Goal: Task Accomplishment & Management: Complete application form

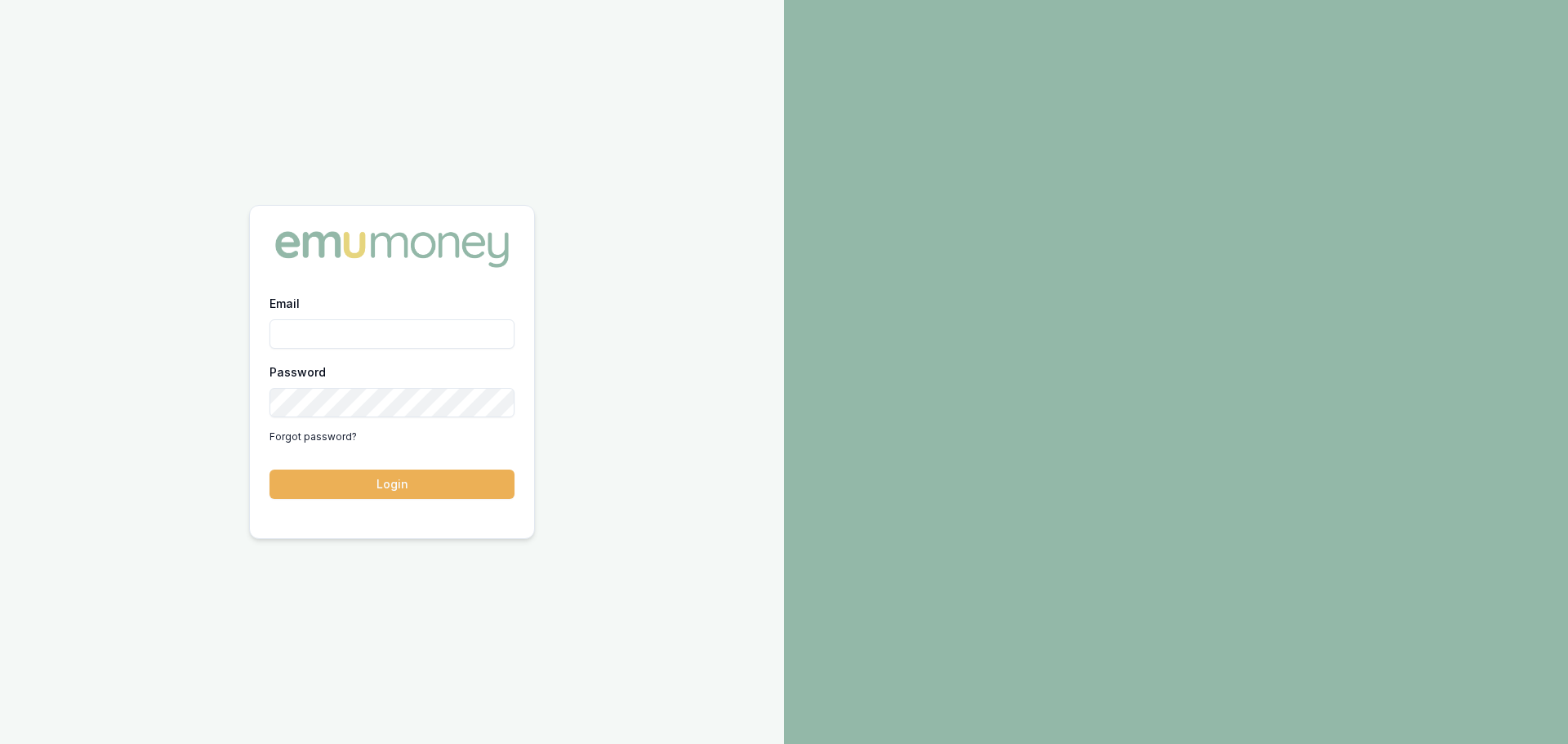
click at [324, 333] on input "Email" at bounding box center [392, 333] width 245 height 30
type input "[PERSON_NAME][EMAIL_ADDRESS][PERSON_NAME][DOMAIN_NAME]"
click at [270, 469] on button "Login" at bounding box center [392, 484] width 245 height 30
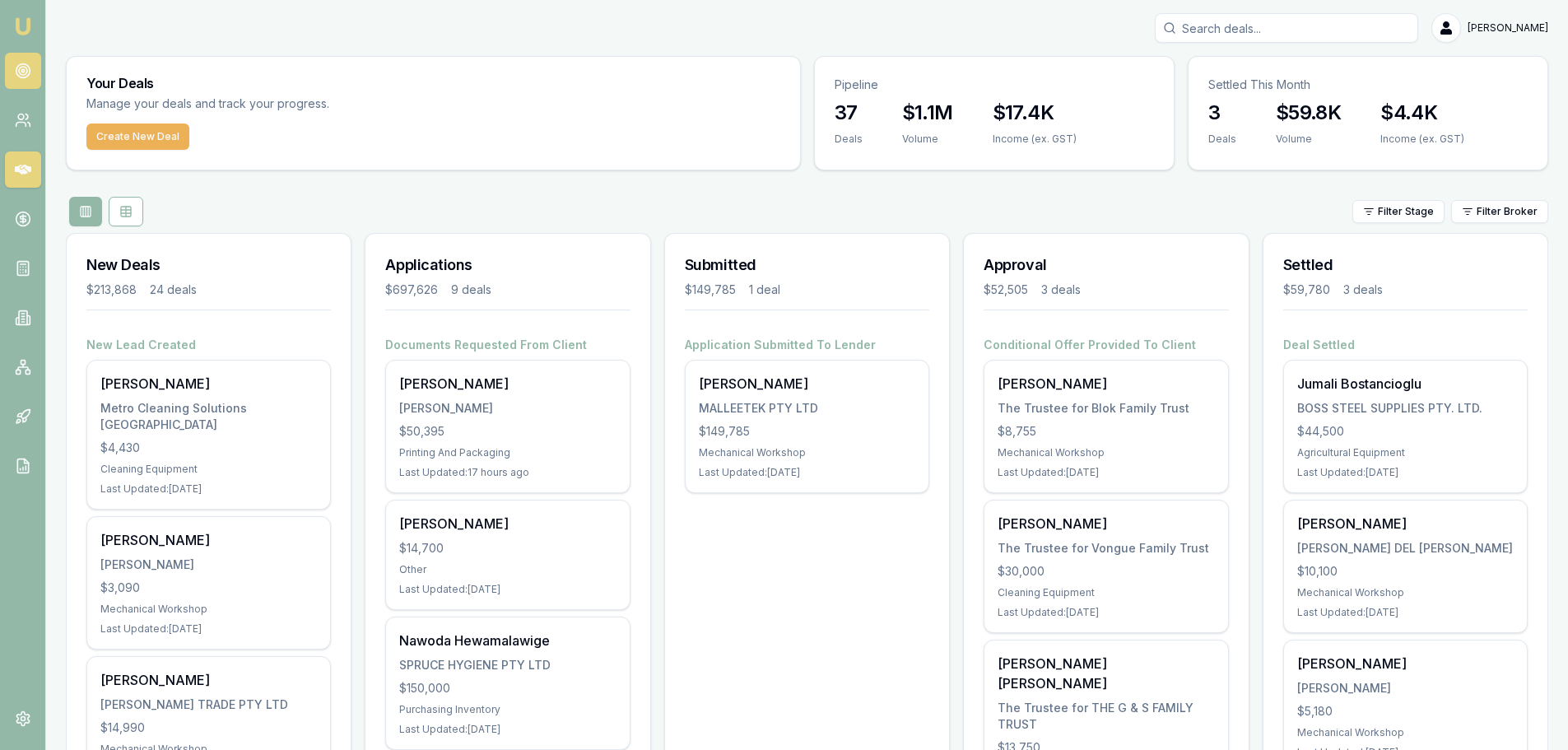
click at [28, 76] on circle at bounding box center [22, 71] width 14 height 14
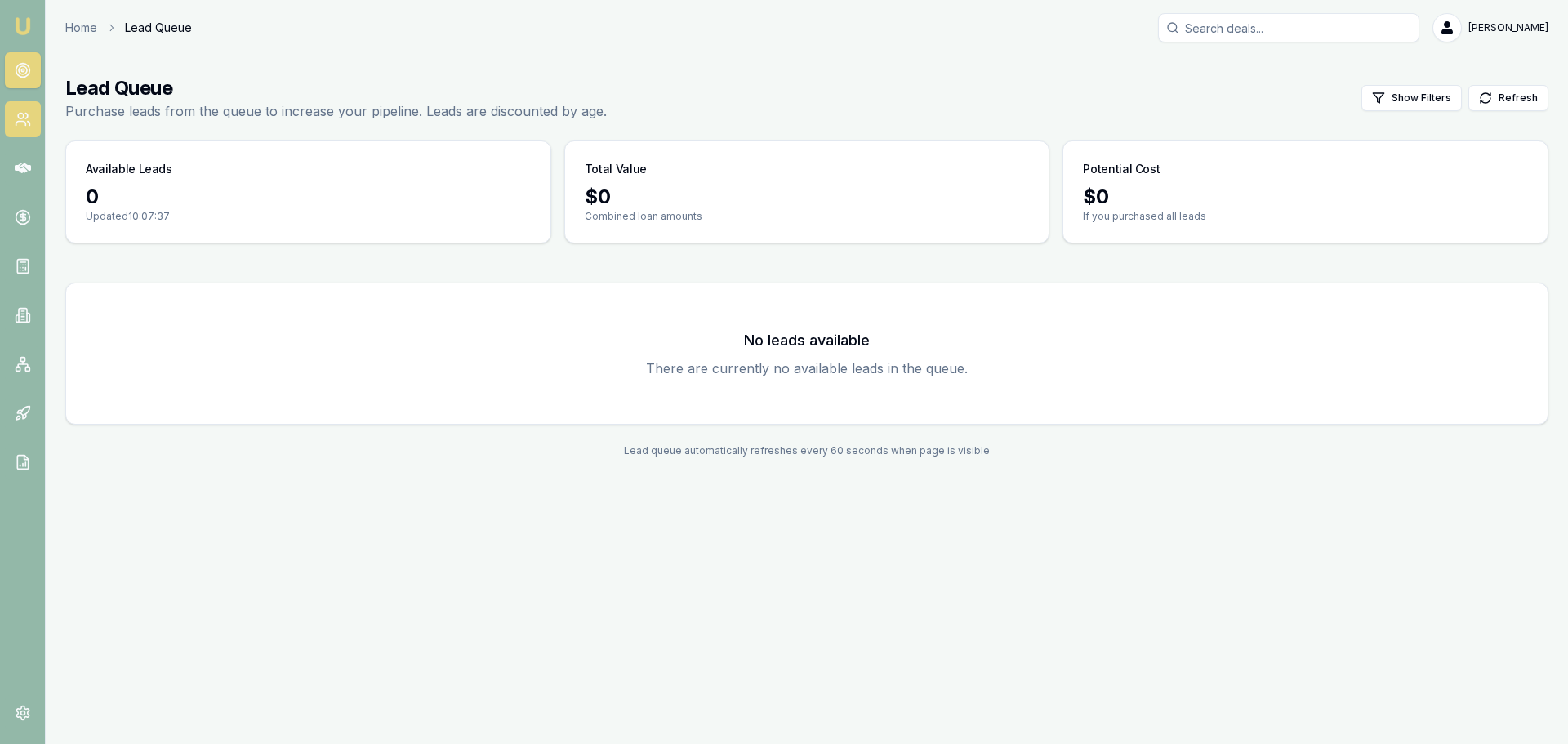
click at [16, 119] on icon at bounding box center [22, 119] width 16 height 16
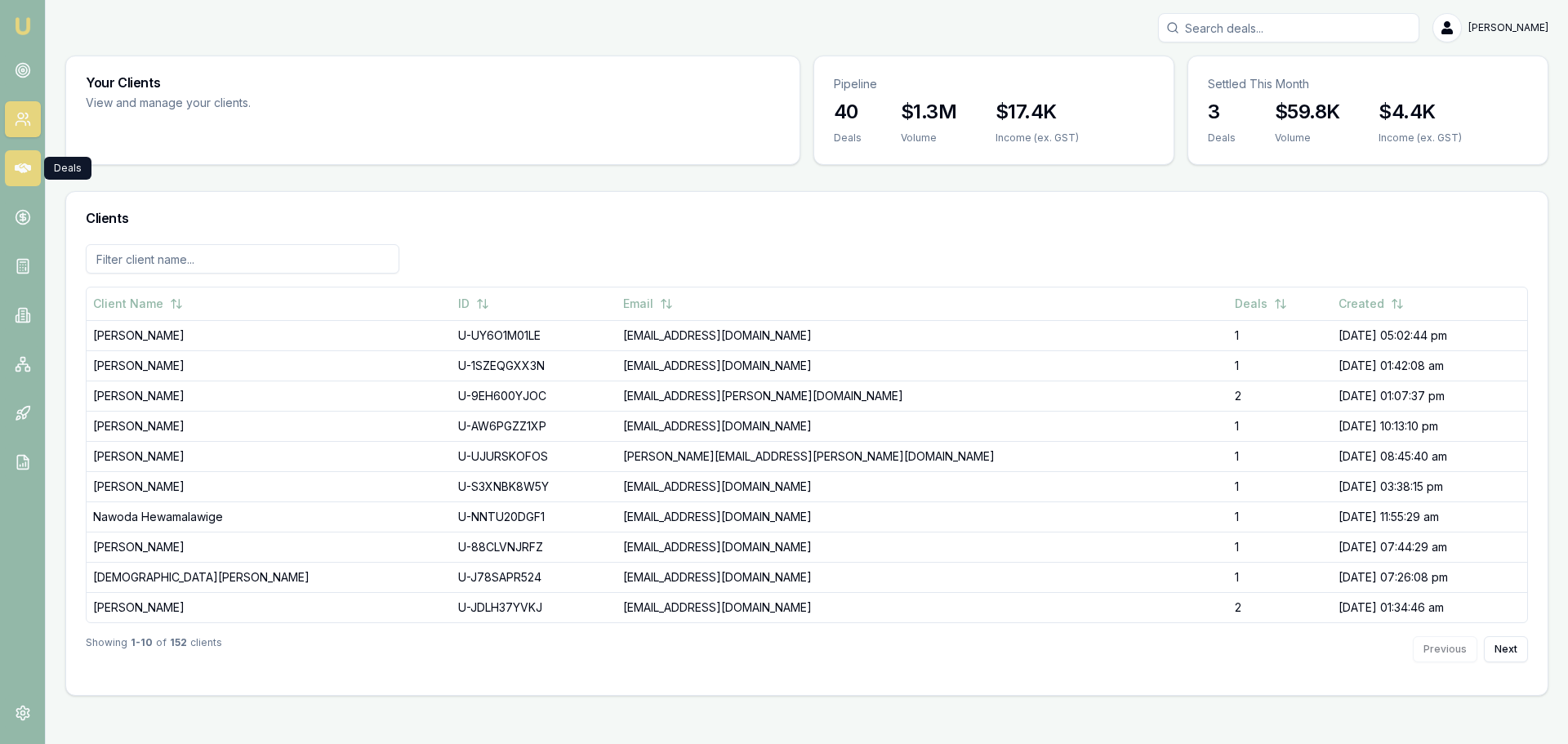
click at [16, 172] on icon at bounding box center [22, 168] width 16 height 16
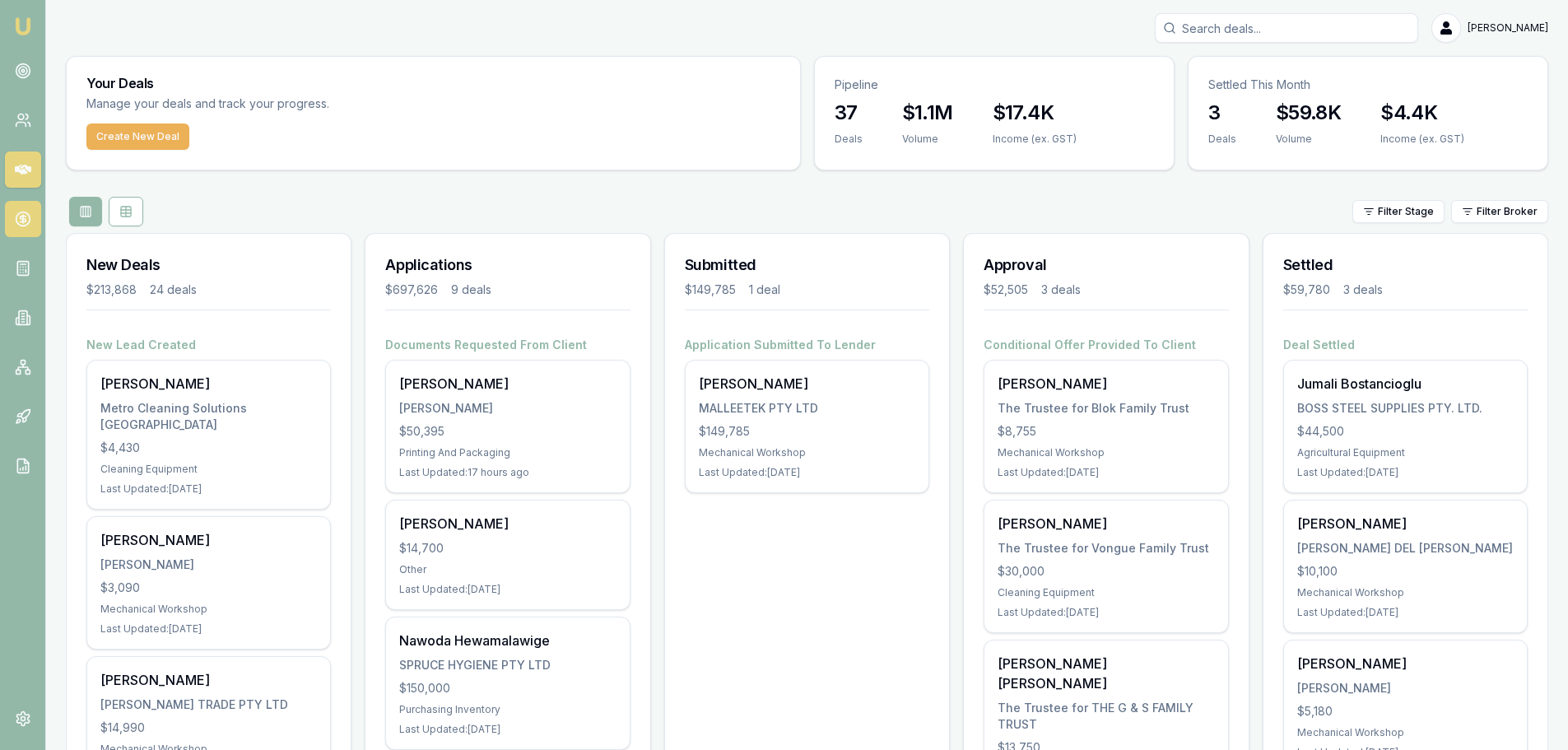
click at [27, 224] on circle at bounding box center [22, 219] width 14 height 14
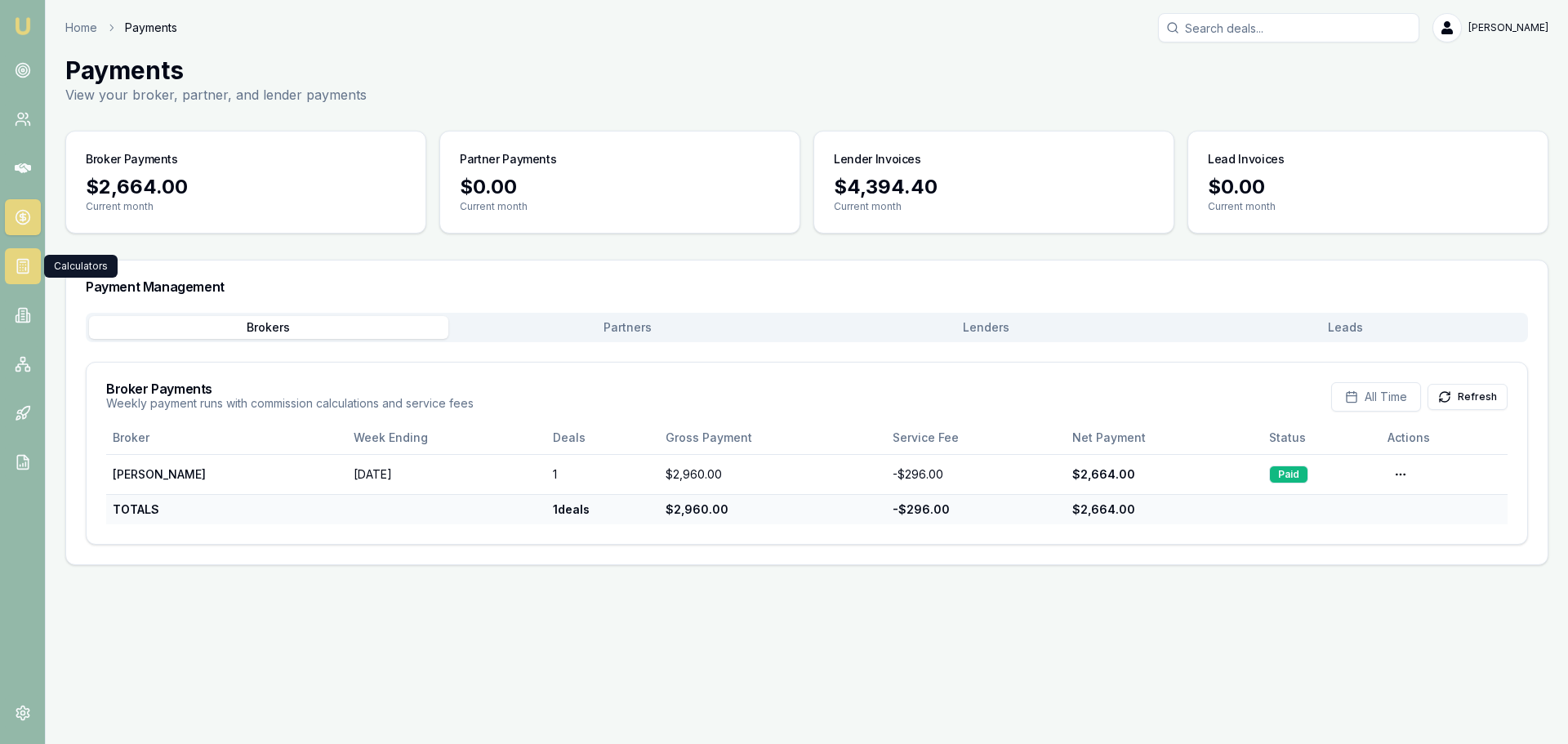
click at [27, 262] on icon at bounding box center [22, 266] width 16 height 16
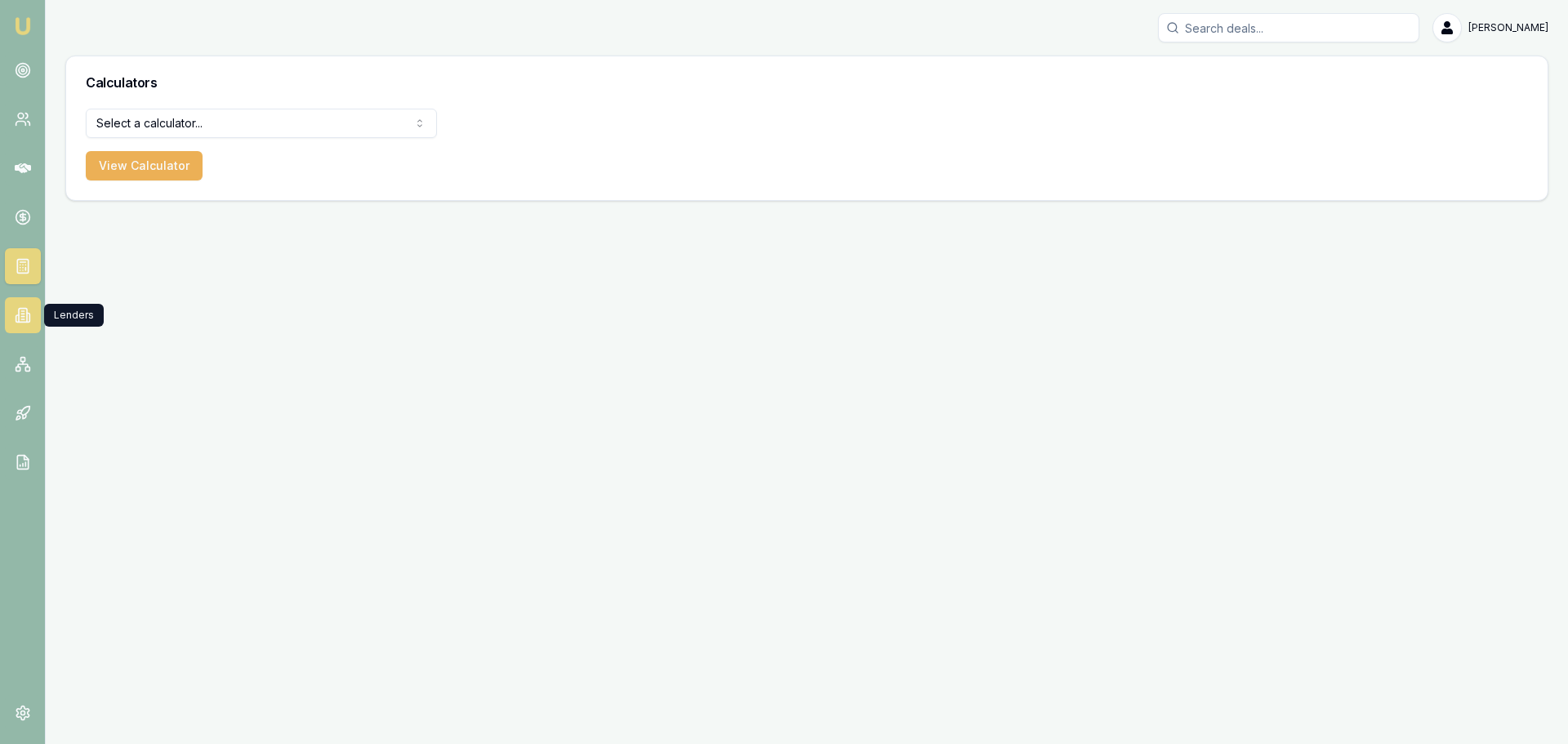
click at [30, 316] on icon at bounding box center [28, 318] width 3 height 9
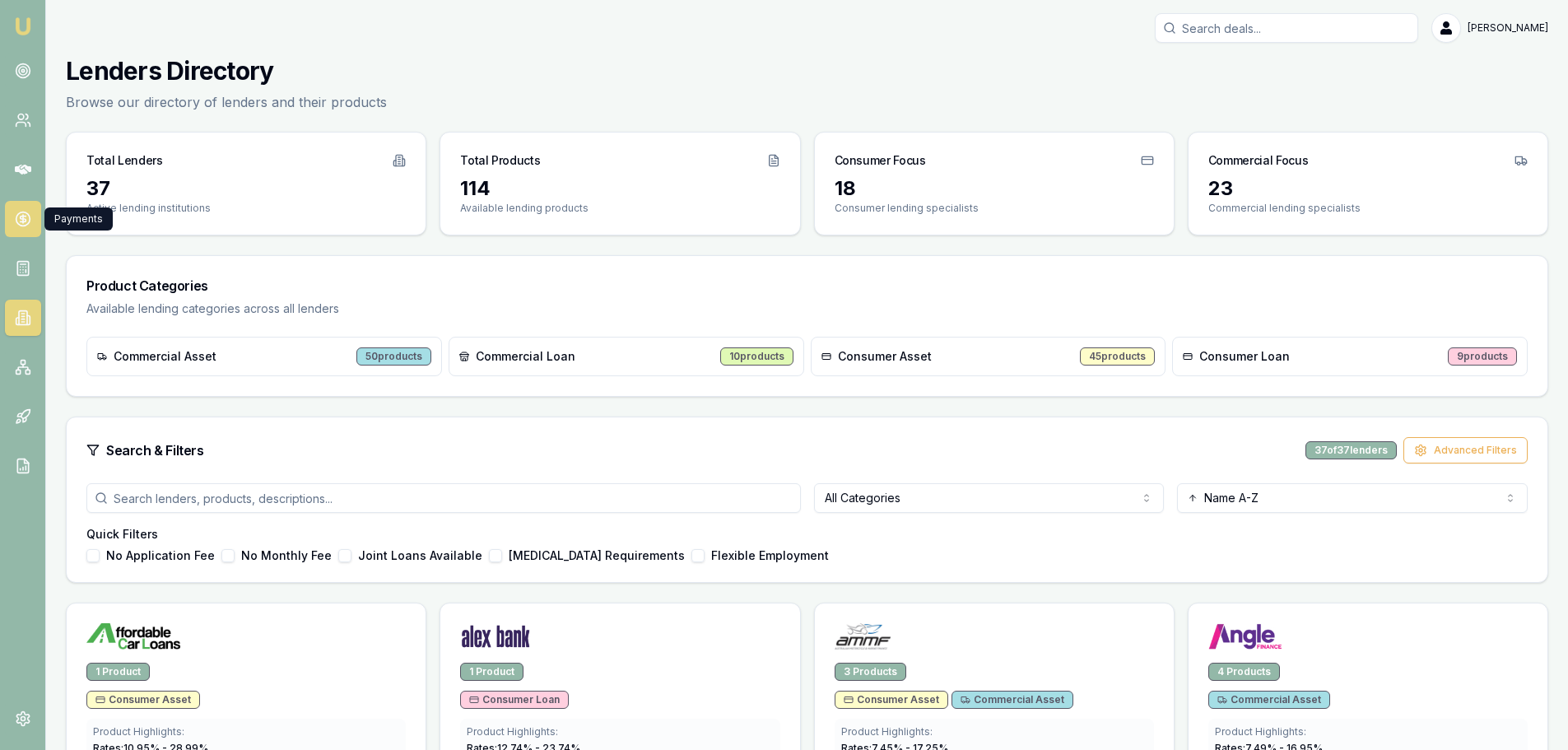
click at [26, 225] on circle at bounding box center [22, 219] width 14 height 14
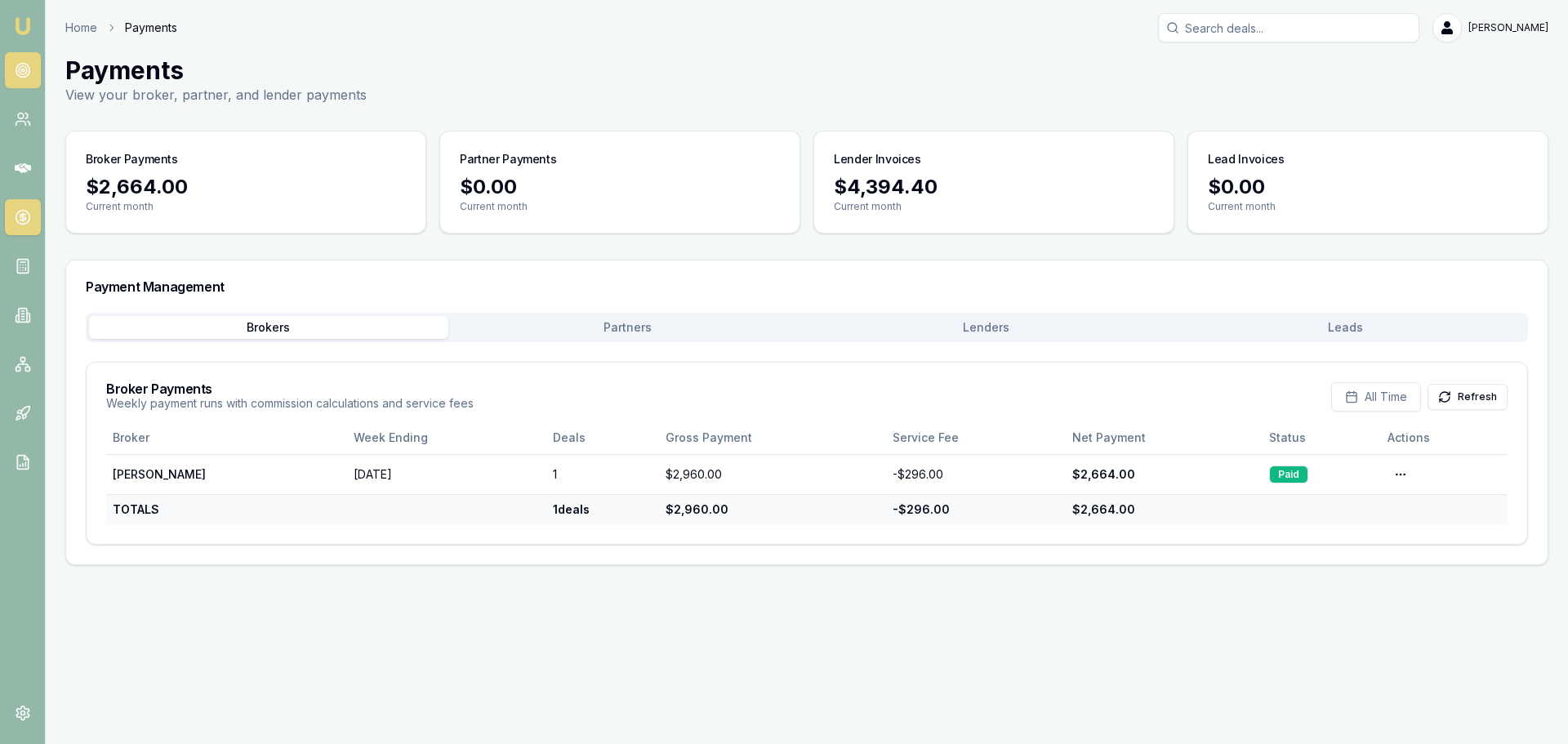
click at [21, 70] on circle at bounding box center [22, 70] width 3 height 3
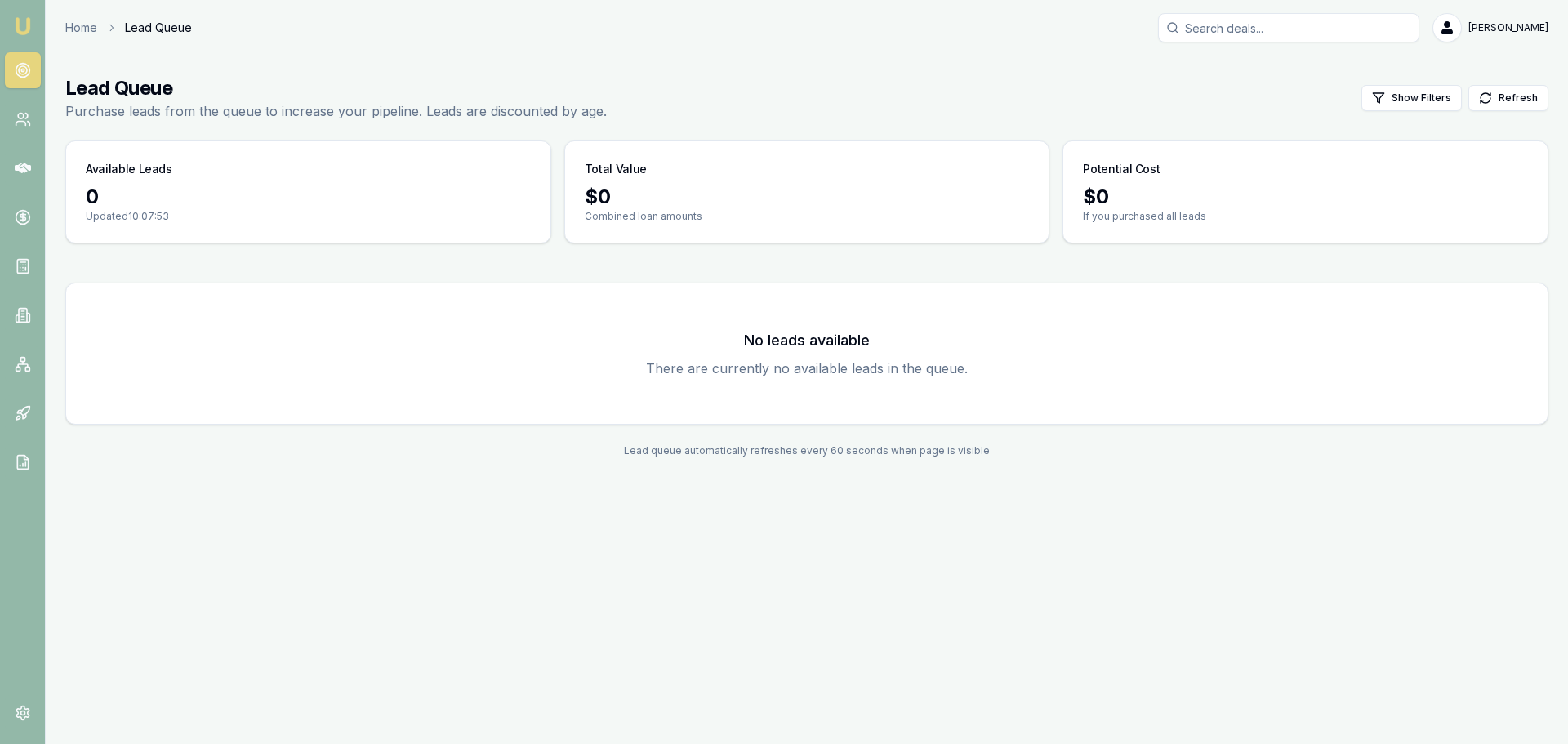
click at [314, 79] on h1 "Lead Queue" at bounding box center [336, 88] width 541 height 26
click at [270, 511] on div "Emu Broker Home Lead Queue Brad Hearns Toggle Menu Lead Queue Purchase leads fr…" at bounding box center [784, 372] width 1568 height 744
click at [21, 176] on link at bounding box center [23, 168] width 36 height 36
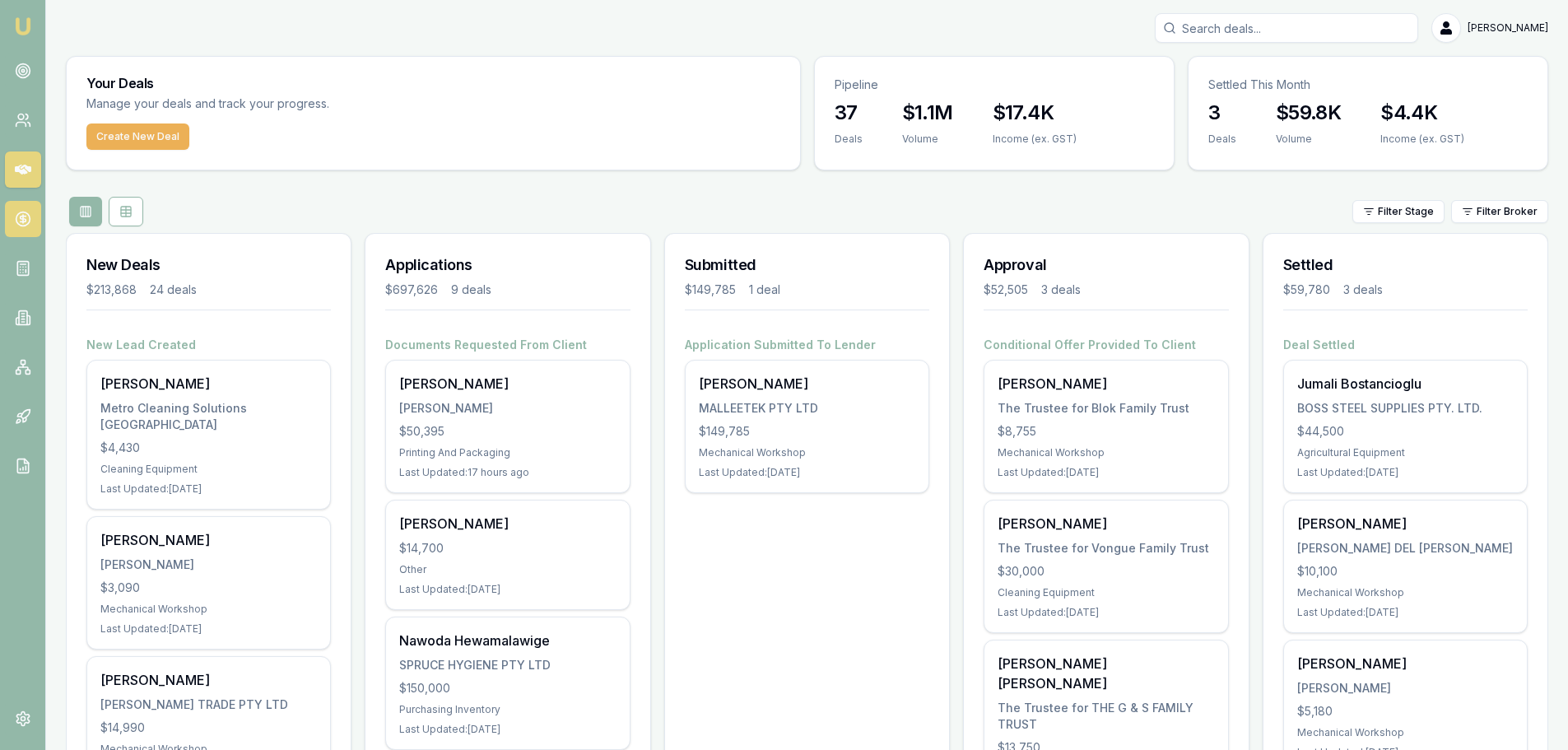
click at [20, 221] on icon at bounding box center [22, 219] width 6 height 6
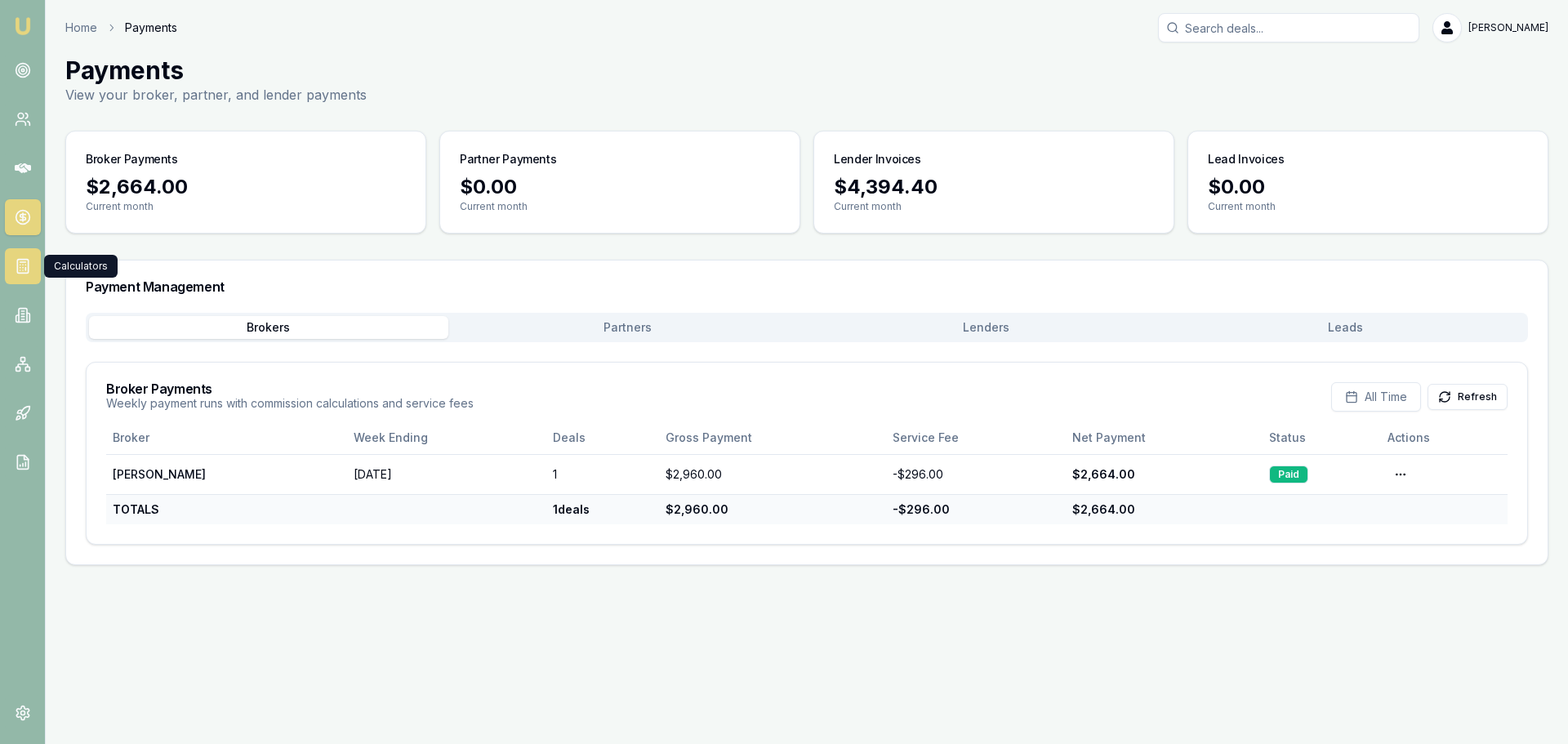
click at [17, 265] on rect at bounding box center [22, 266] width 11 height 14
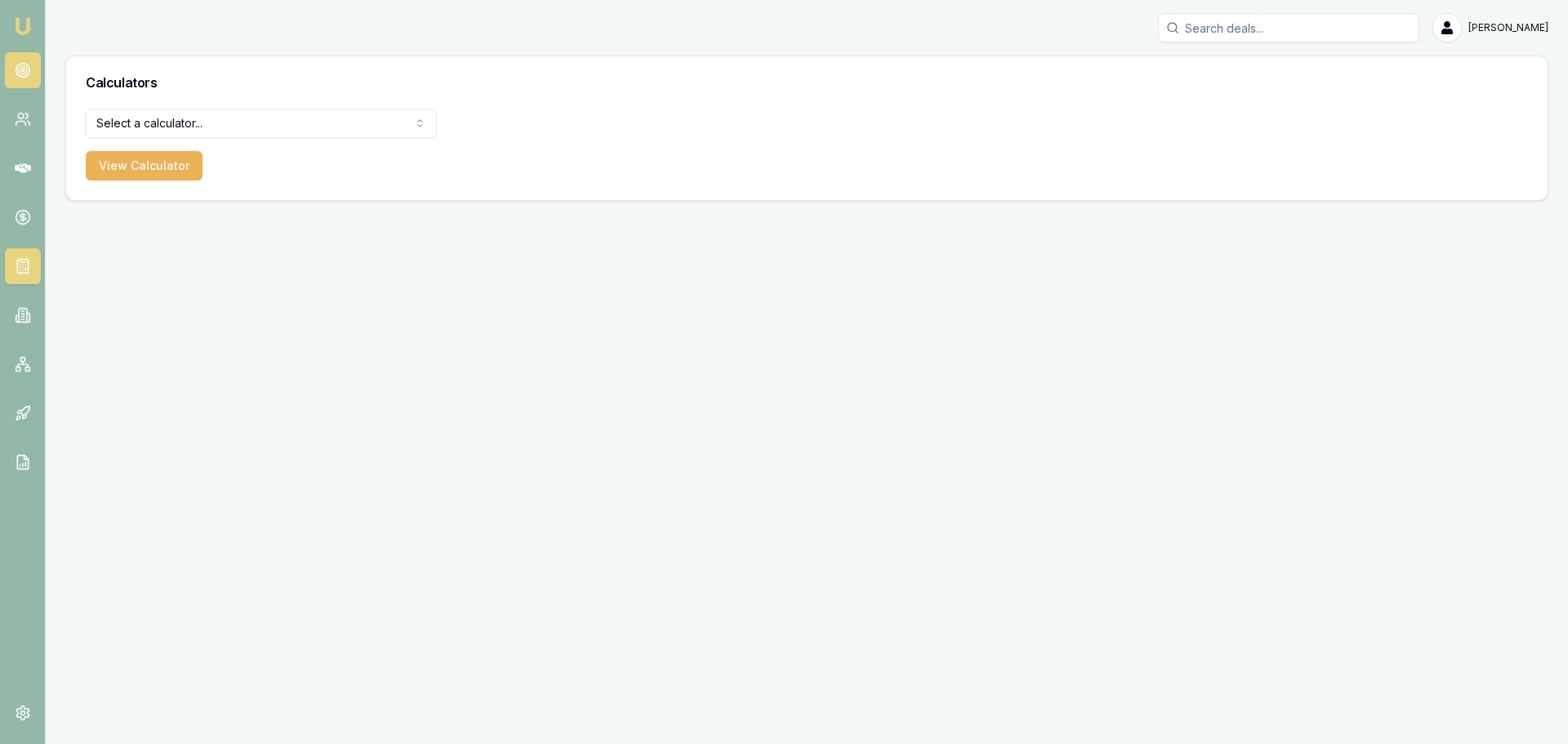
click at [25, 79] on link at bounding box center [23, 70] width 36 height 36
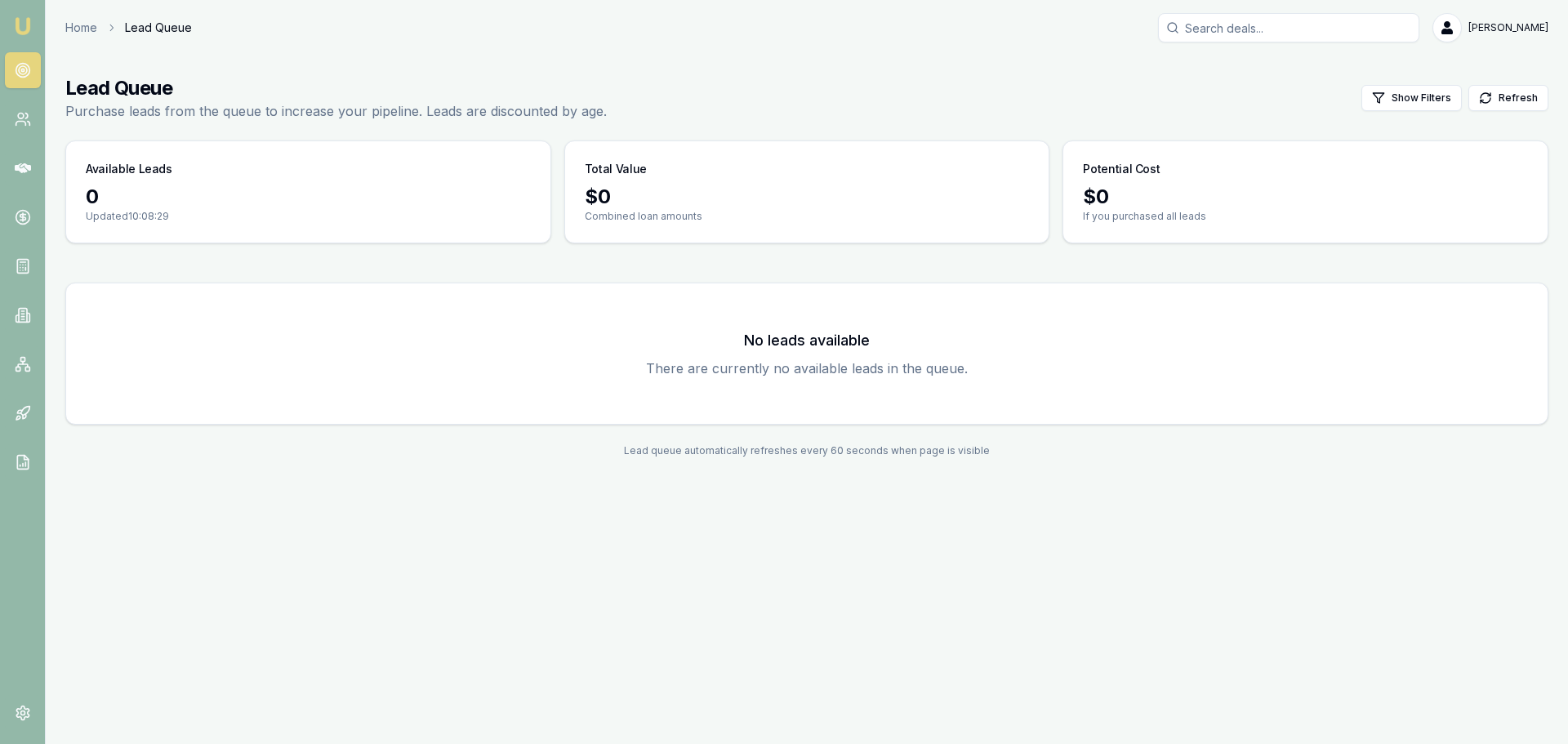
click at [25, 100] on nav "Emu Broker" at bounding box center [22, 246] width 45 height 493
click at [25, 109] on link at bounding box center [23, 119] width 36 height 36
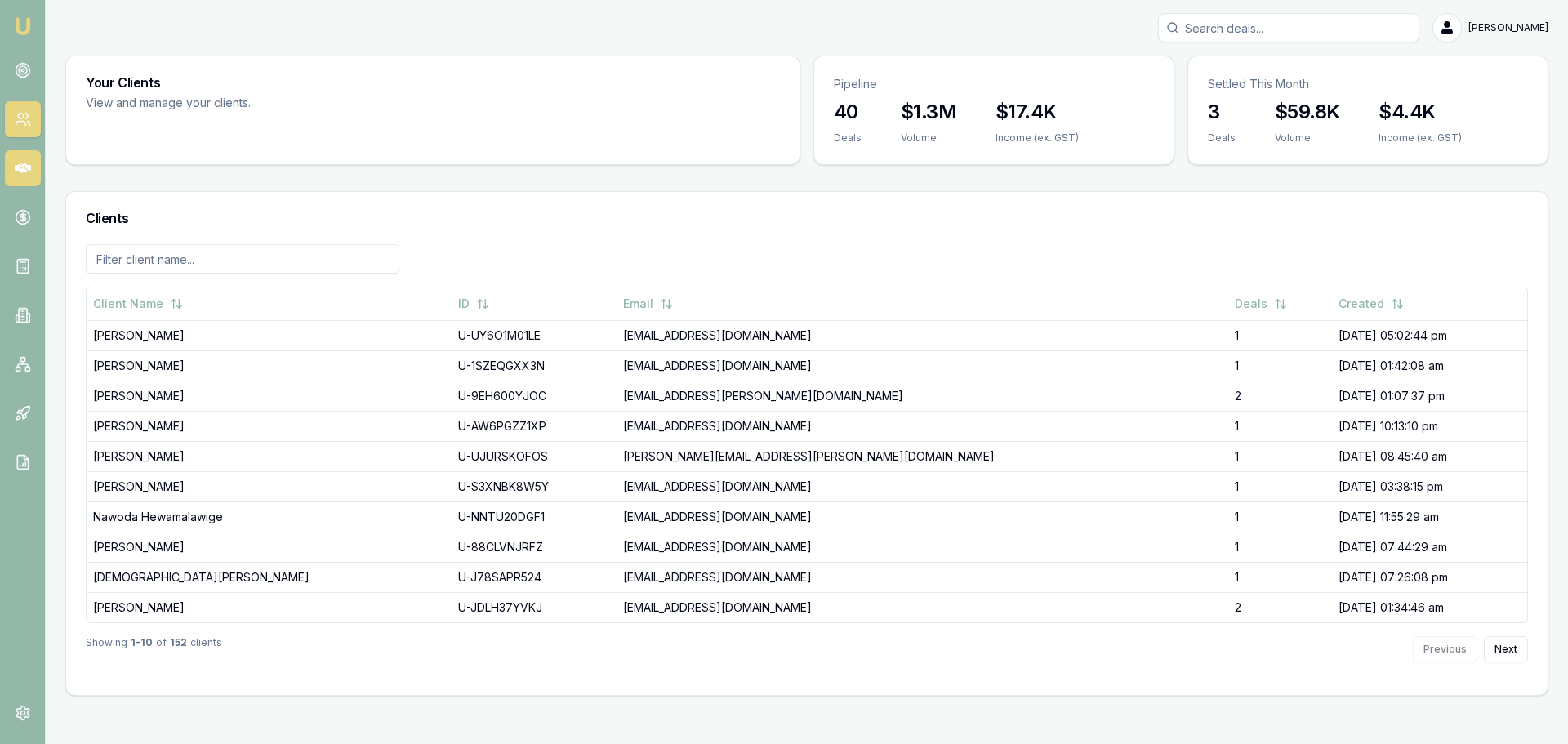
click at [29, 163] on icon at bounding box center [22, 168] width 16 height 16
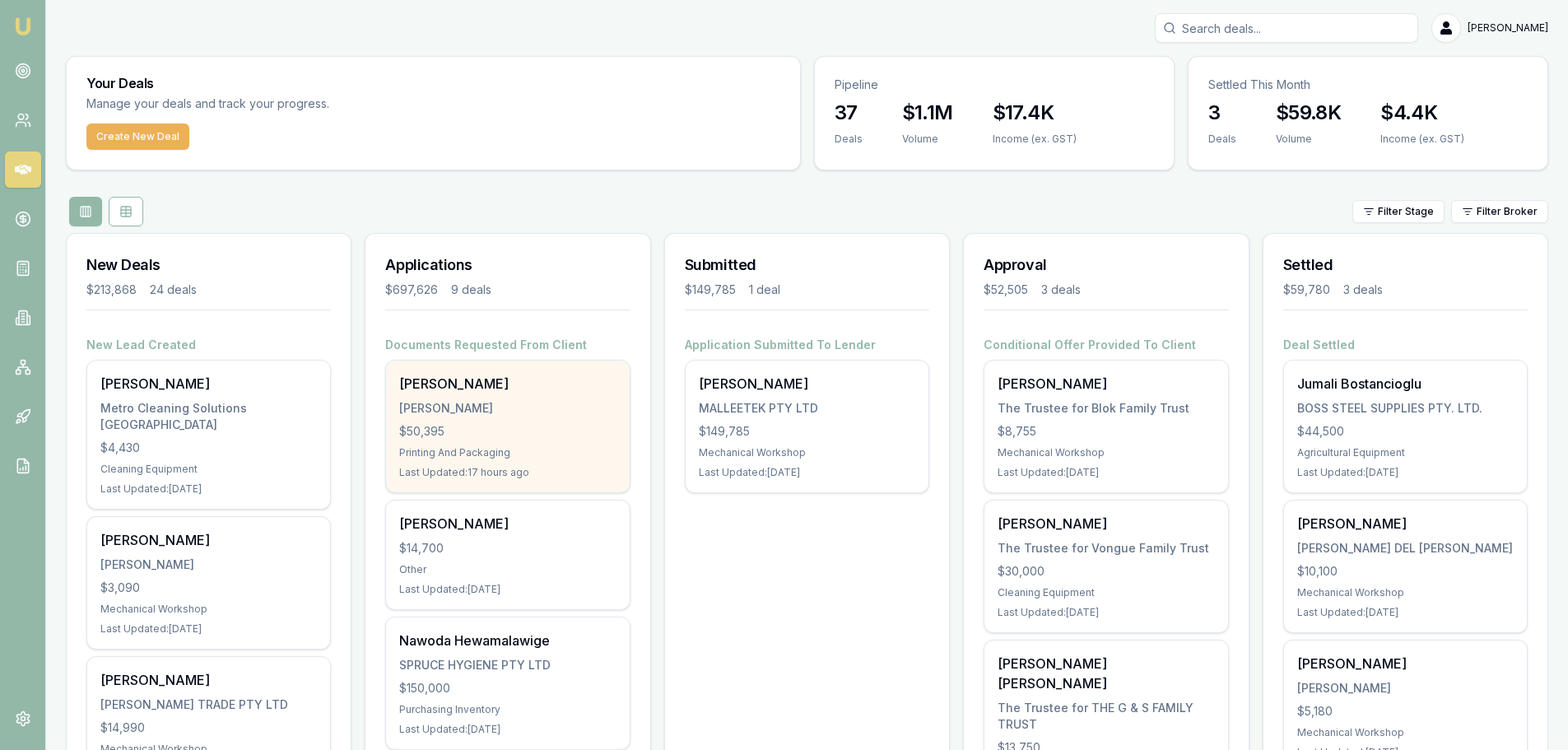
click at [446, 400] on div "[PERSON_NAME]" at bounding box center [507, 408] width 216 height 16
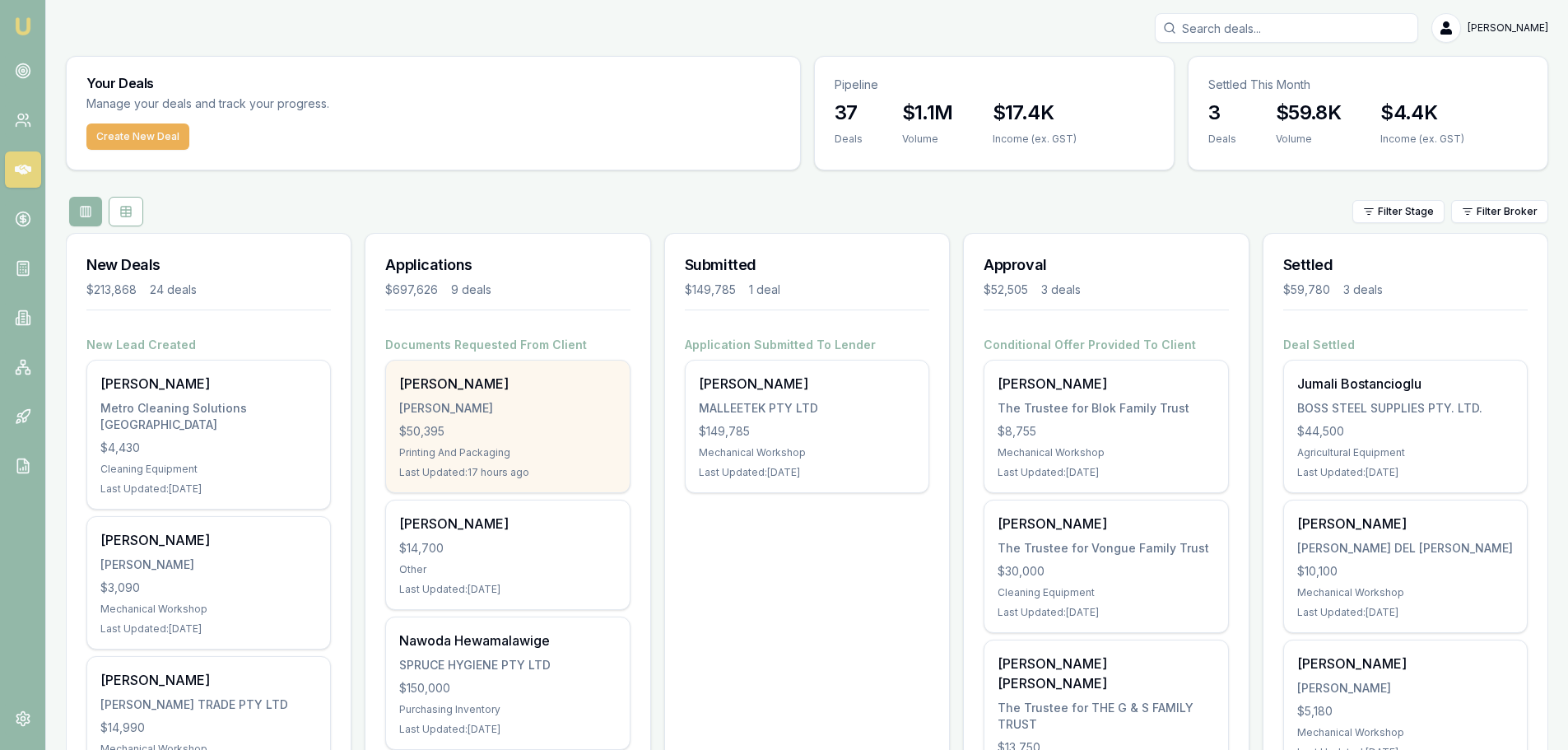
click at [481, 408] on div "[PERSON_NAME]" at bounding box center [507, 408] width 216 height 16
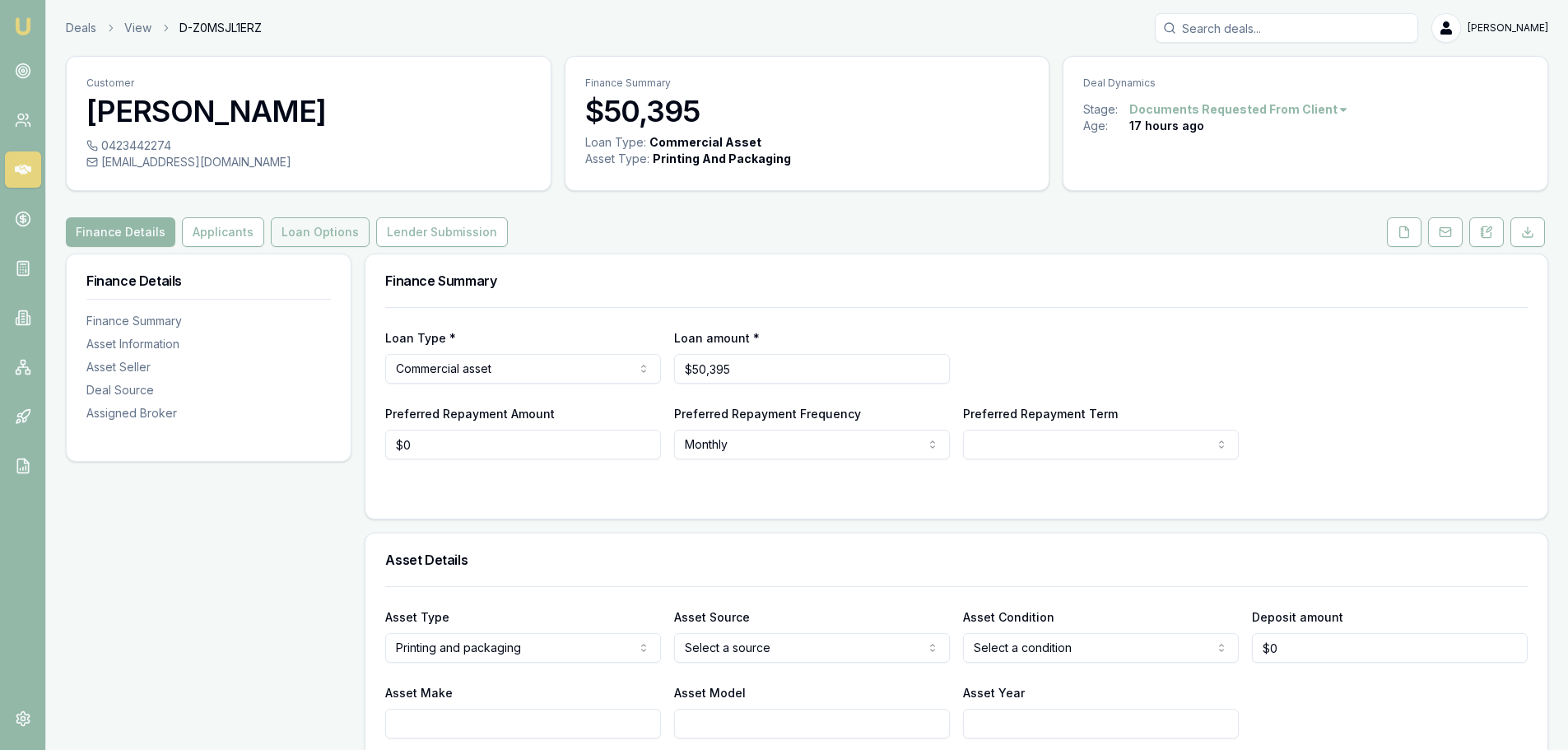
drag, startPoint x: 238, startPoint y: 229, endPoint x: 284, endPoint y: 232, distance: 46.1
click at [238, 229] on button "Applicants" at bounding box center [223, 232] width 82 height 30
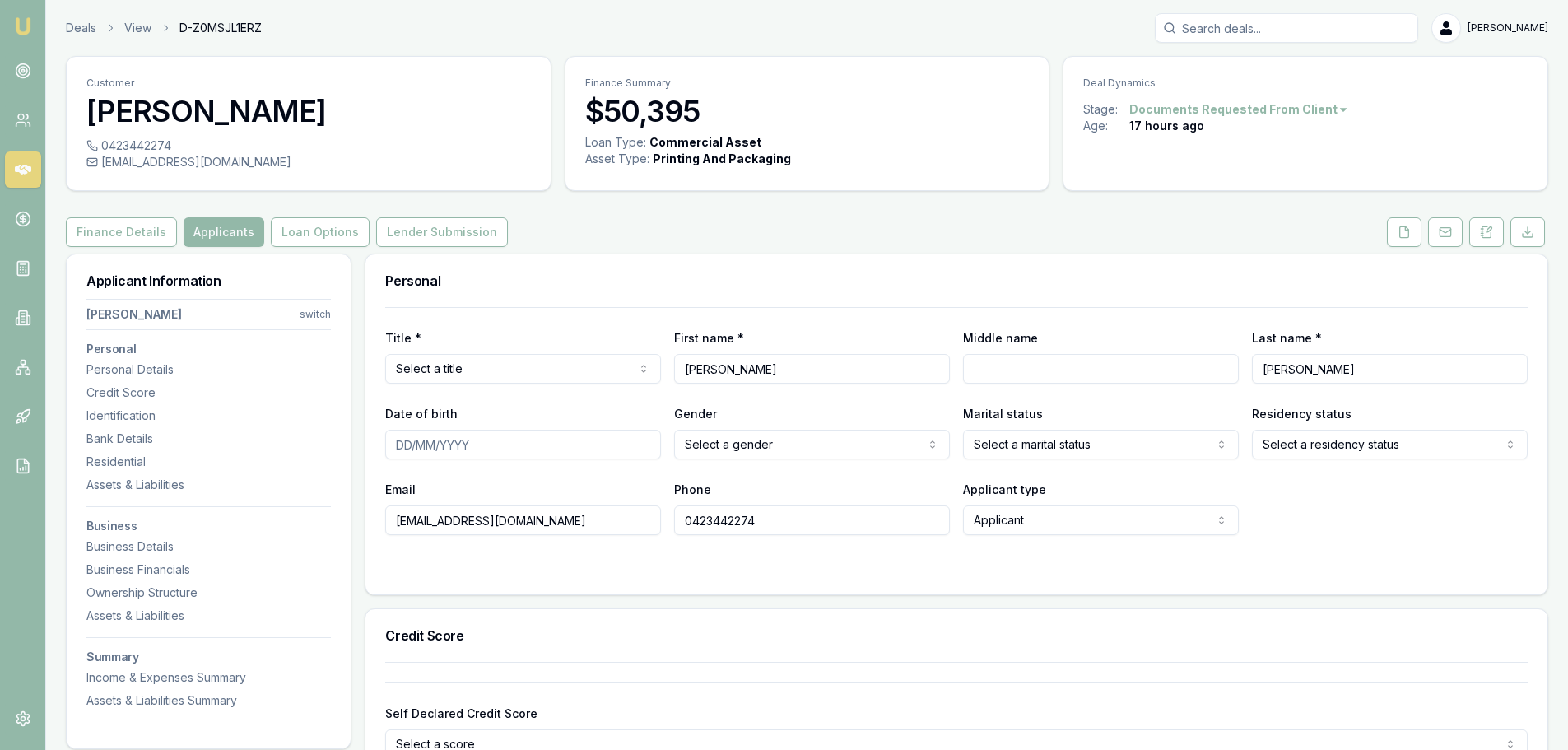
click at [315, 234] on button "Loan Options" at bounding box center [320, 232] width 98 height 30
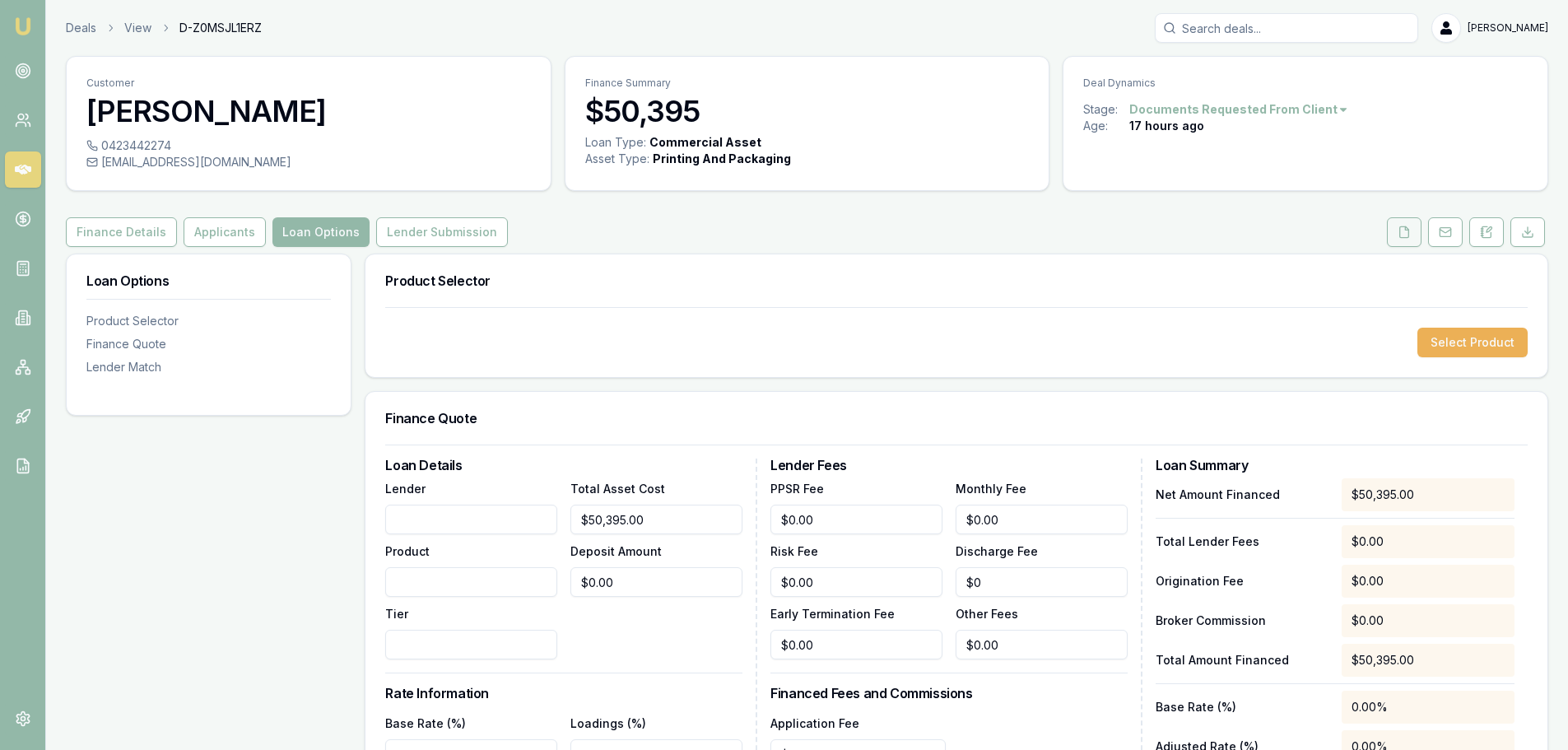
click at [1406, 232] on icon at bounding box center [1404, 232] width 13 height 13
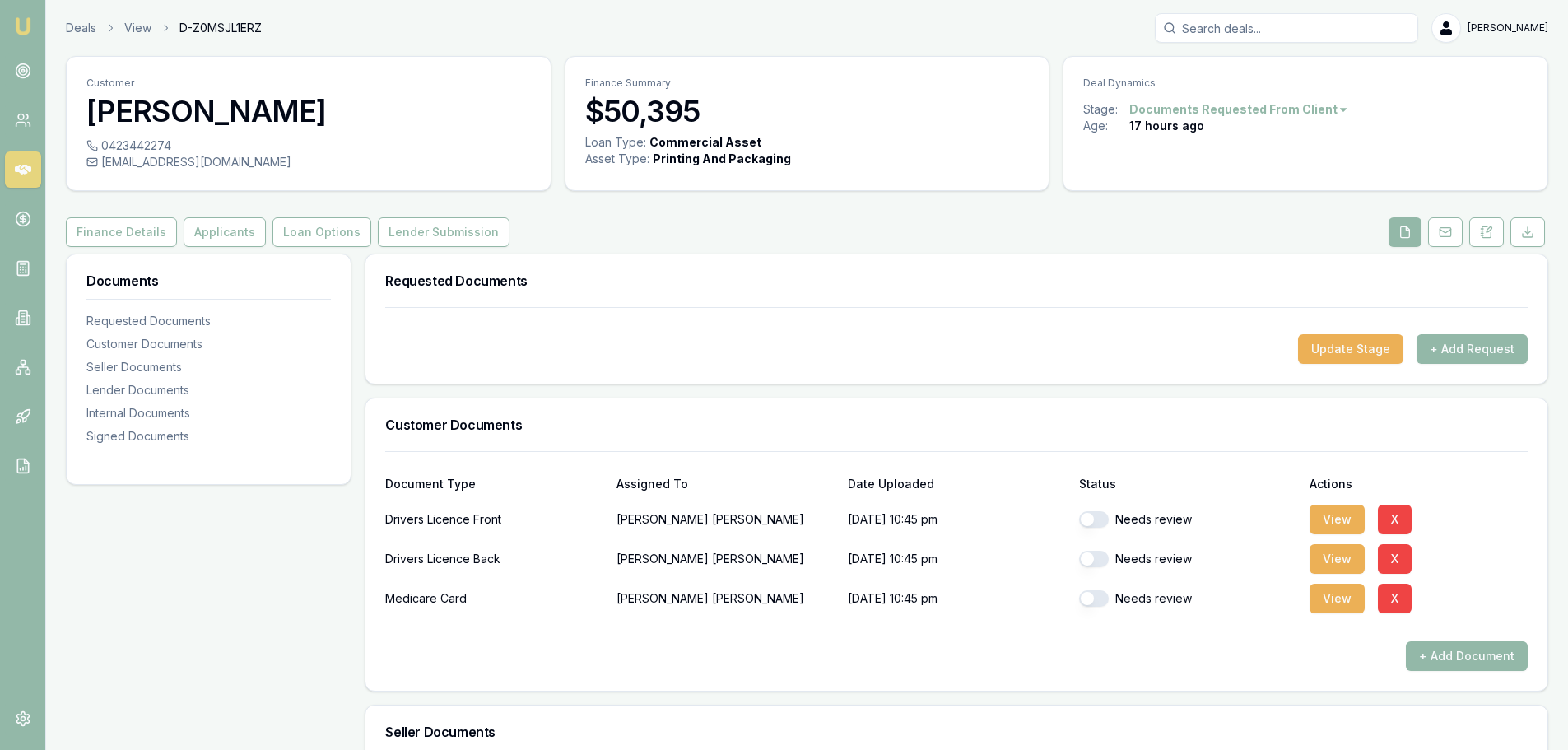
click at [1105, 521] on button "button" at bounding box center [1094, 519] width 30 height 16
checkbox input "true"
click at [1102, 564] on button "button" at bounding box center [1094, 558] width 30 height 16
checkbox input "true"
click at [1102, 604] on button "button" at bounding box center [1094, 598] width 30 height 16
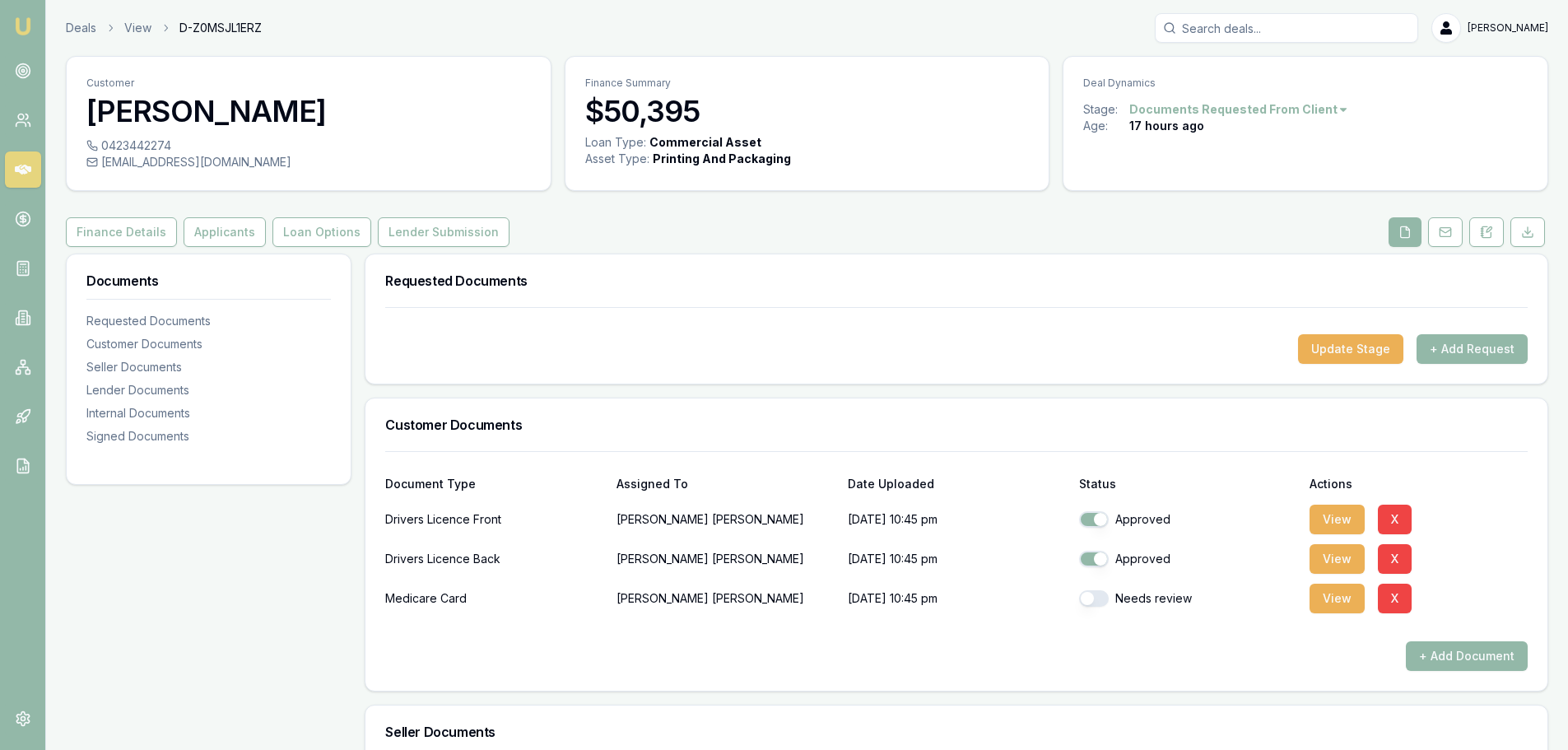
checkbox input "true"
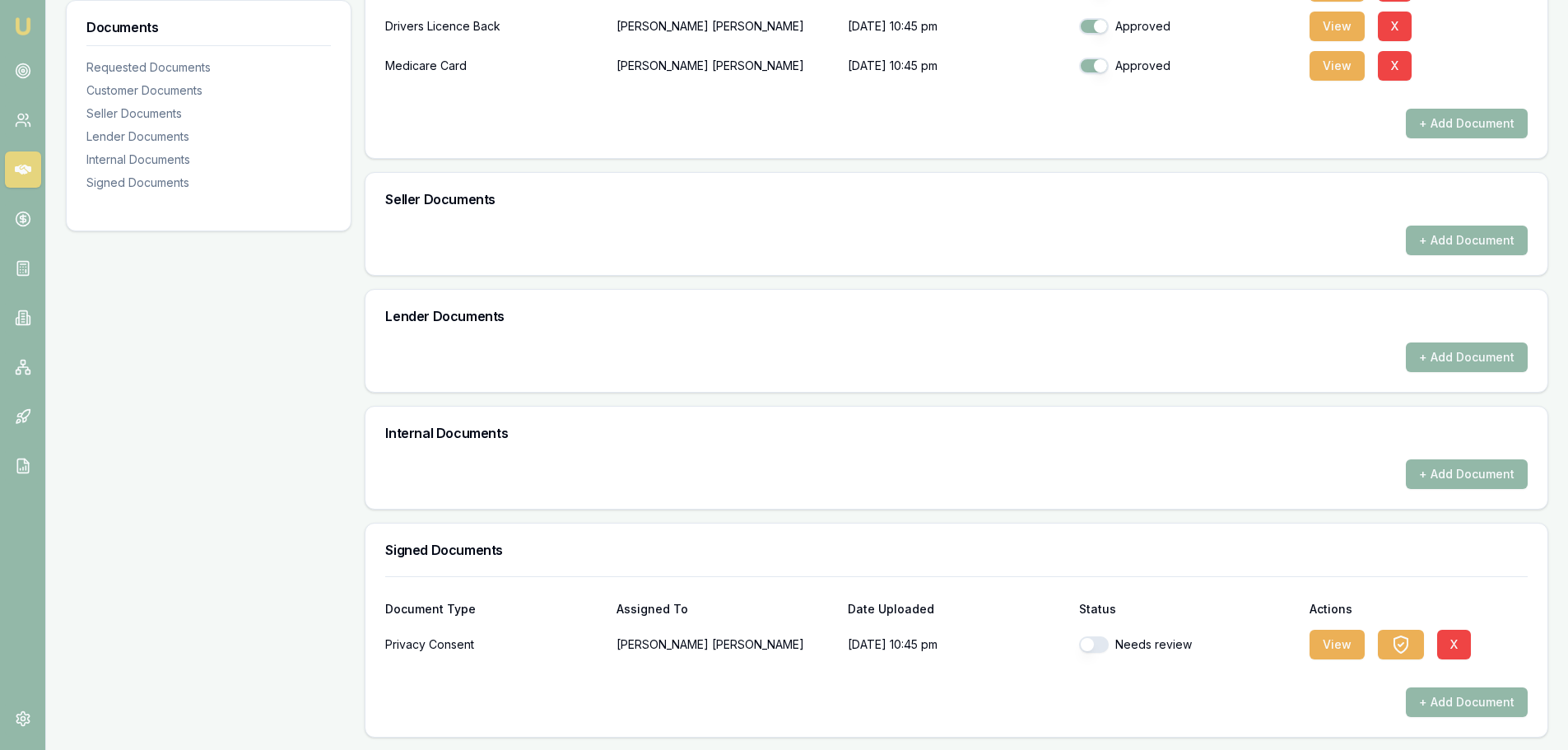
scroll to position [534, 0]
click at [1101, 645] on button "button" at bounding box center [1094, 643] width 30 height 16
checkbox input "true"
click at [1328, 637] on button "View" at bounding box center [1337, 643] width 55 height 30
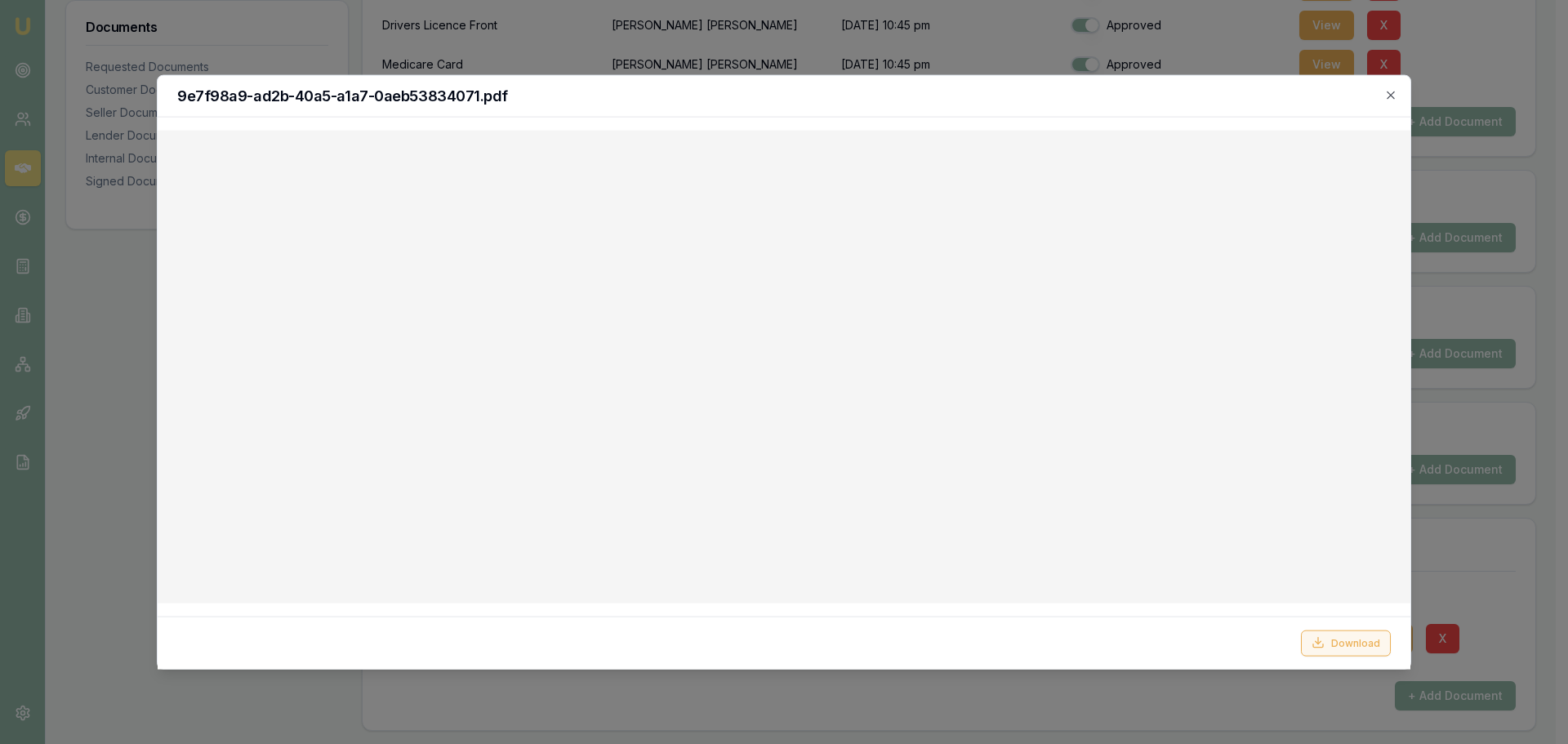
click at [1351, 645] on button "Download" at bounding box center [1346, 642] width 90 height 26
click at [1386, 98] on icon "button" at bounding box center [1390, 94] width 13 height 13
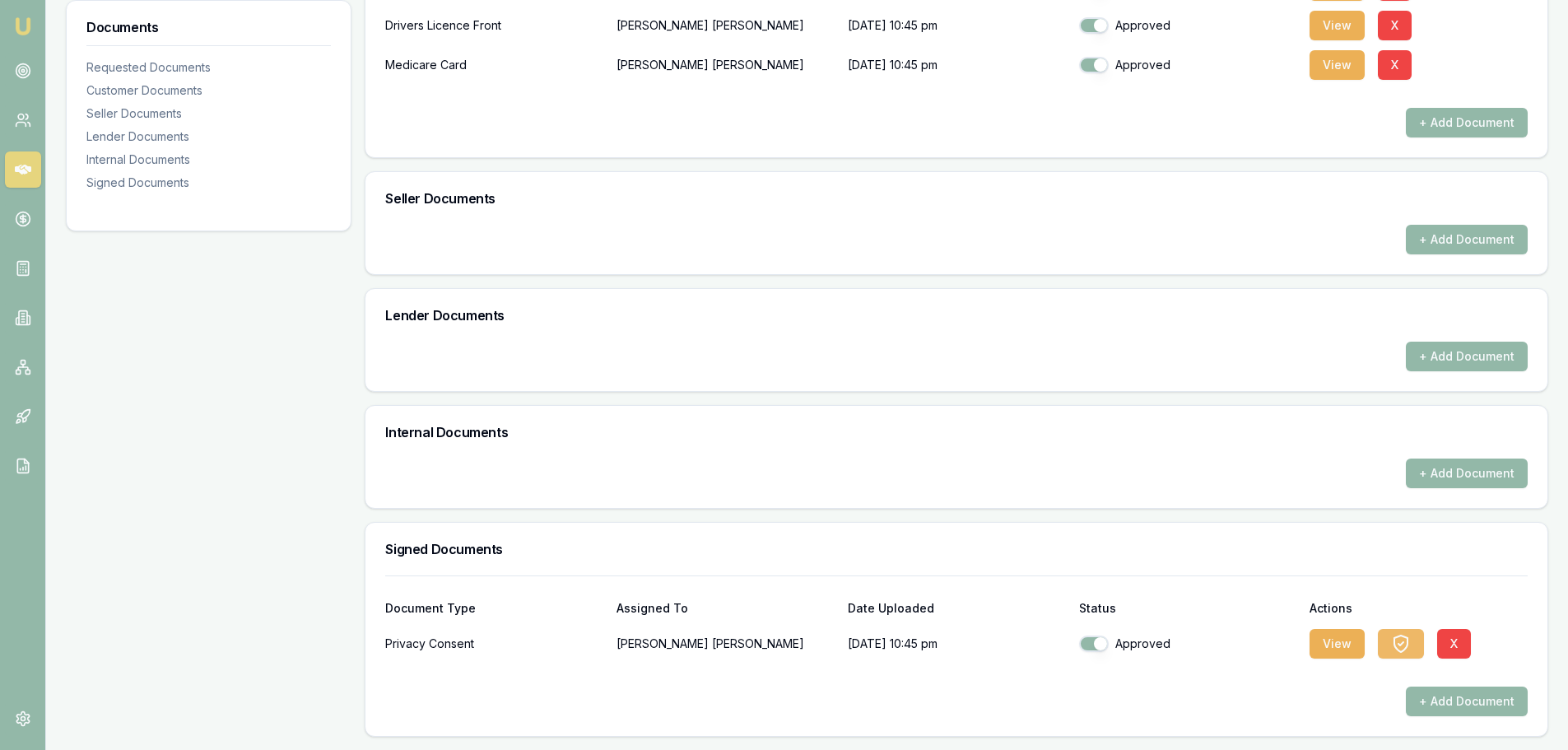
click at [1394, 644] on icon "button" at bounding box center [1400, 643] width 13 height 16
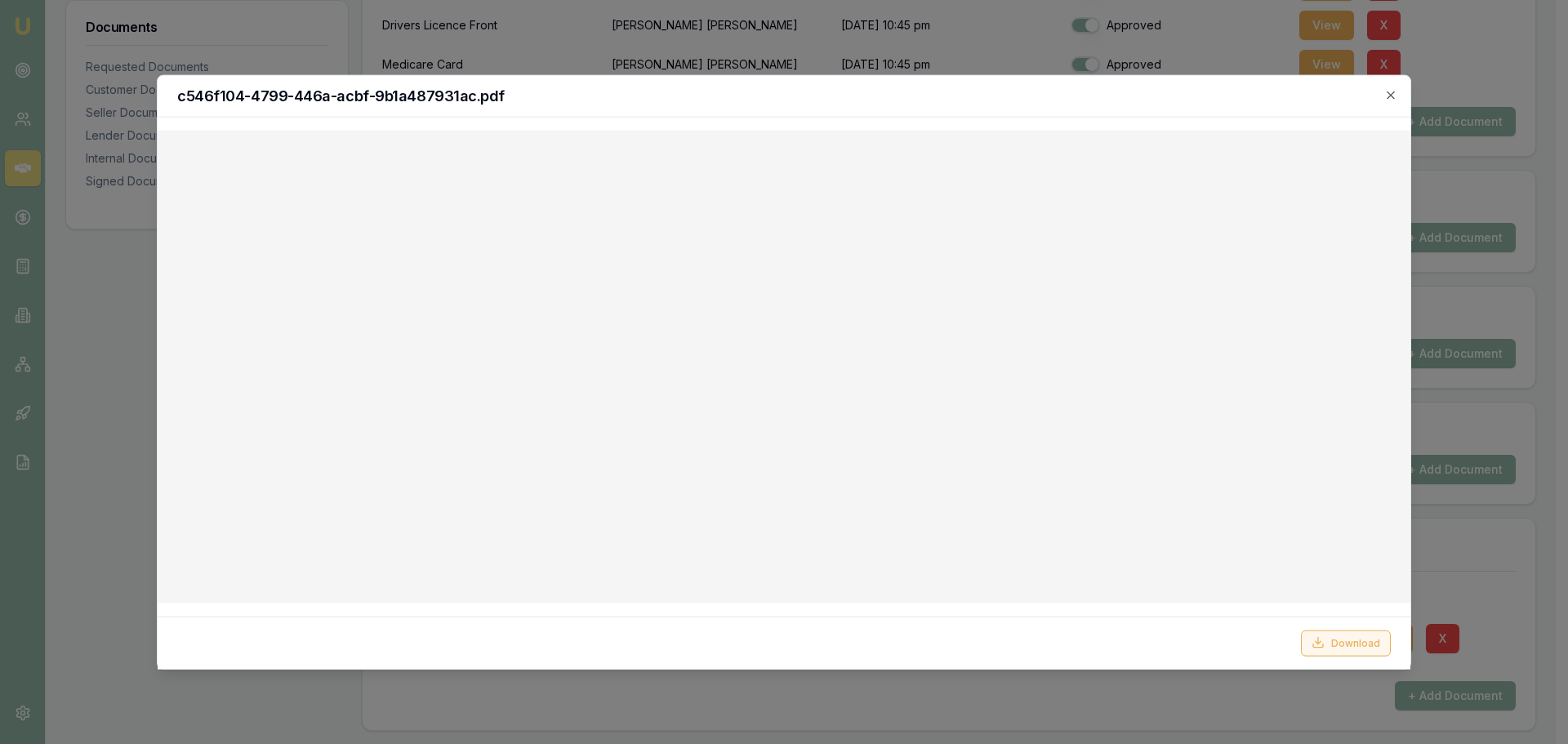
click at [1328, 642] on button "Download" at bounding box center [1346, 642] width 90 height 26
click at [1394, 97] on icon "button" at bounding box center [1390, 94] width 13 height 13
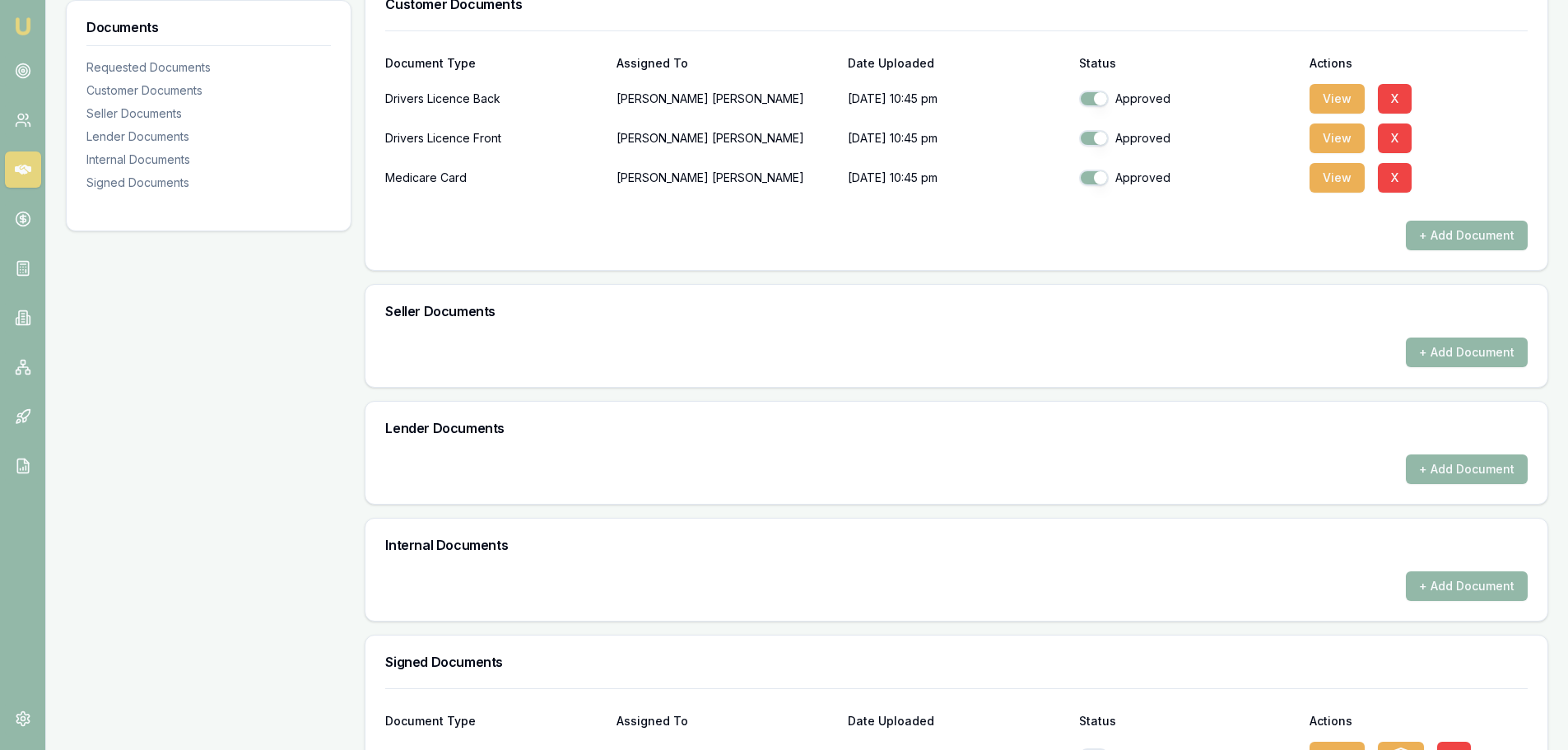
scroll to position [286, 0]
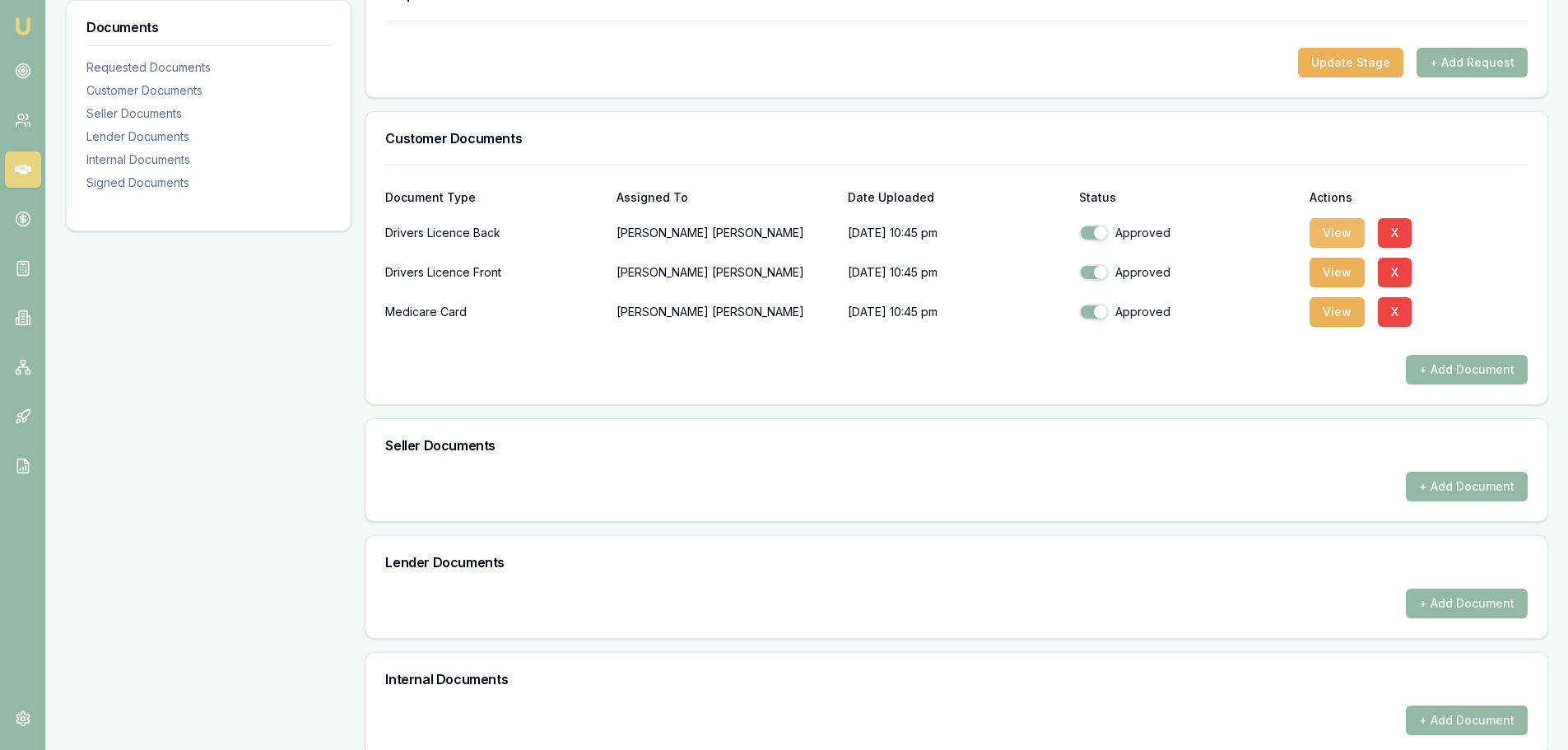
click at [1328, 229] on button "View" at bounding box center [1337, 233] width 55 height 30
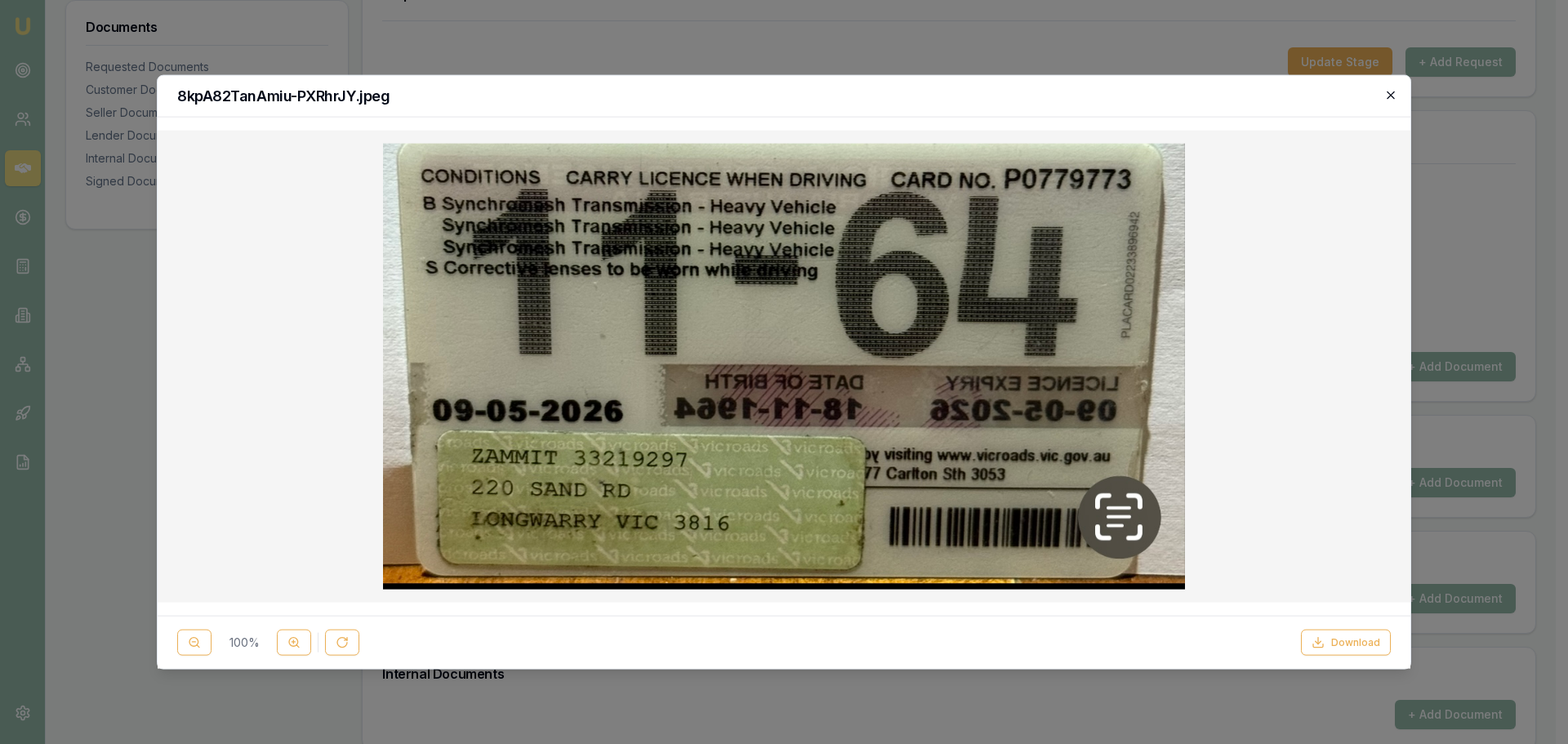
click at [1393, 94] on icon "button" at bounding box center [1390, 94] width 13 height 13
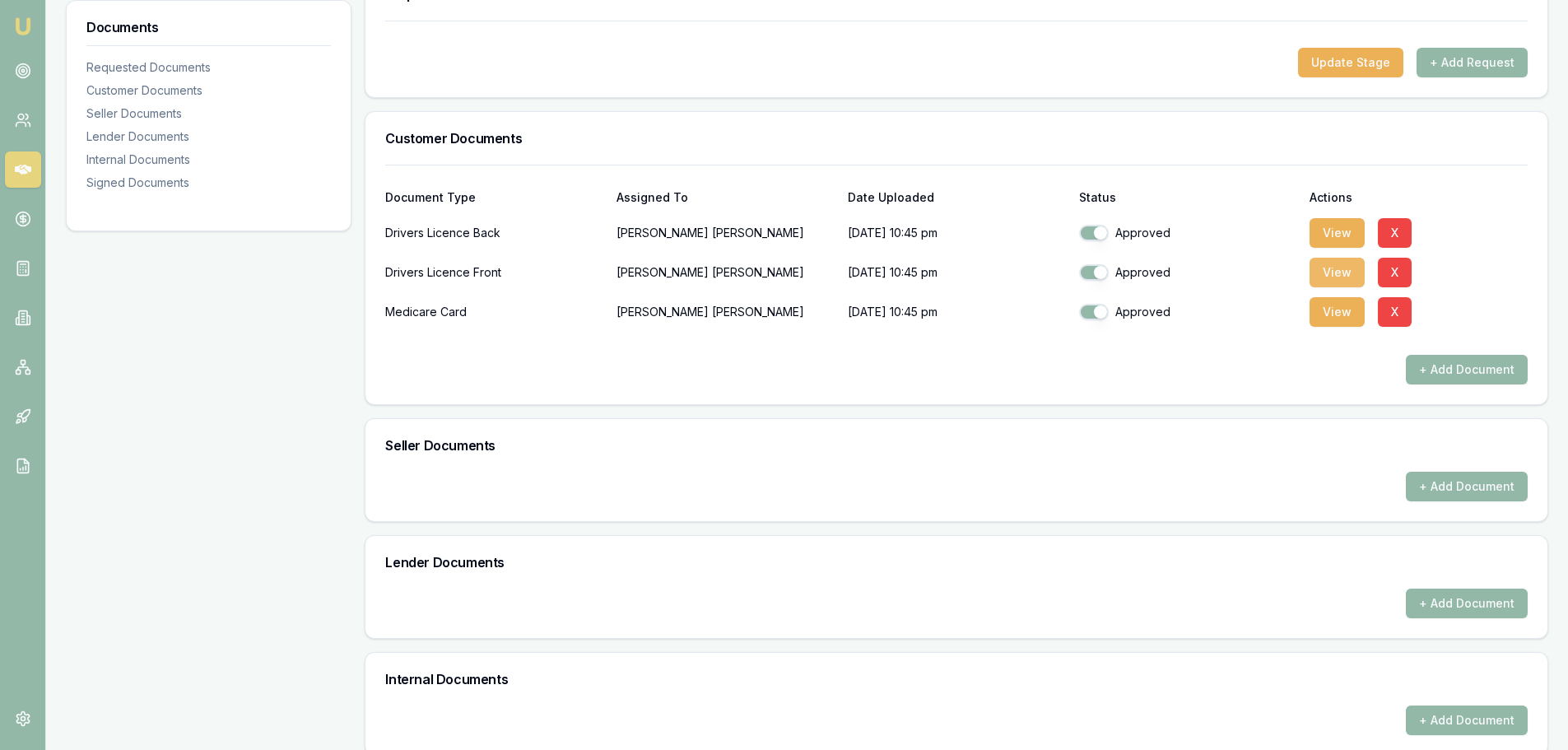
click at [1337, 273] on button "View" at bounding box center [1337, 272] width 55 height 30
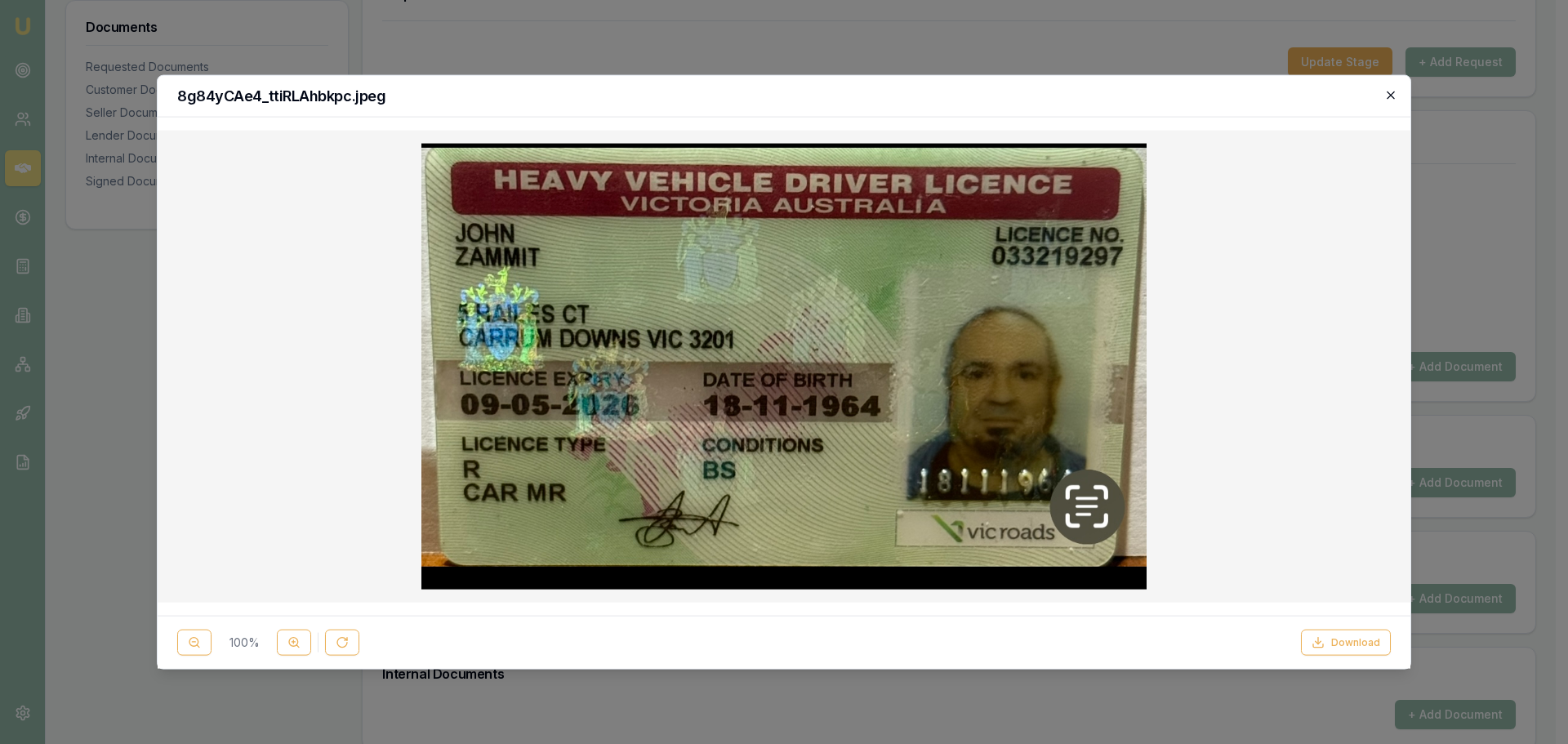
click at [1386, 95] on icon "button" at bounding box center [1390, 94] width 13 height 13
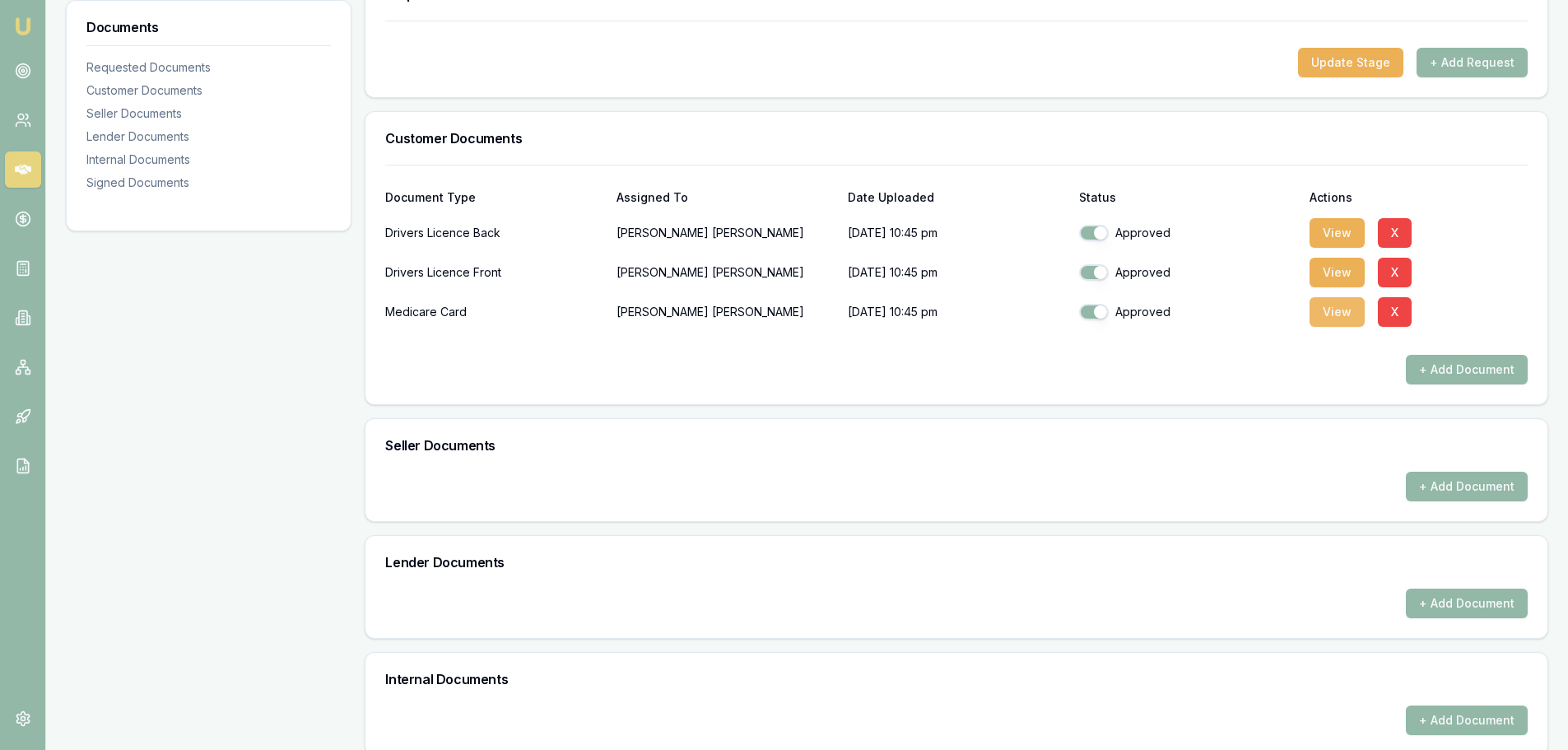
click at [1324, 311] on button "View" at bounding box center [1337, 311] width 55 height 30
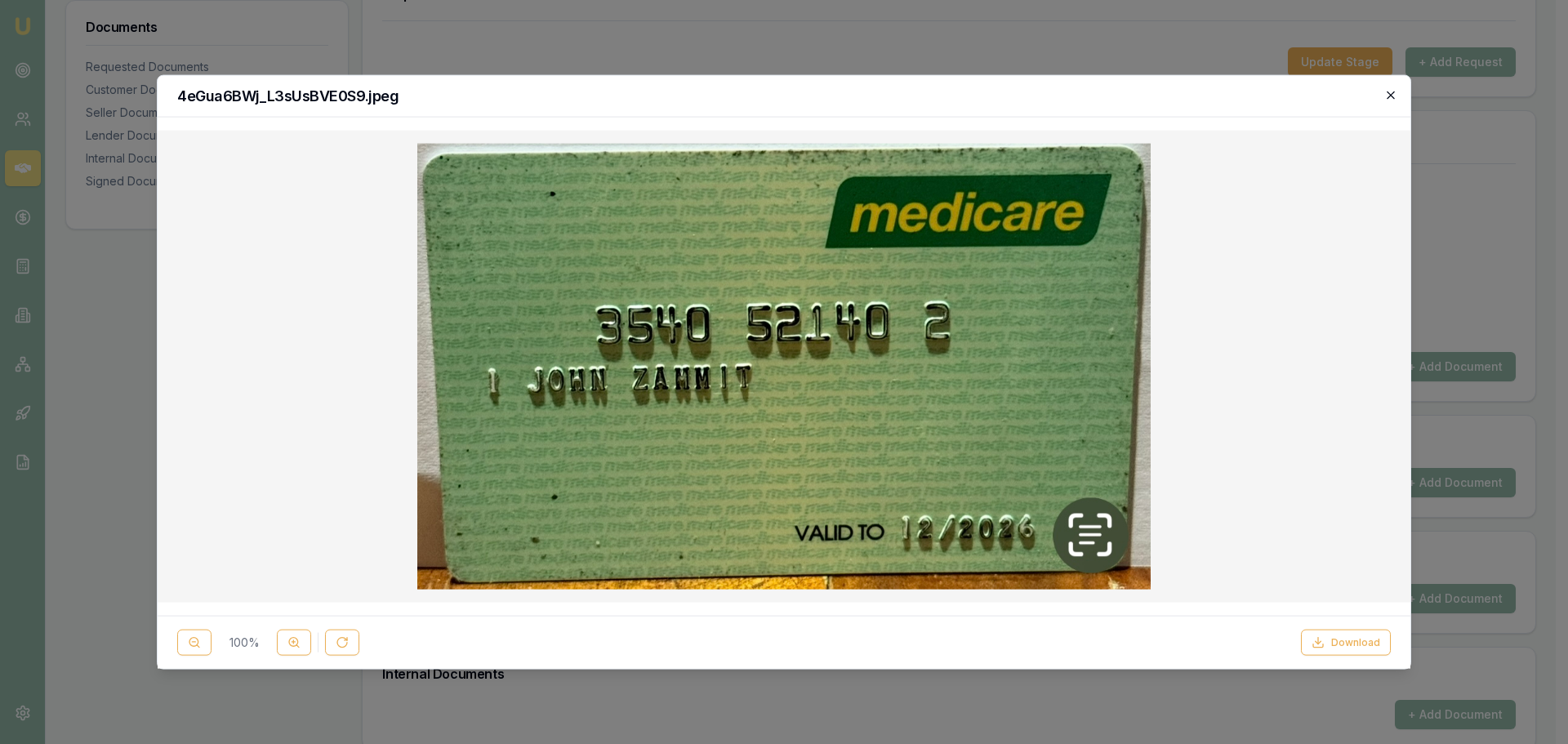
click at [1397, 98] on icon "button" at bounding box center [1390, 94] width 13 height 13
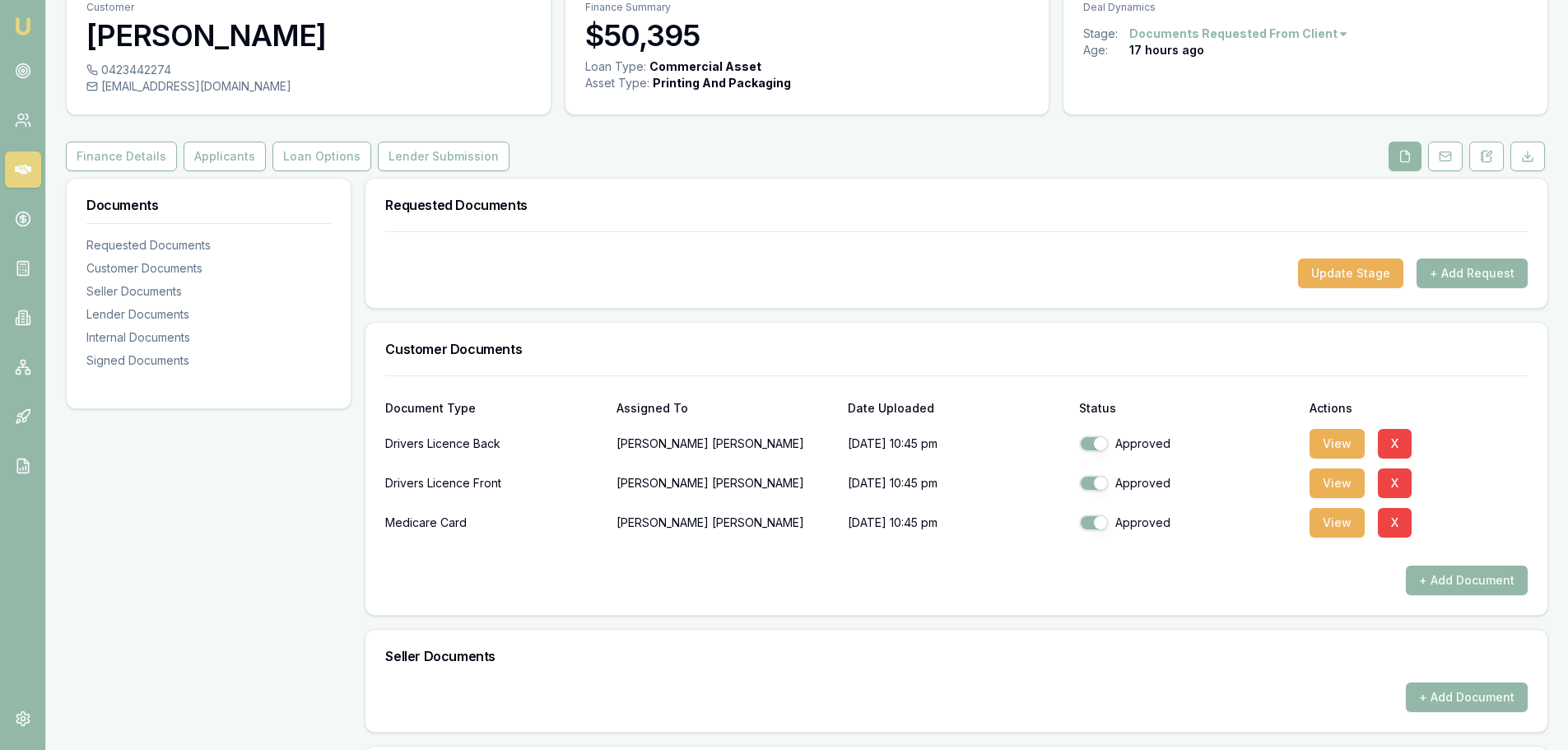
scroll to position [0, 0]
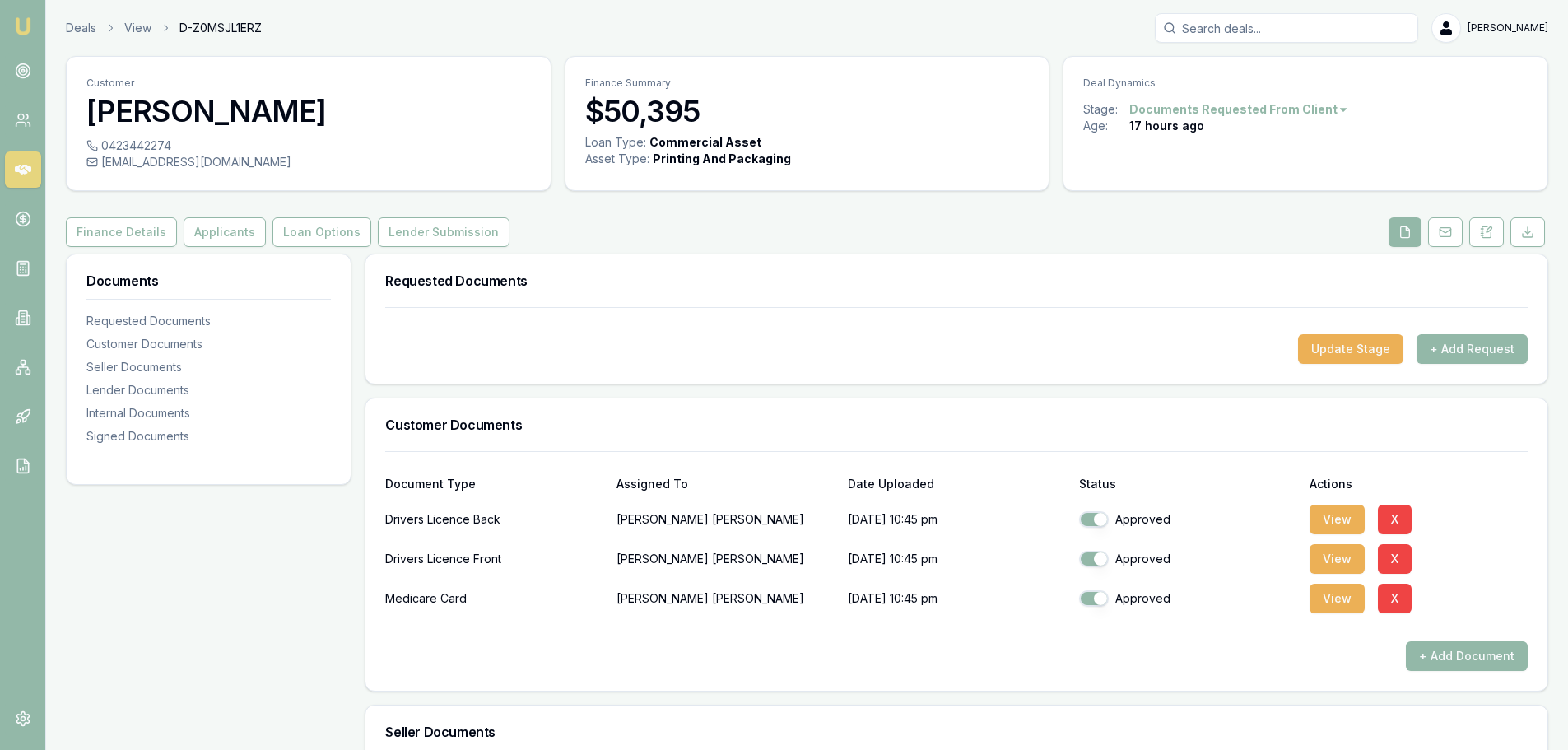
click at [399, 36] on div "Deals View D-Z0MSJL1ERZ Brad Hearns" at bounding box center [807, 27] width 1482 height 30
click at [108, 238] on button "Finance Details" at bounding box center [121, 232] width 111 height 30
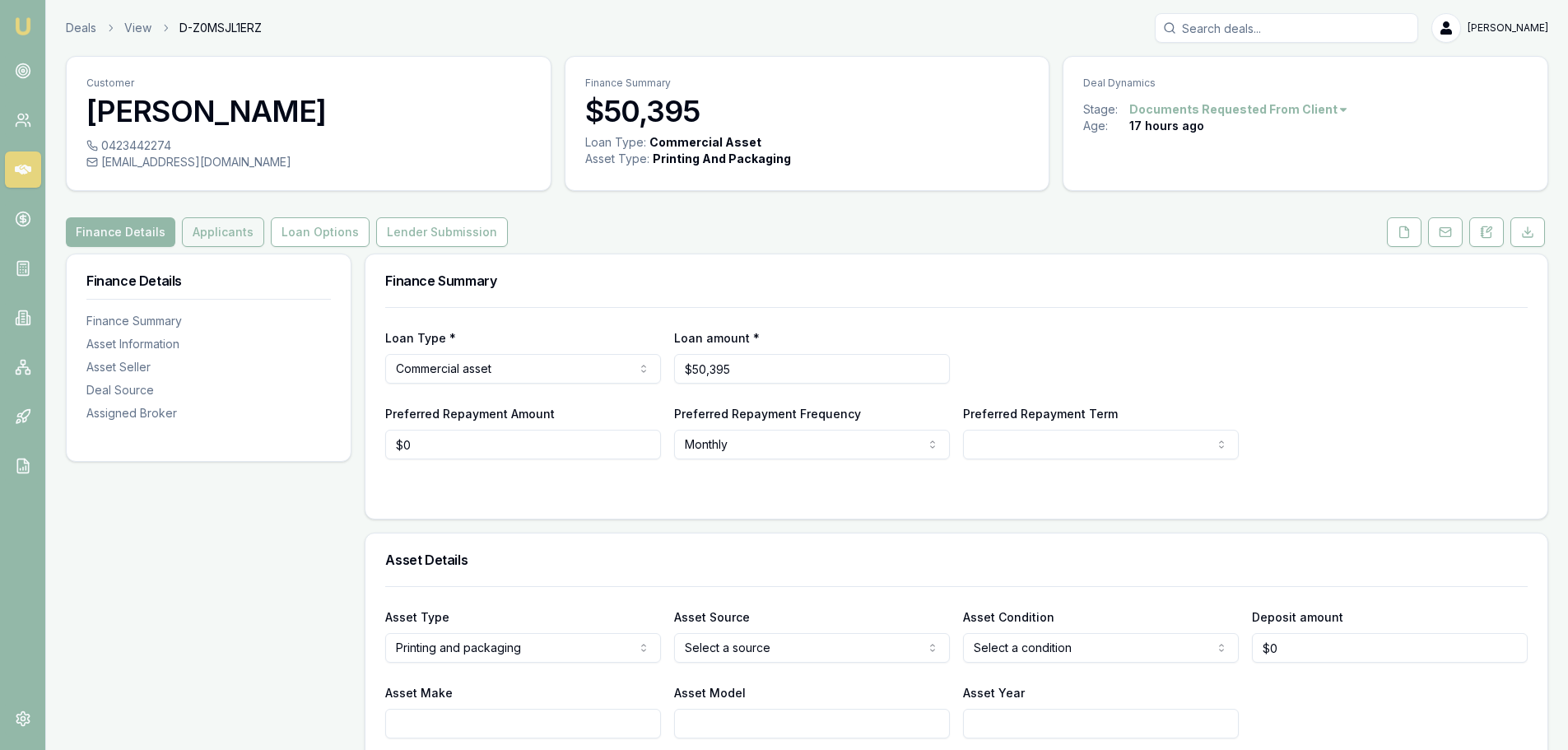
click at [196, 230] on button "Applicants" at bounding box center [223, 232] width 82 height 30
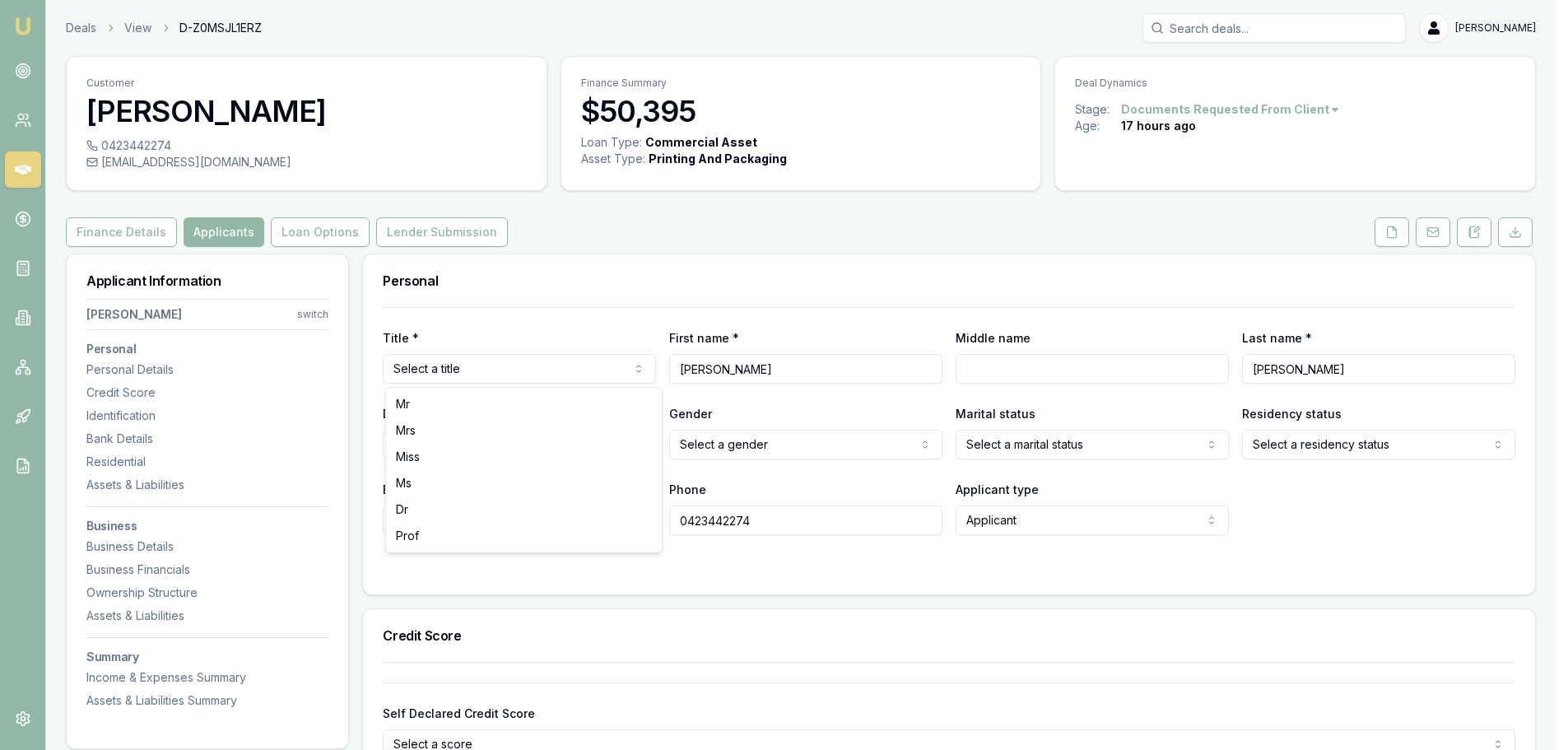
click at [476, 374] on html "Emu Broker Deals View D-Z0MSJL1ERZ Brad Hearns Toggle Menu Customer John Zammit…" at bounding box center [784, 375] width 1568 height 750
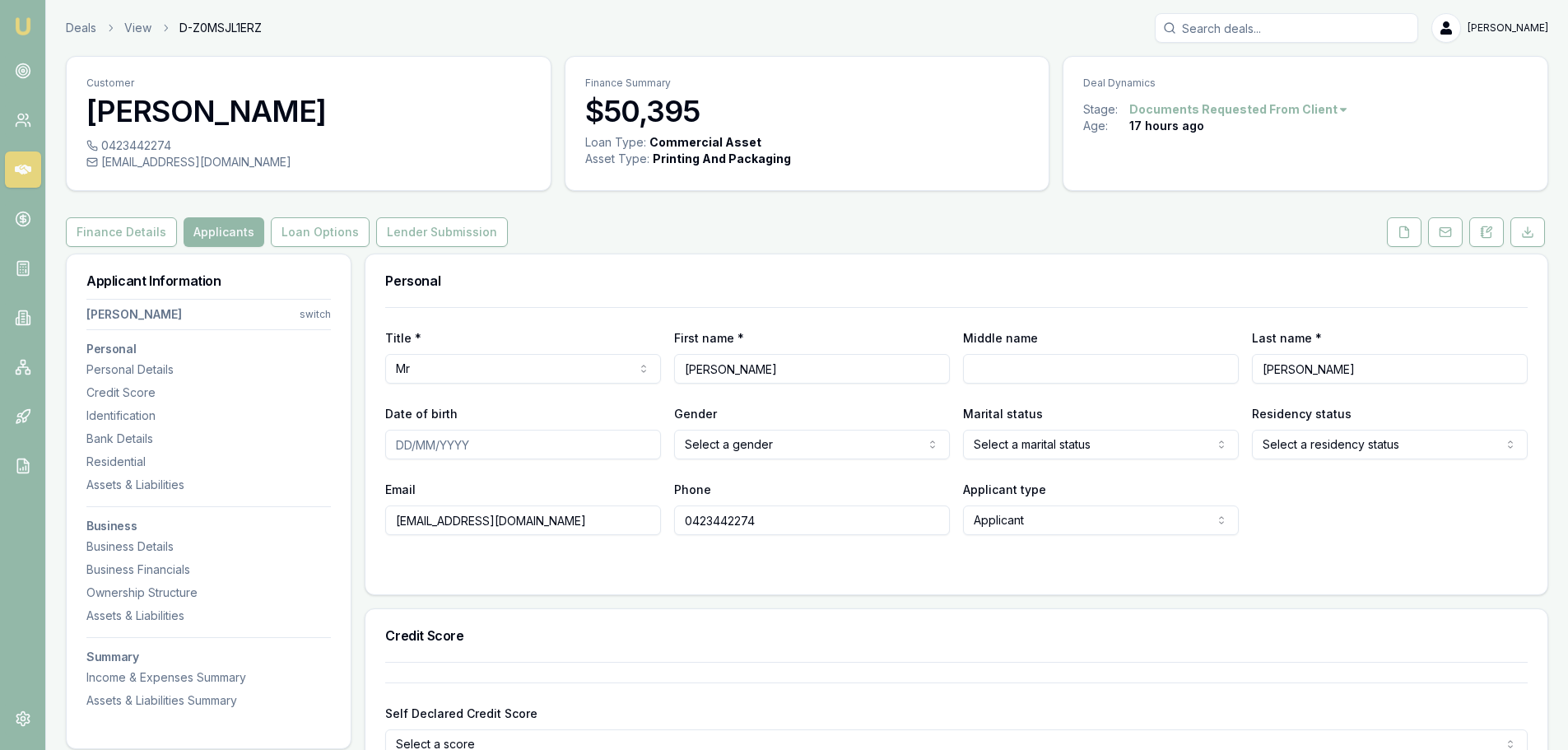
click at [827, 301] on div "Personal" at bounding box center [956, 281] width 1182 height 53
click at [694, 261] on div "Personal" at bounding box center [956, 281] width 1182 height 53
click at [393, 440] on input "Date of birth" at bounding box center [523, 444] width 275 height 30
type input "18/11/1964"
click at [1087, 450] on html "Emu Broker Deals View D-Z0MSJL1ERZ Brad Hearns Toggle Menu Customer John Zammit…" at bounding box center [784, 375] width 1568 height 750
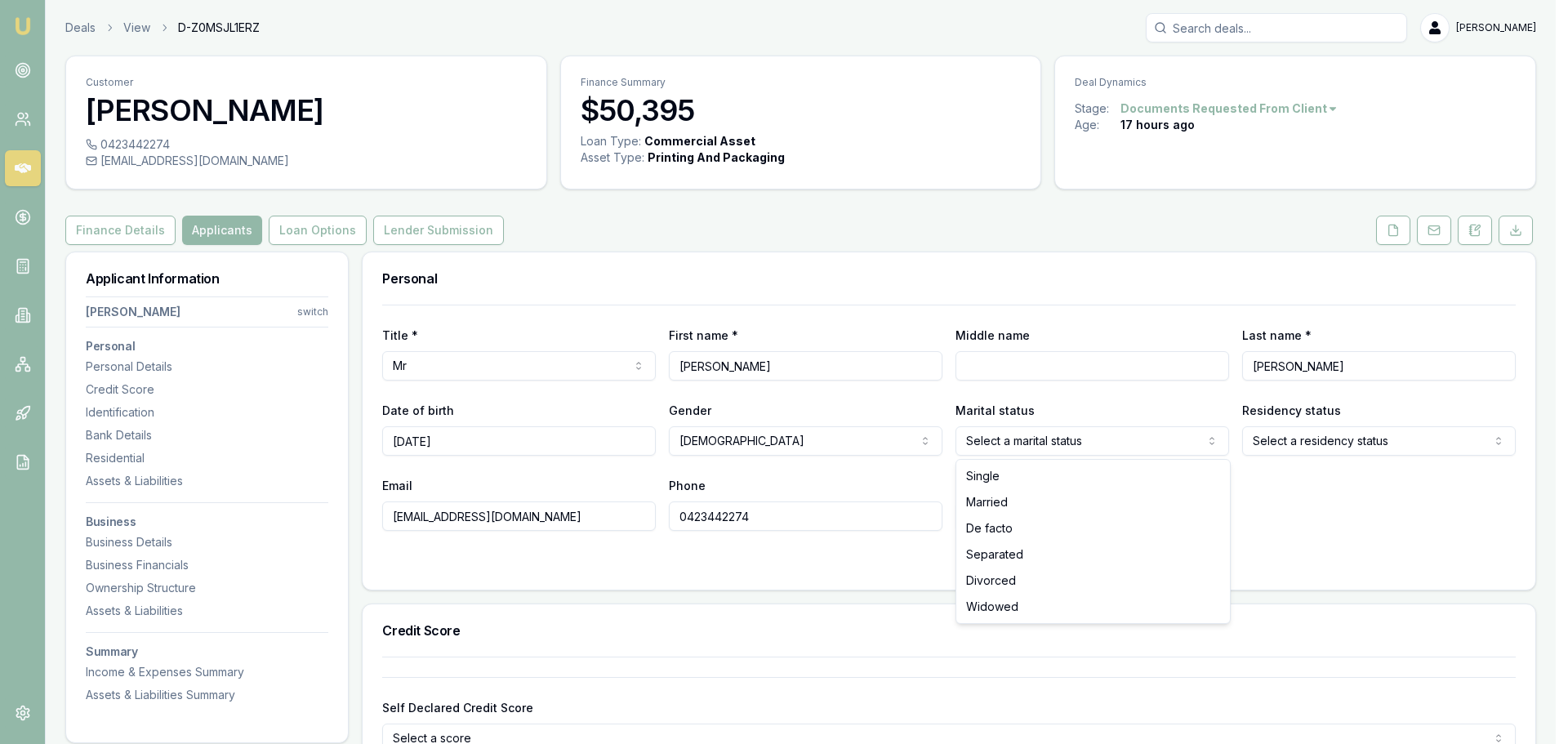
click at [1072, 445] on html "Emu Broker Deals View D-Z0MSJL1ERZ Brad Hearns Toggle Menu Customer John Zammit…" at bounding box center [784, 372] width 1568 height 744
click at [994, 290] on html "Emu Broker Deals View D-Z0MSJL1ERZ Brad Hearns Toggle Menu Customer John Zammit…" at bounding box center [784, 372] width 1568 height 744
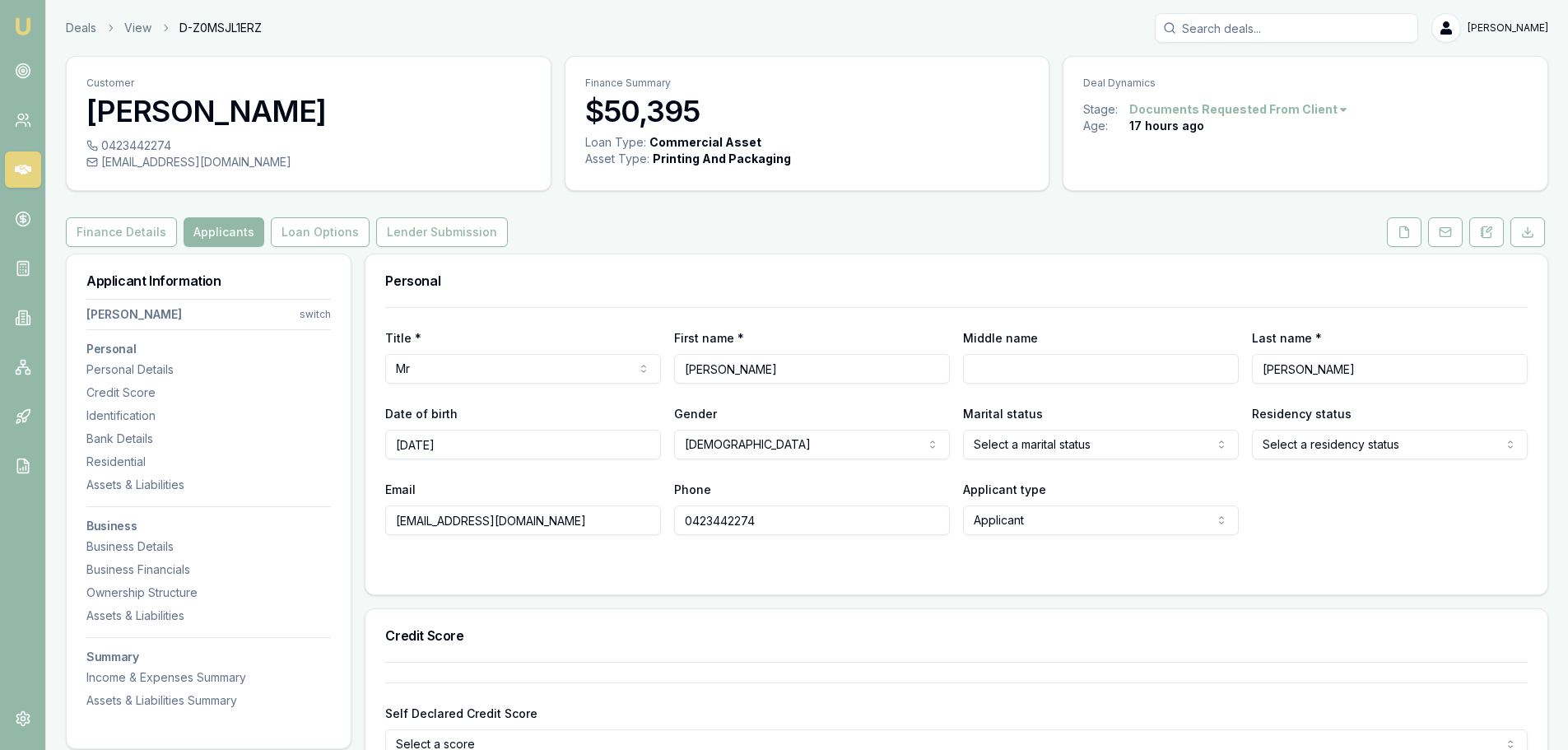
click at [1318, 443] on html "Emu Broker Deals View D-Z0MSJL1ERZ Brad Hearns Toggle Menu Customer John Zammit…" at bounding box center [784, 375] width 1568 height 750
click at [518, 580] on div "Title * Mr Mr Mrs Miss Ms Dr Prof First name * John Middle name Last name * Zam…" at bounding box center [956, 451] width 1182 height 287
click at [171, 147] on div "0423442274" at bounding box center [309, 145] width 445 height 16
copy div "0423442274"
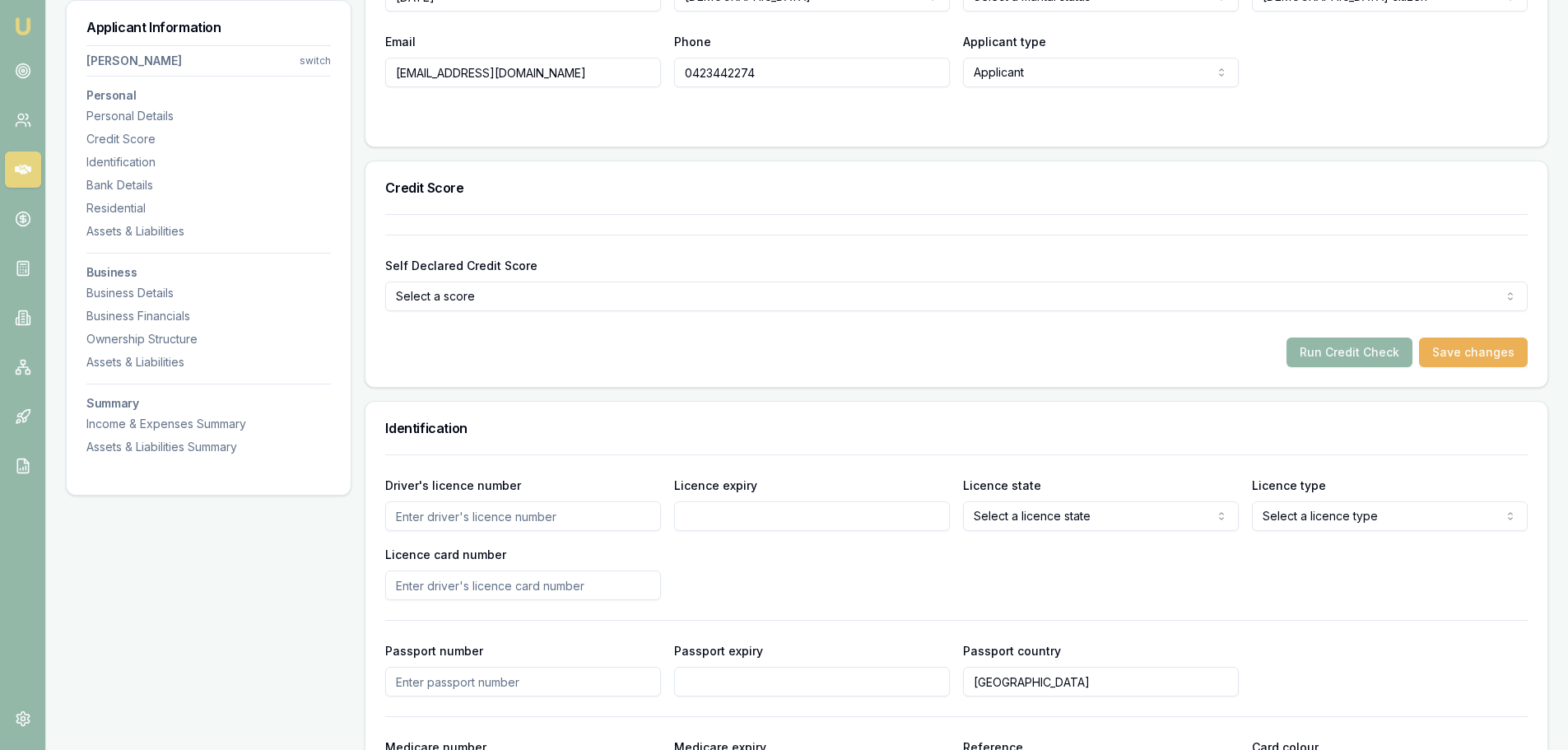
scroll to position [493, 0]
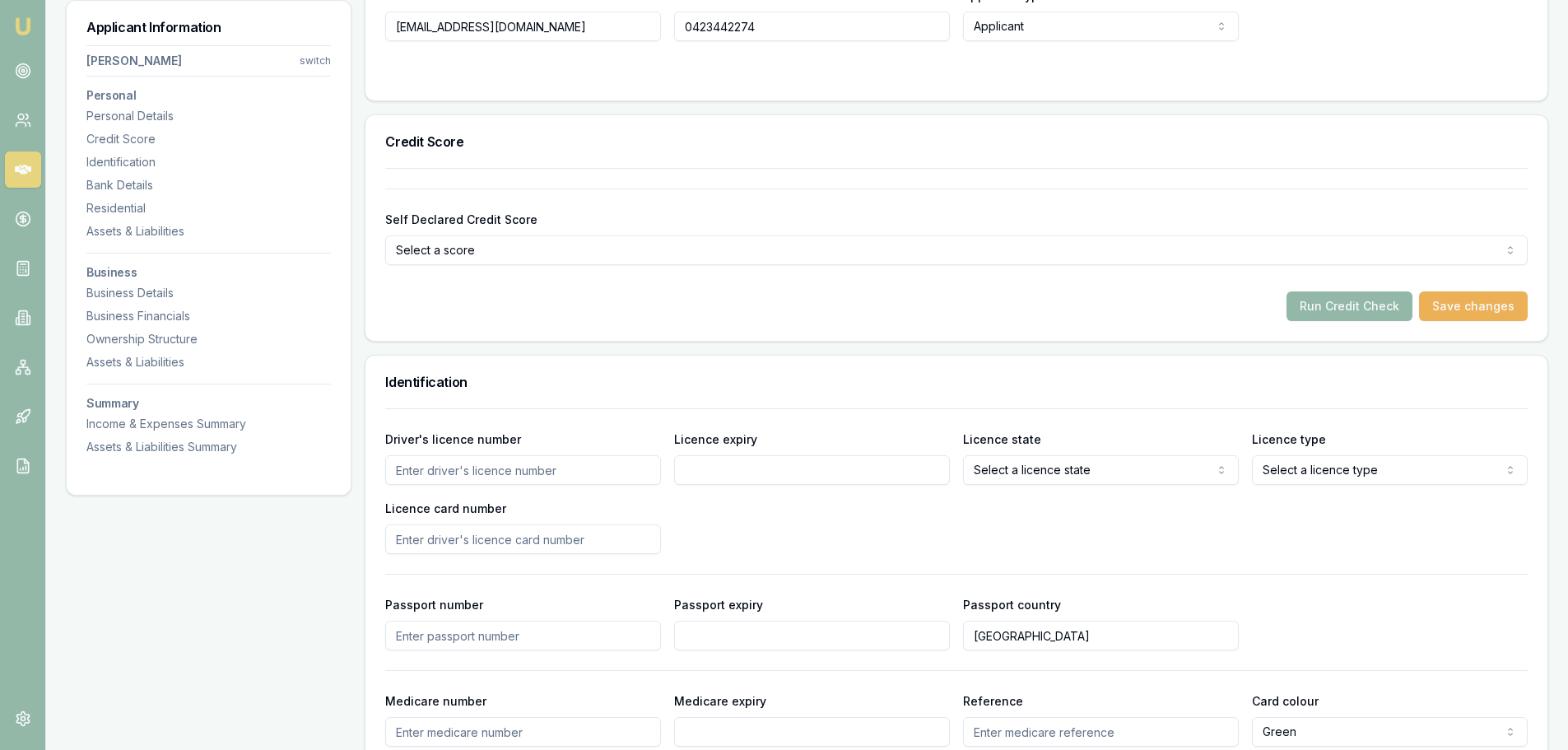
click at [587, 466] on input "Driver's licence number" at bounding box center [523, 469] width 275 height 30
type input "033219297"
click at [743, 455] on input "Licence expiry" at bounding box center [812, 469] width 275 height 30
type input "09/05/2026"
select select "VIC"
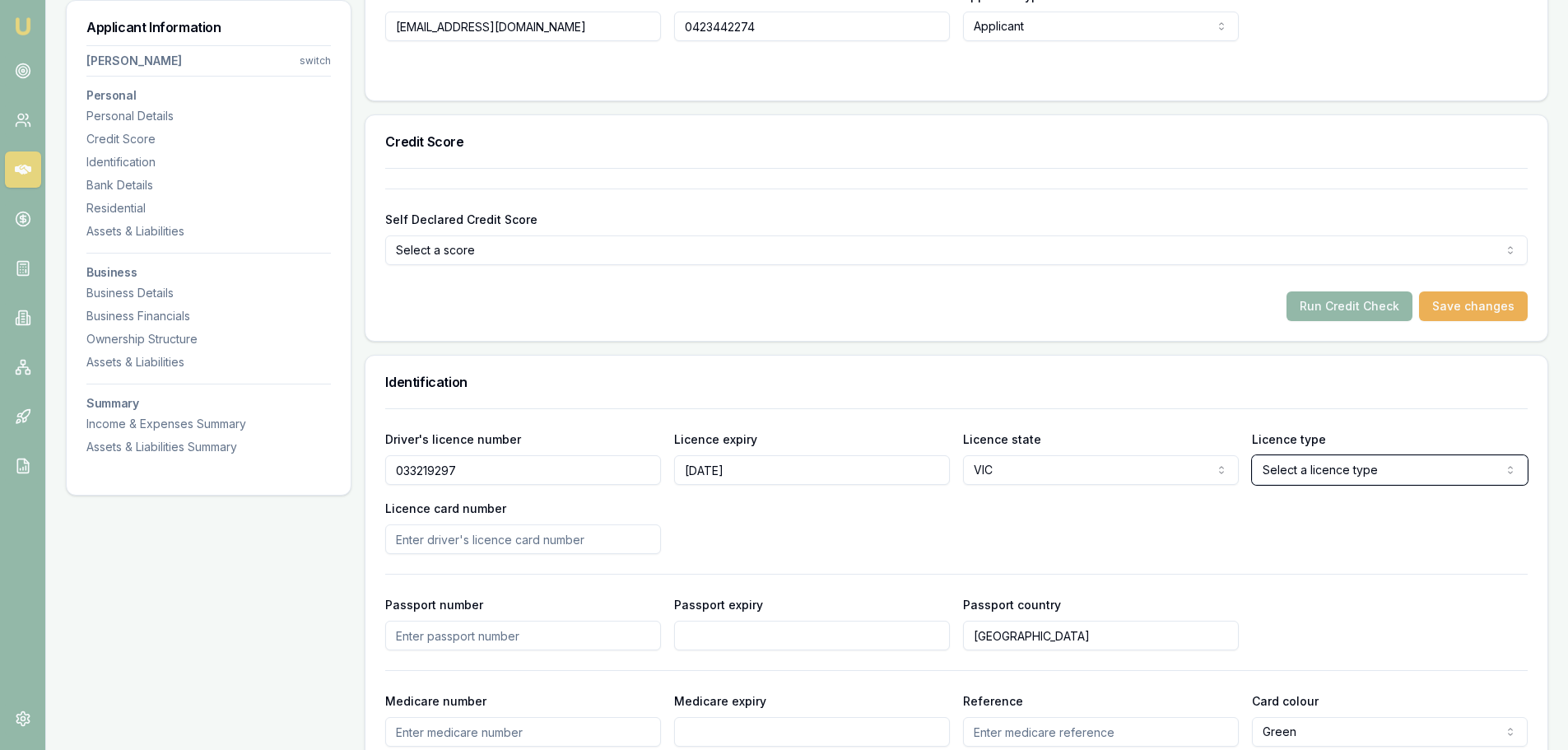
select select "OPEN_LICENCE"
click at [506, 539] on input "Licence card number" at bounding box center [523, 539] width 275 height 30
click at [506, 539] on input "P07797736" at bounding box center [523, 539] width 275 height 30
type input "P0779773"
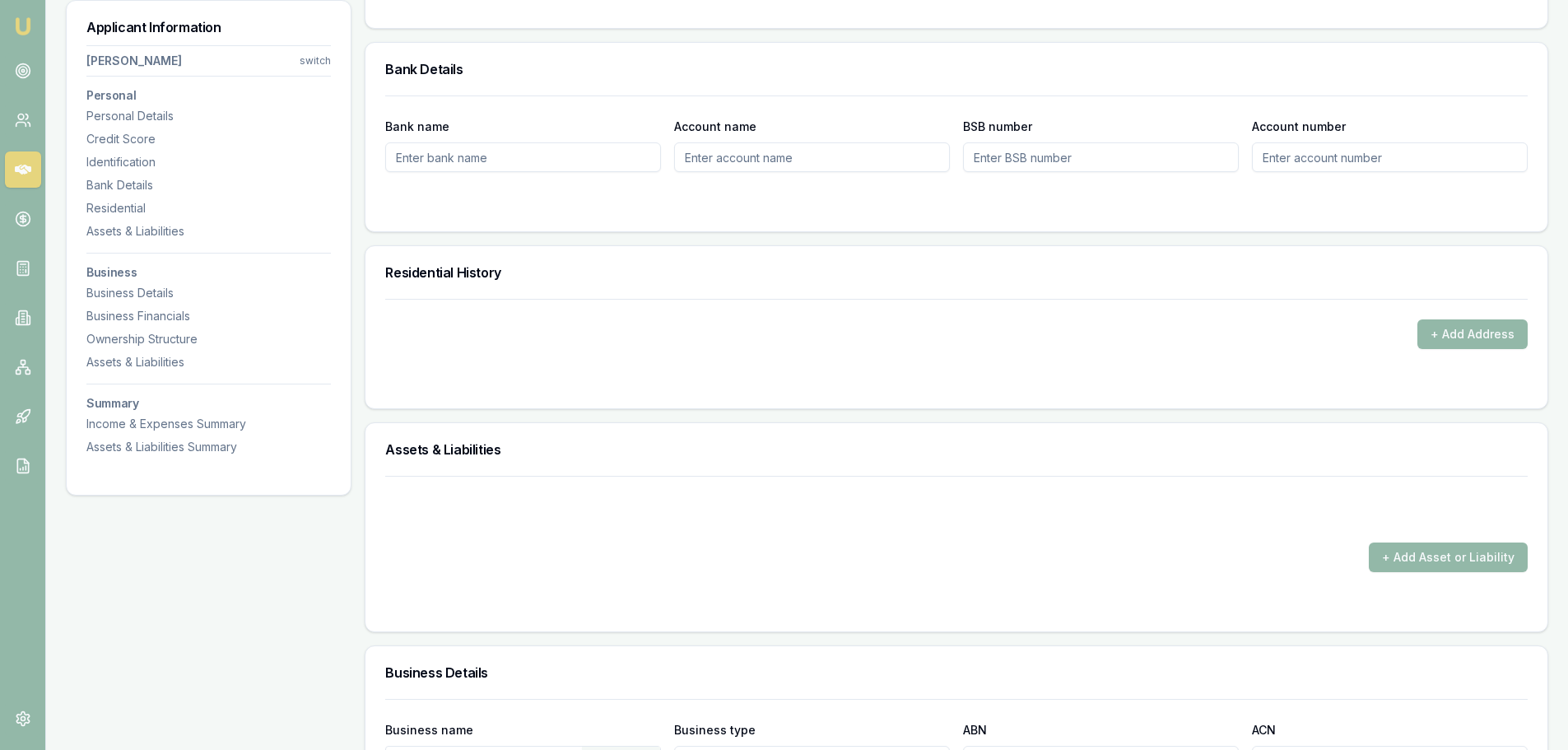
scroll to position [1563, 0]
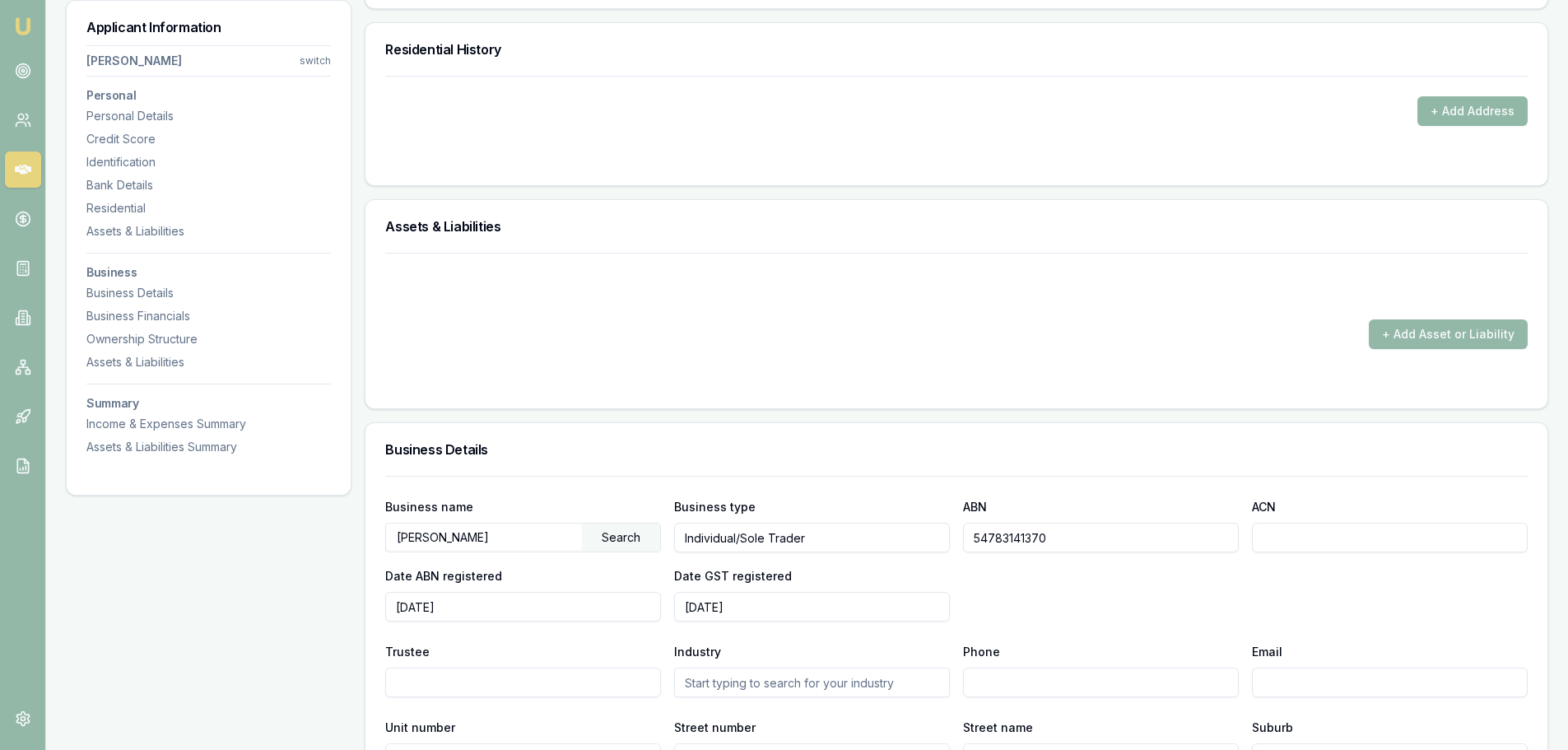
click at [1461, 102] on button "+ Add Address" at bounding box center [1472, 111] width 110 height 30
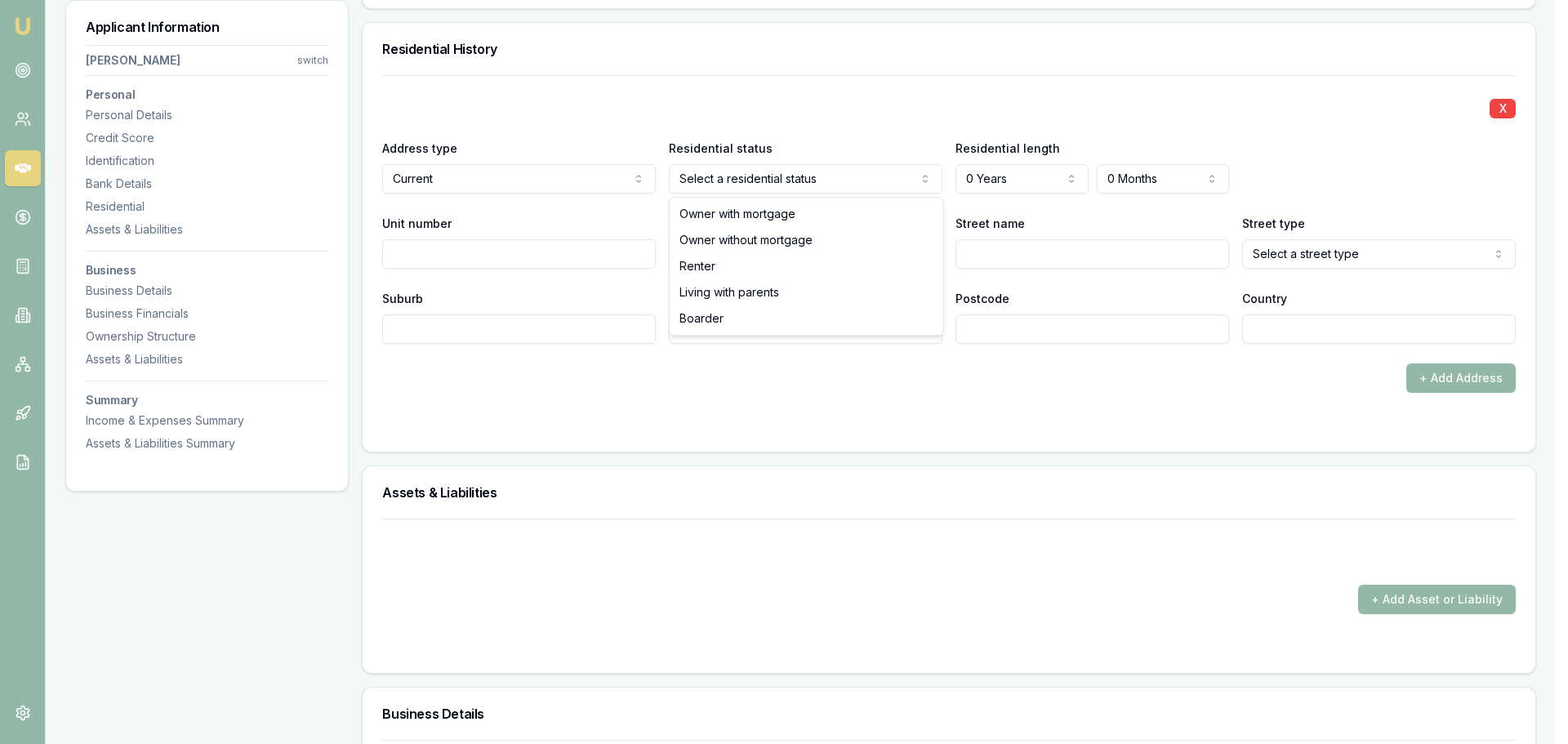
select select "RENTER"
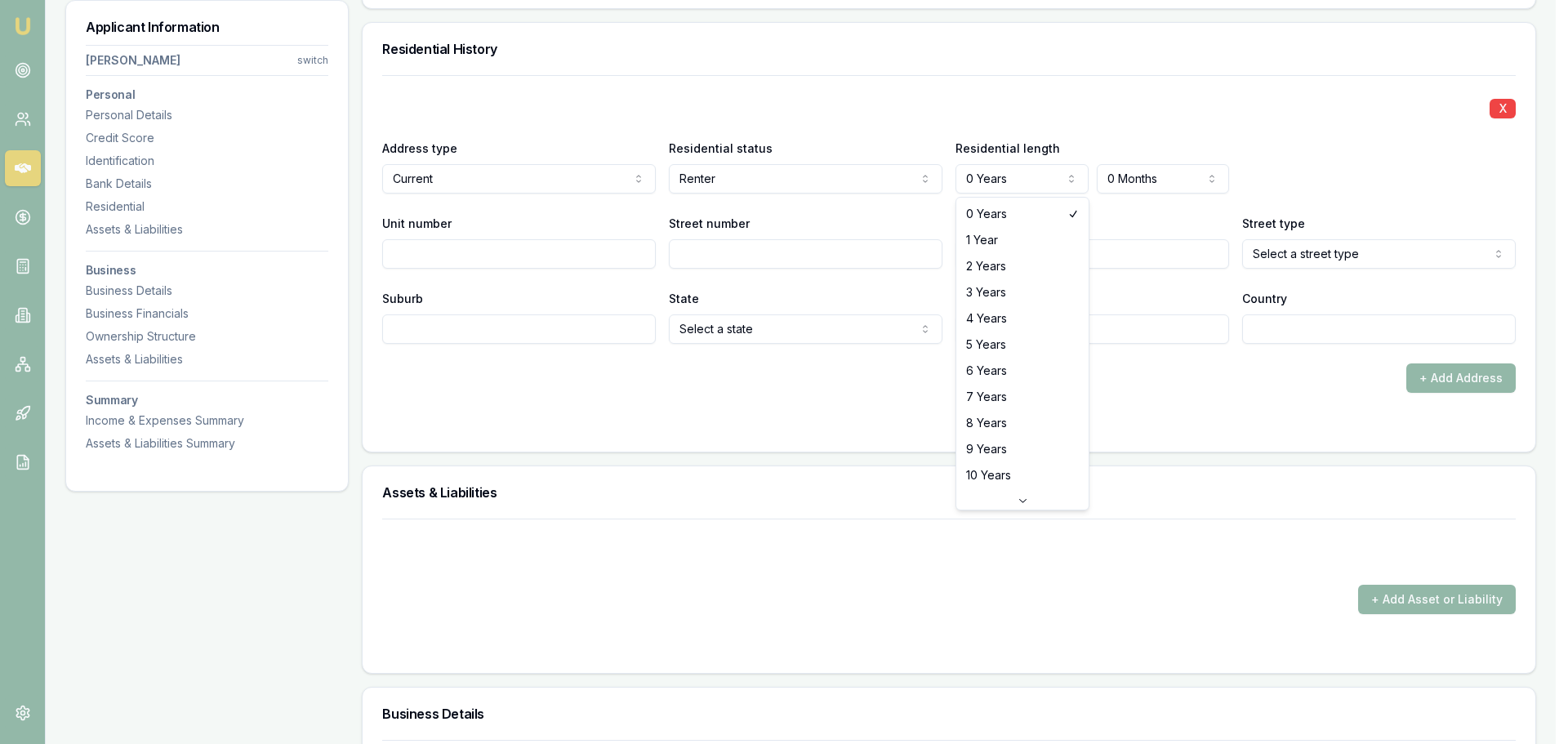
select select "5"
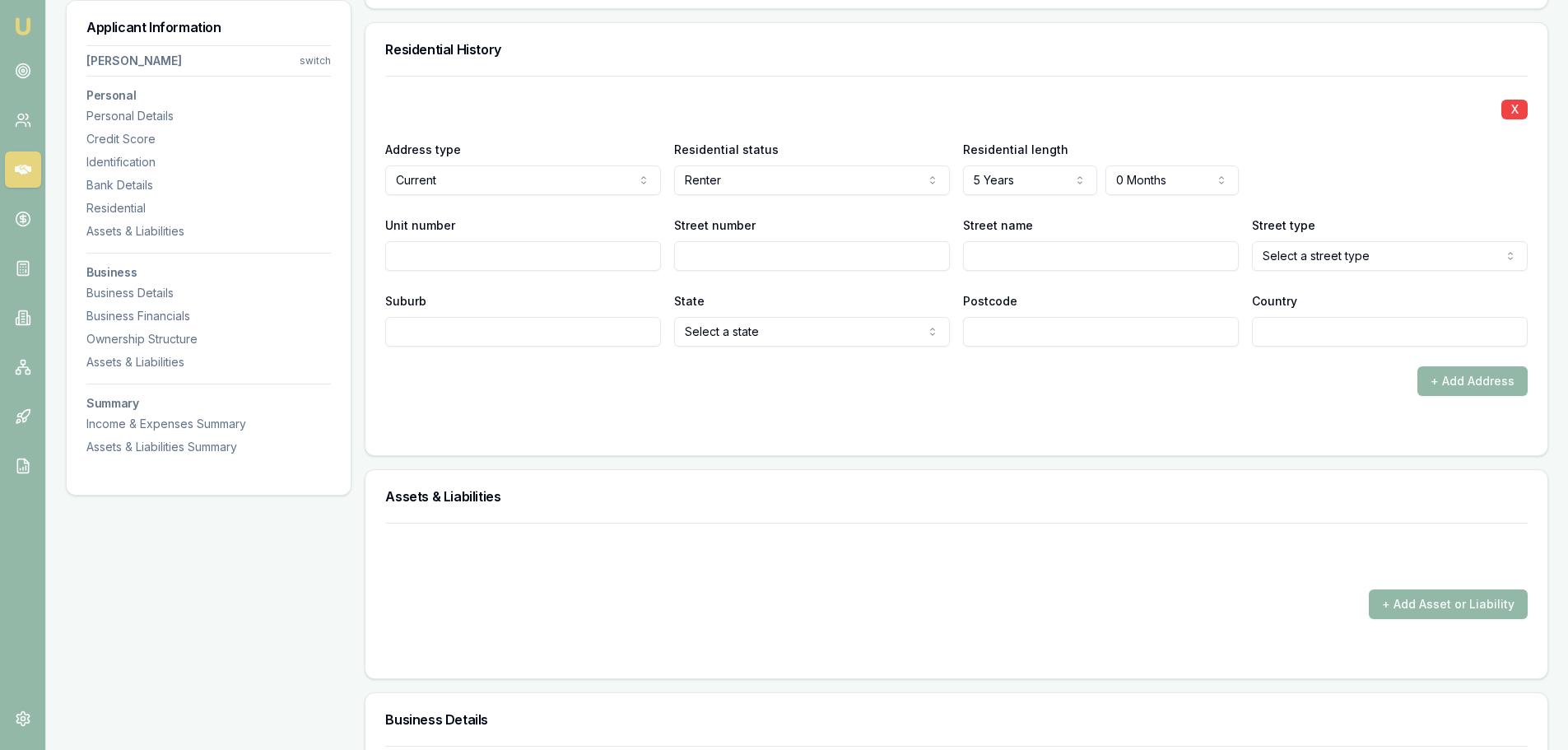
click at [513, 257] on input "Unit number" at bounding box center [523, 256] width 275 height 30
click at [849, 250] on input "Street number" at bounding box center [812, 256] width 275 height 30
type input "220"
type input "Sand"
select select "Road"
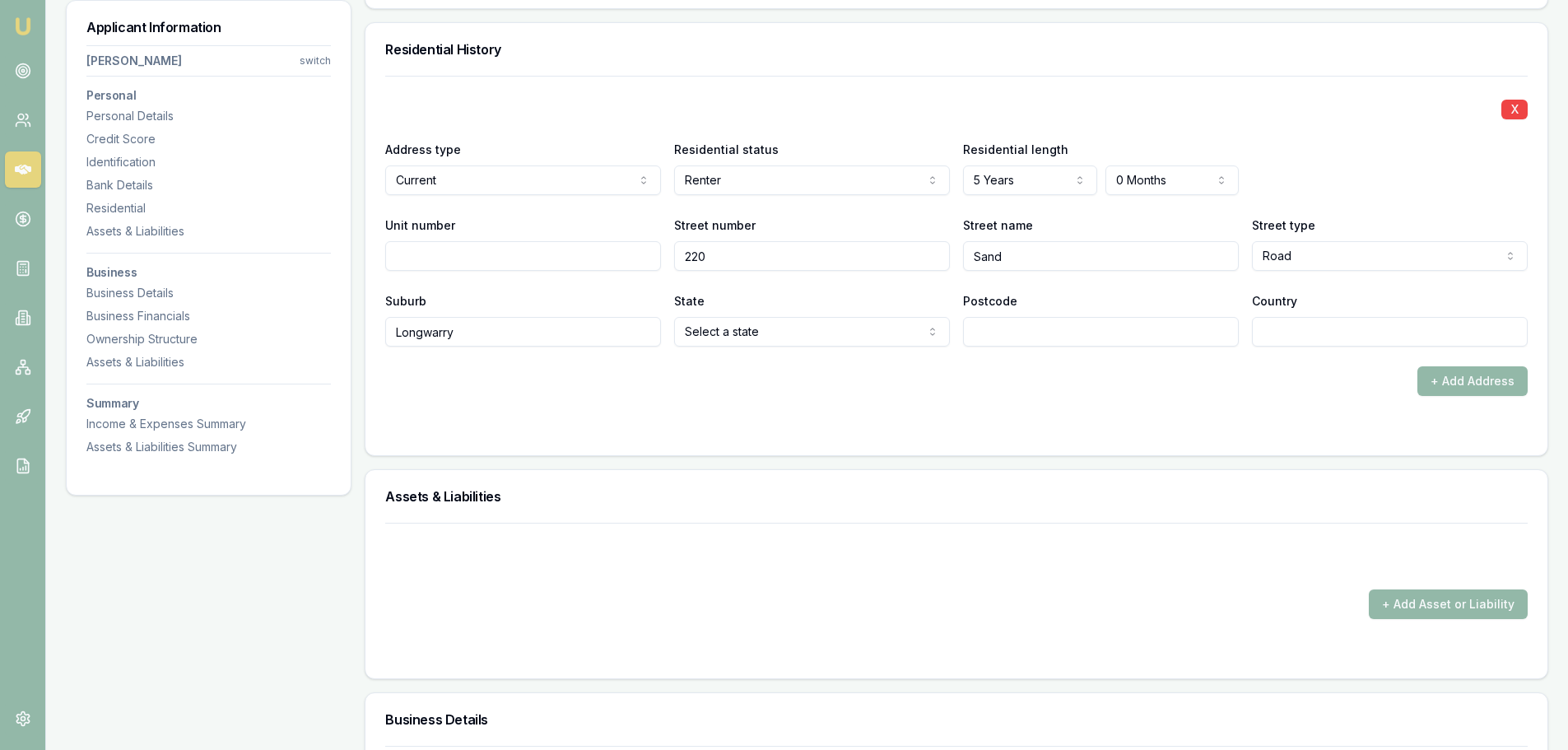
type input "Longwarry"
select select "VIC"
type input "3816"
type input "Aust"
click at [1219, 382] on div "+ Add Address" at bounding box center [956, 381] width 1143 height 30
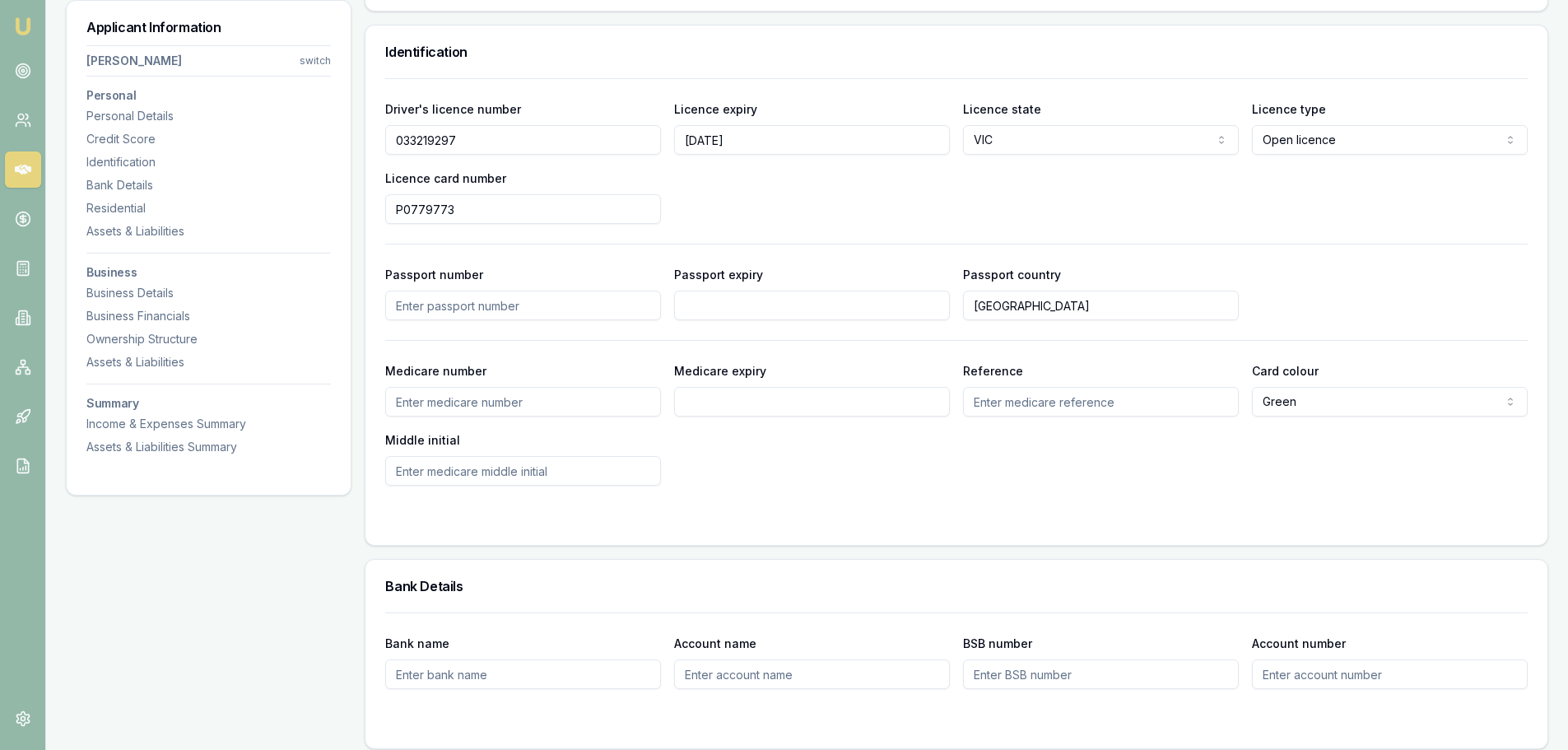
scroll to position [823, 0]
click at [466, 397] on input "Medicare number" at bounding box center [523, 402] width 275 height 30
type input "3540521402"
type input "12/2026"
type input "1"
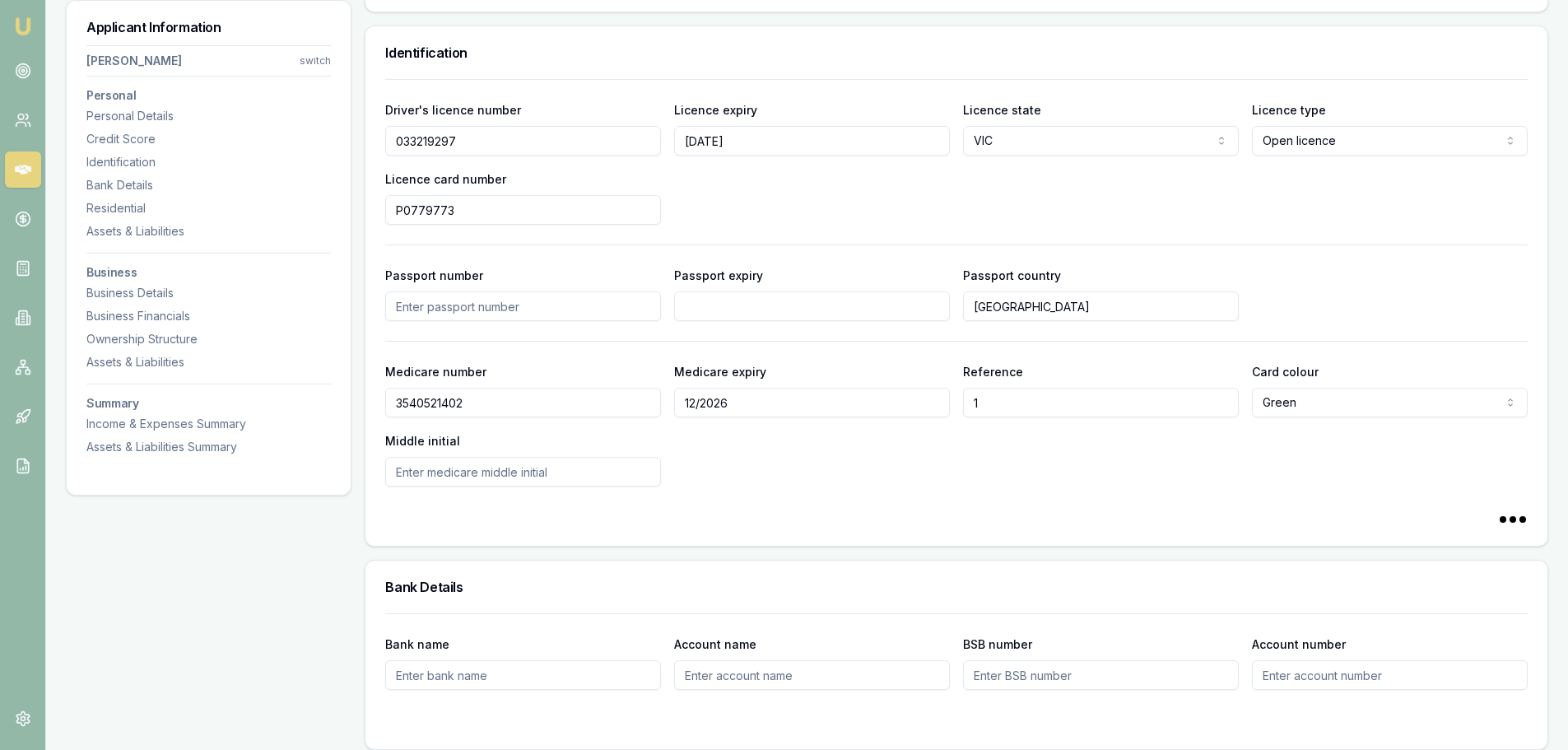
click at [744, 484] on div "Medicare number 3540521402 Medicare expiry 12/2026 Reference 1 Card colour Gree…" at bounding box center [956, 423] width 1143 height 125
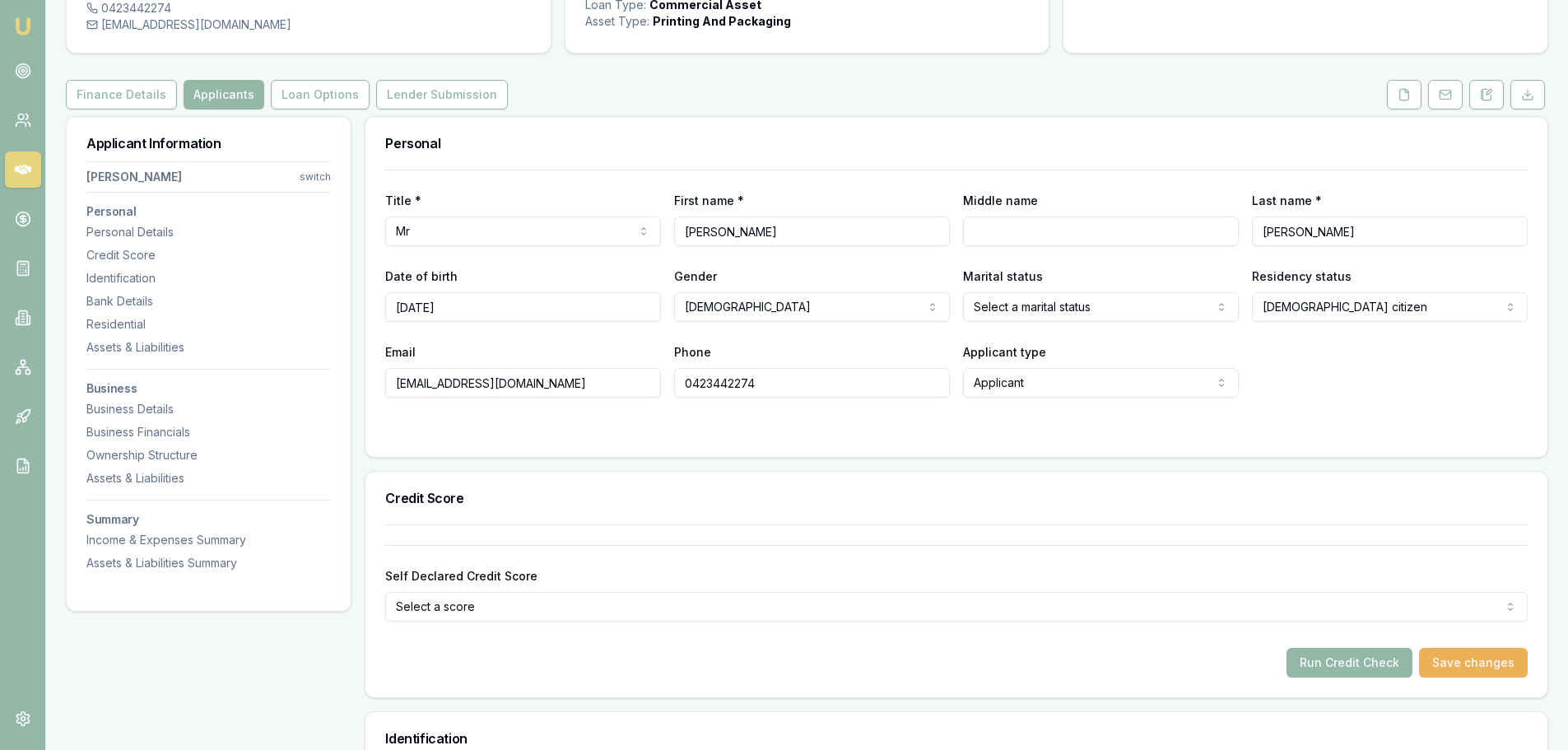
scroll to position [0, 0]
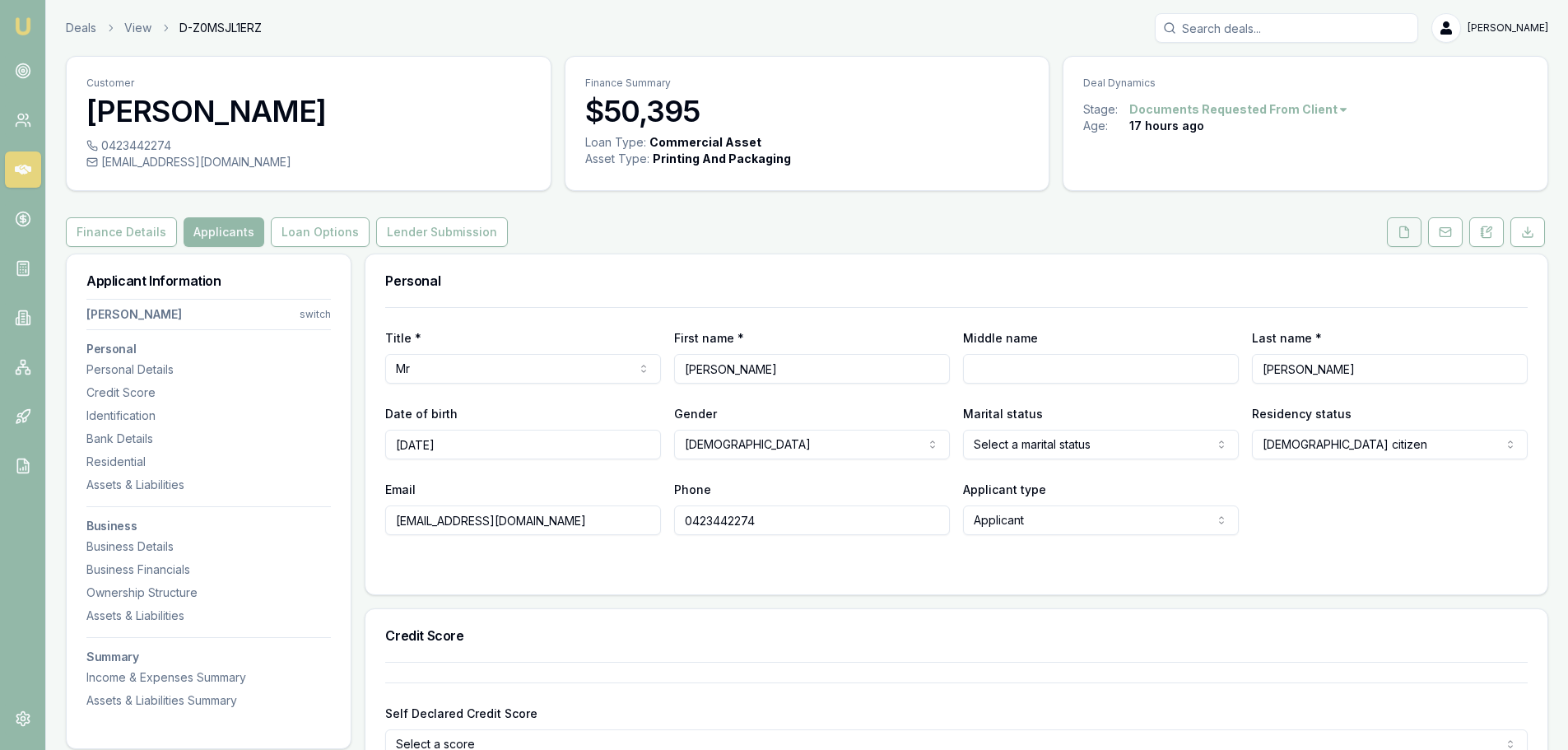
click at [1402, 228] on icon at bounding box center [1404, 232] width 13 height 13
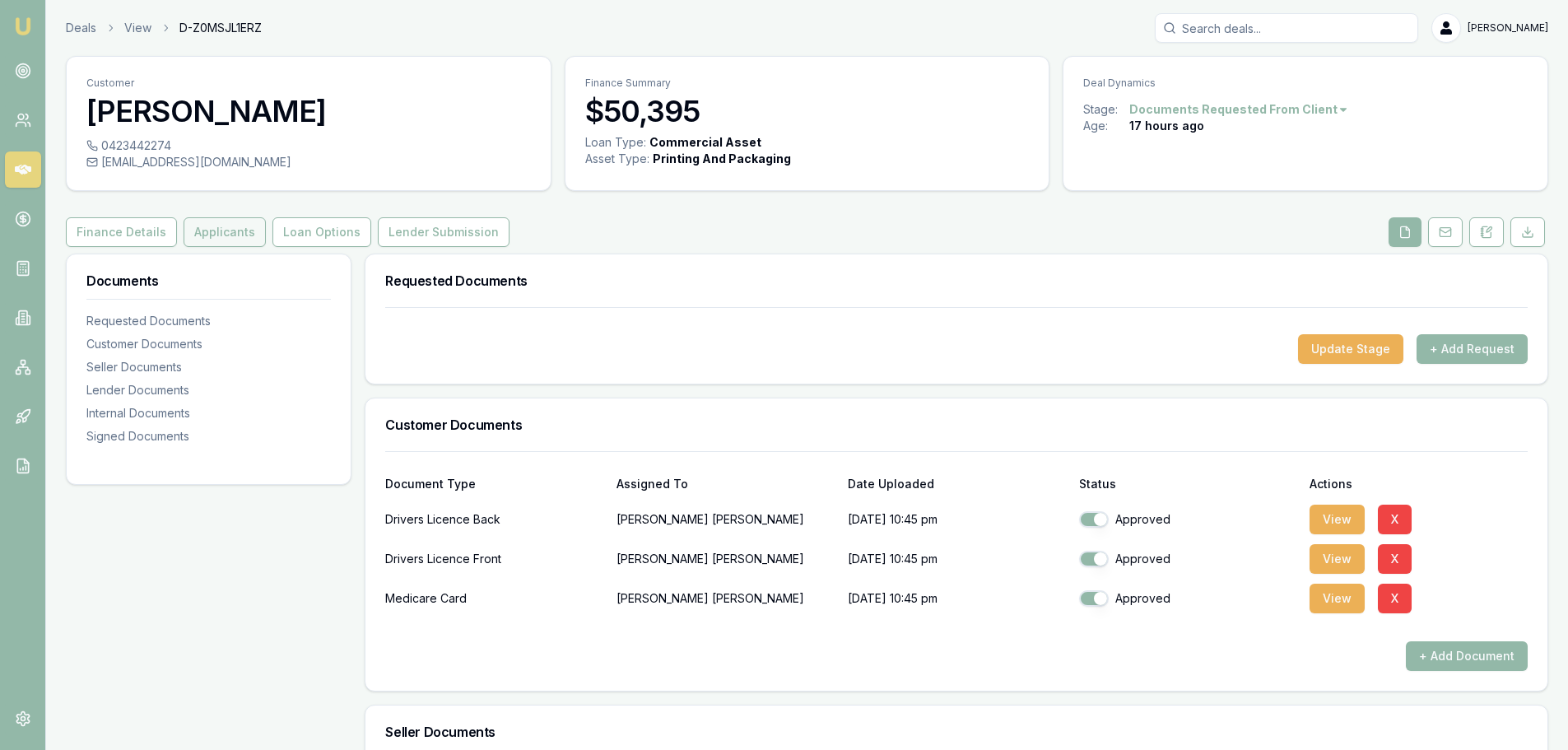
click at [204, 245] on button "Applicants" at bounding box center [225, 232] width 82 height 30
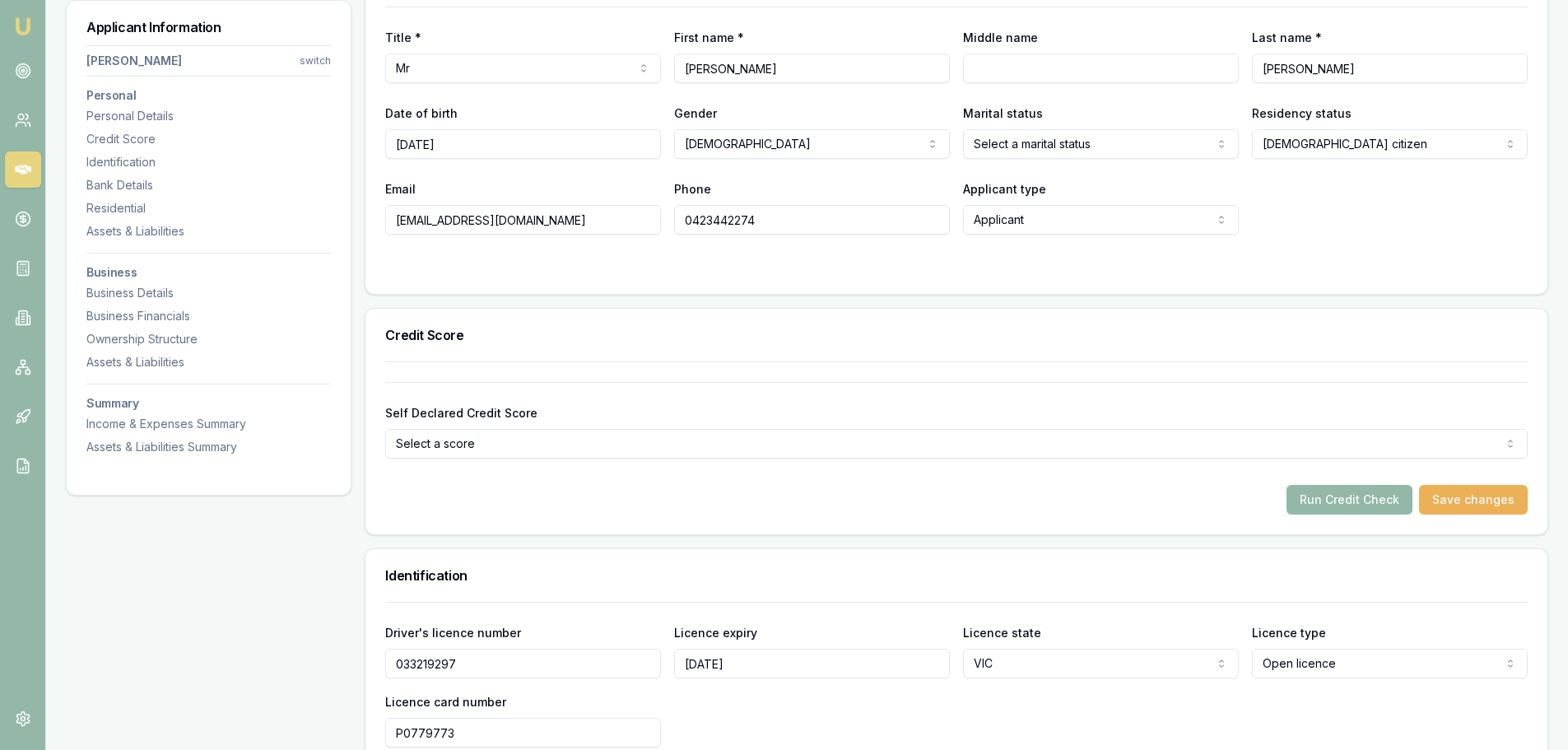
scroll to position [493, 0]
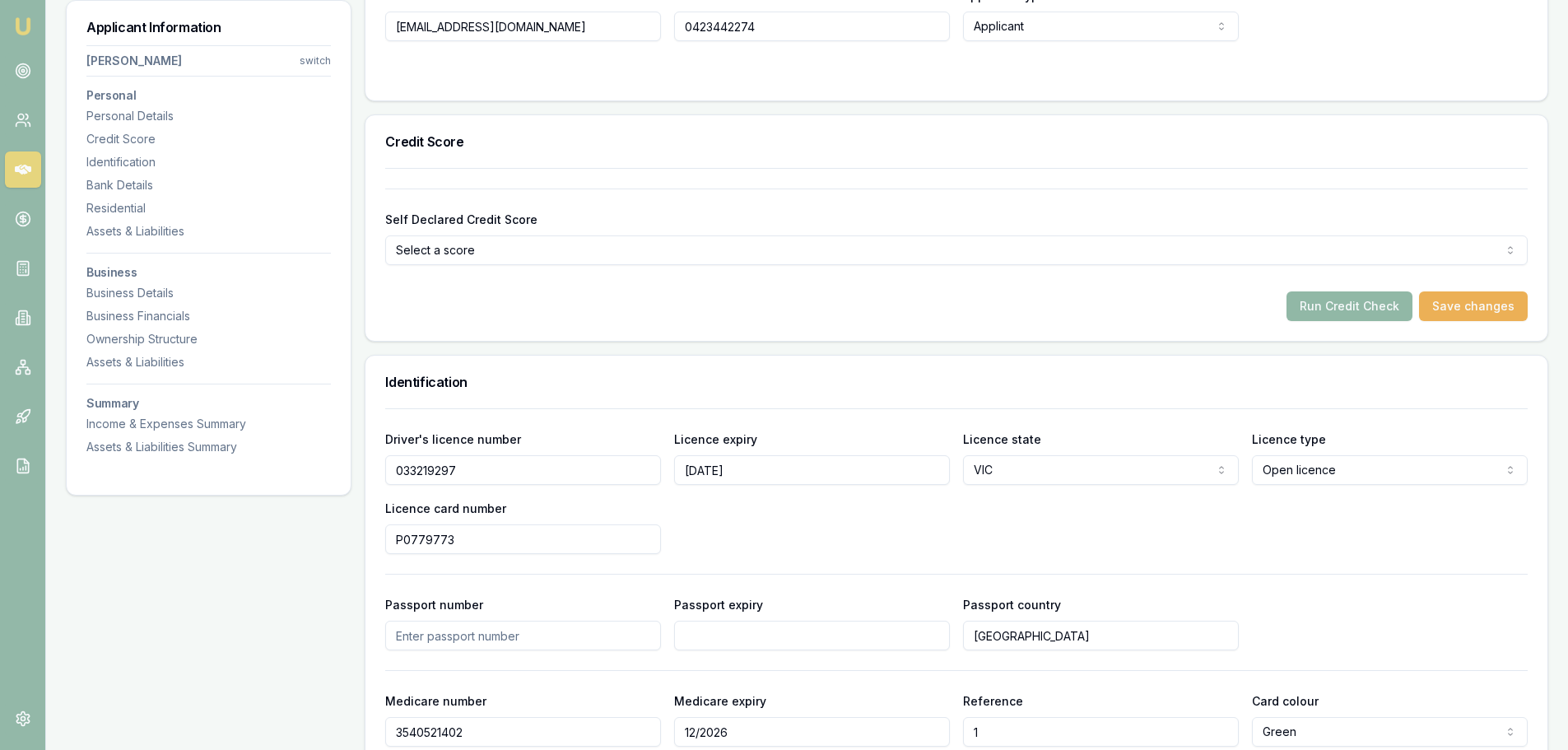
click at [1327, 304] on button "Run Credit Check" at bounding box center [1349, 306] width 126 height 30
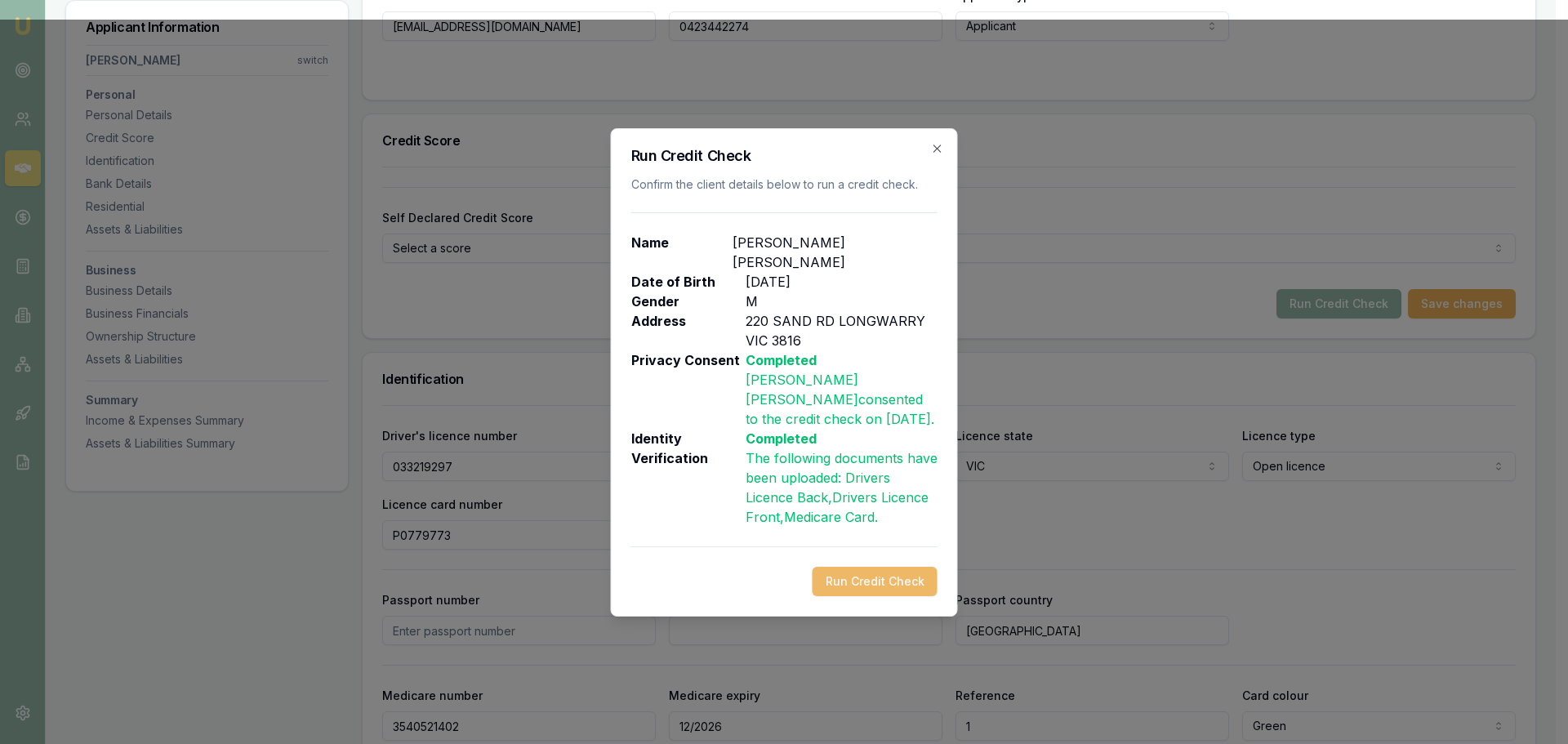
click at [866, 567] on button "Run Credit Check" at bounding box center [875, 581] width 125 height 30
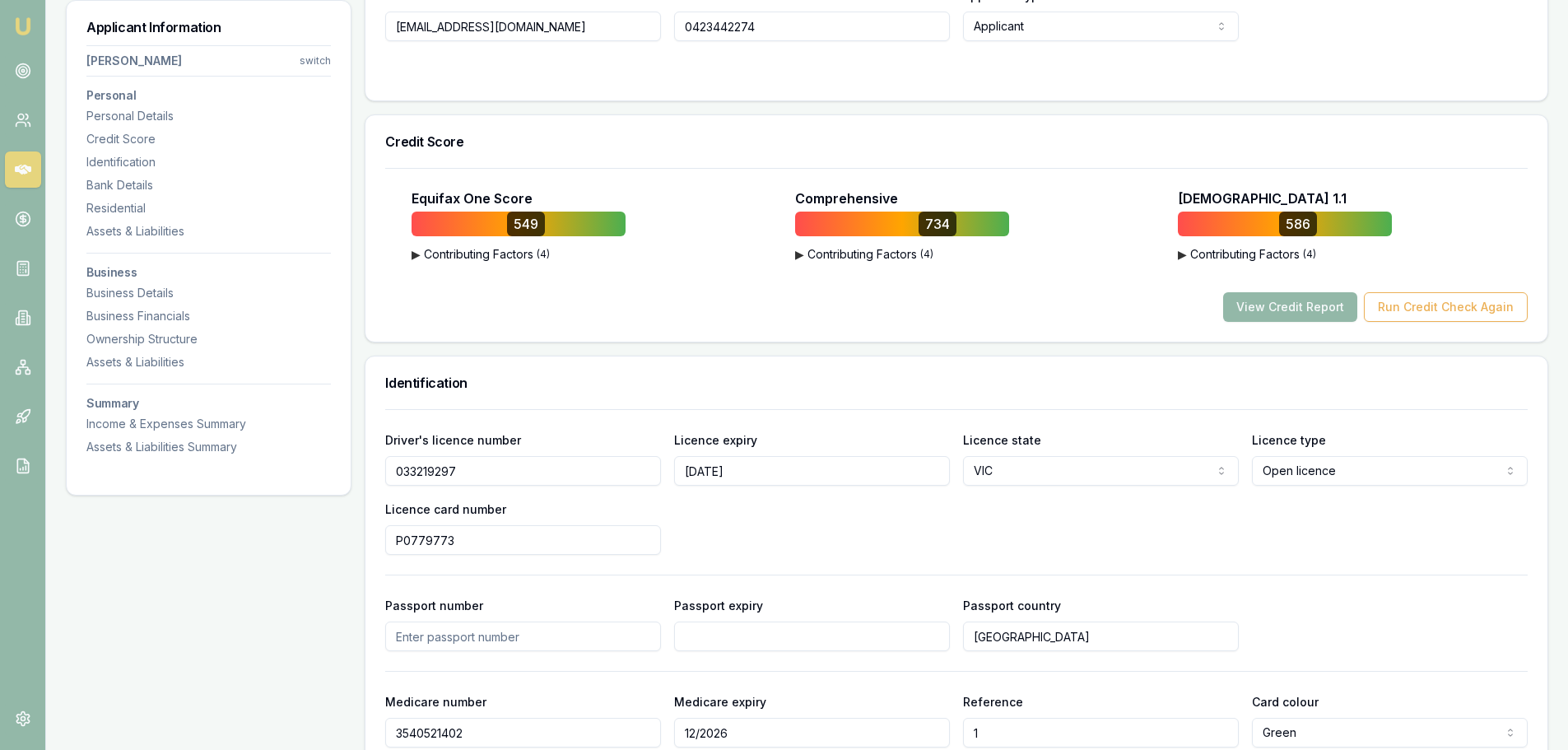
click at [816, 317] on div "View Credit Report Run Credit Check Again" at bounding box center [956, 307] width 1143 height 30
click at [1283, 305] on button "View Credit Report" at bounding box center [1290, 307] width 134 height 30
click at [842, 334] on div "Equifax One Score 549 ▶ Contributing Factors ( 4 ) Short Term Credit Enquiries …" at bounding box center [956, 254] width 1182 height 174
click at [847, 257] on button "▶ Contributing Factors ( 4 )" at bounding box center [902, 254] width 214 height 16
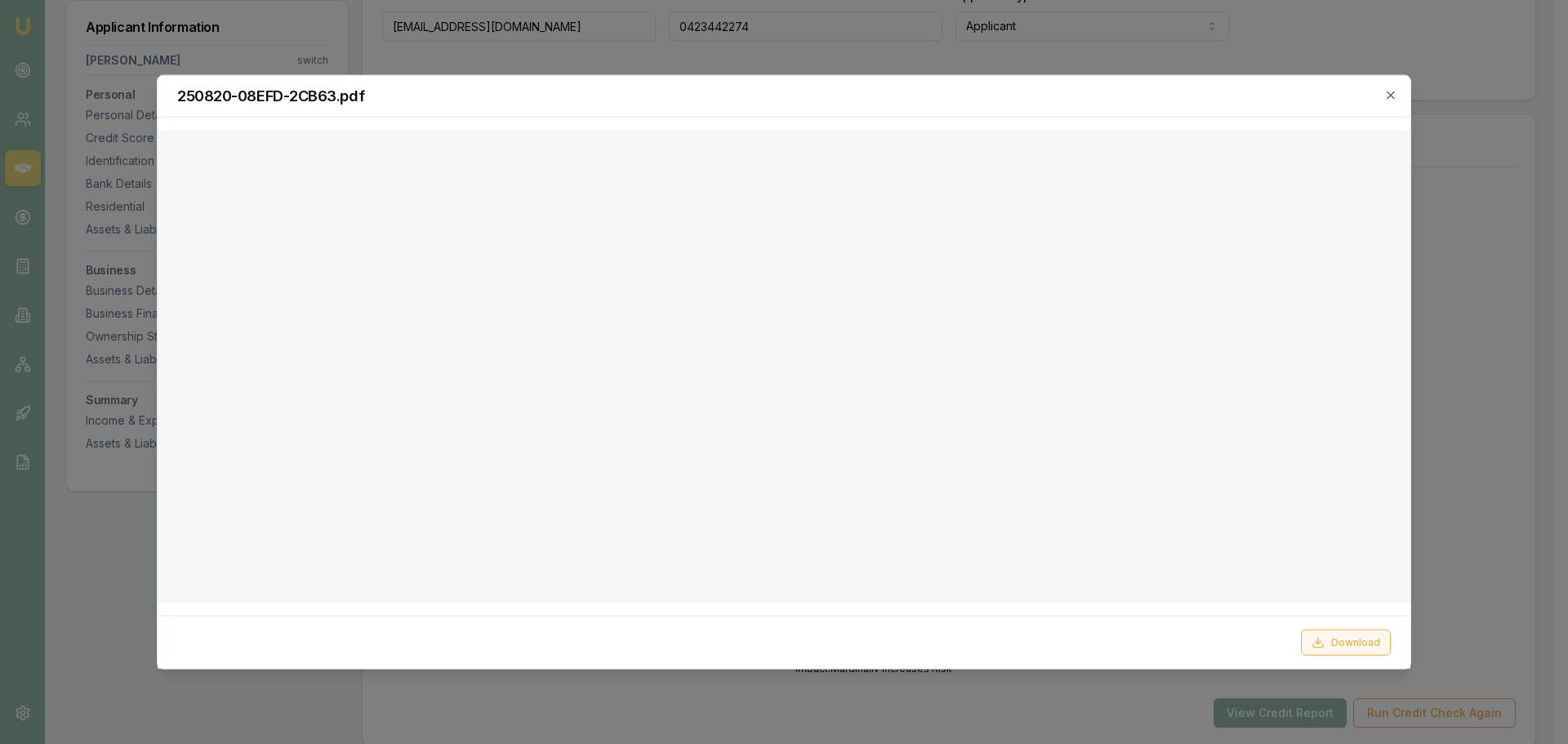
click at [1335, 646] on button "Download" at bounding box center [1346, 642] width 90 height 26
click at [1398, 100] on div "250820-08EFD-2CB63.pdf" at bounding box center [784, 96] width 1252 height 42
click at [1392, 98] on icon "button" at bounding box center [1390, 94] width 13 height 13
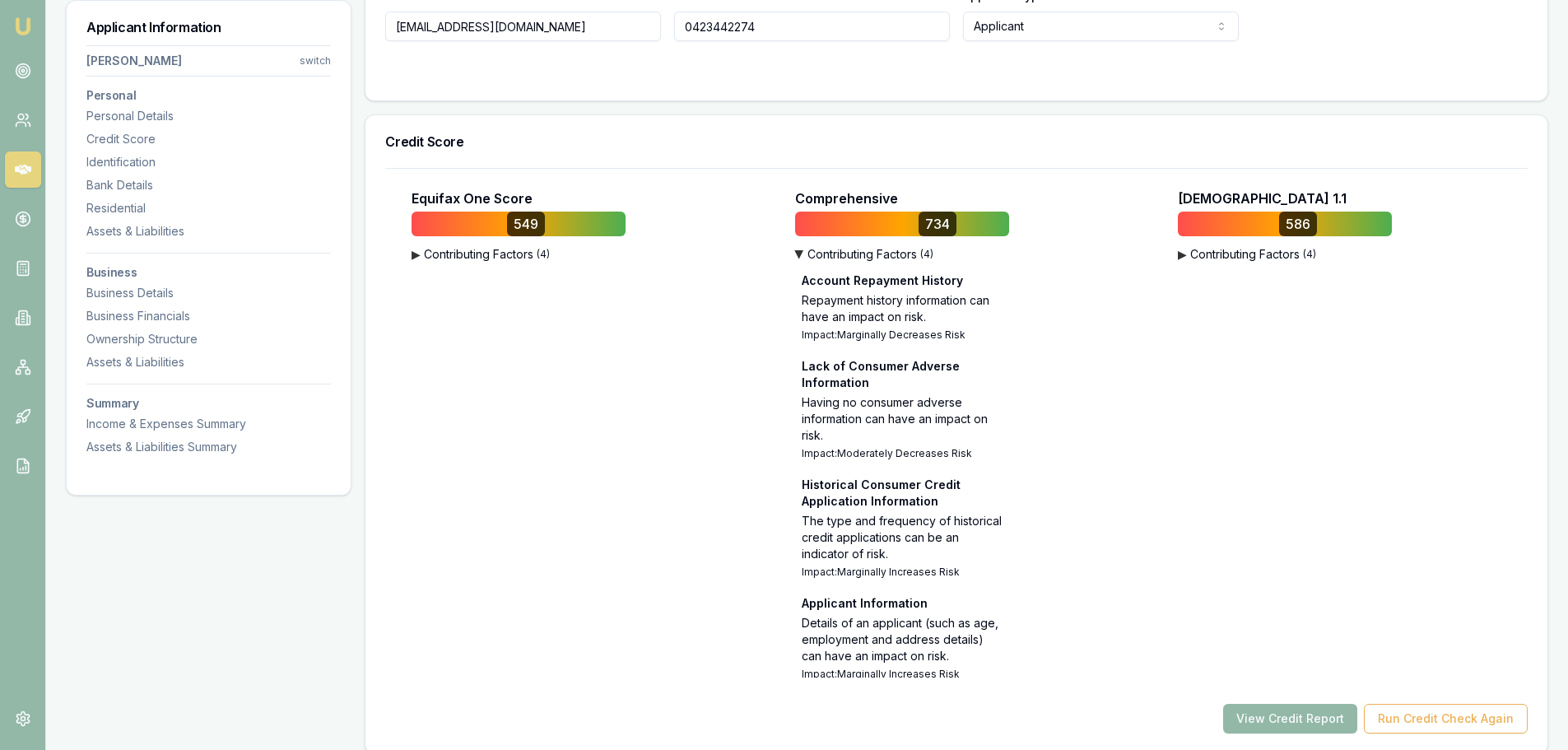
click at [586, 457] on div "Equifax One Score 549 ▶ Contributing Factors ( 4 ) Short Term Credit Enquiries …" at bounding box center [573, 433] width 376 height 489
click at [430, 256] on button "▶ Contributing Factors ( 4 )" at bounding box center [518, 254] width 214 height 16
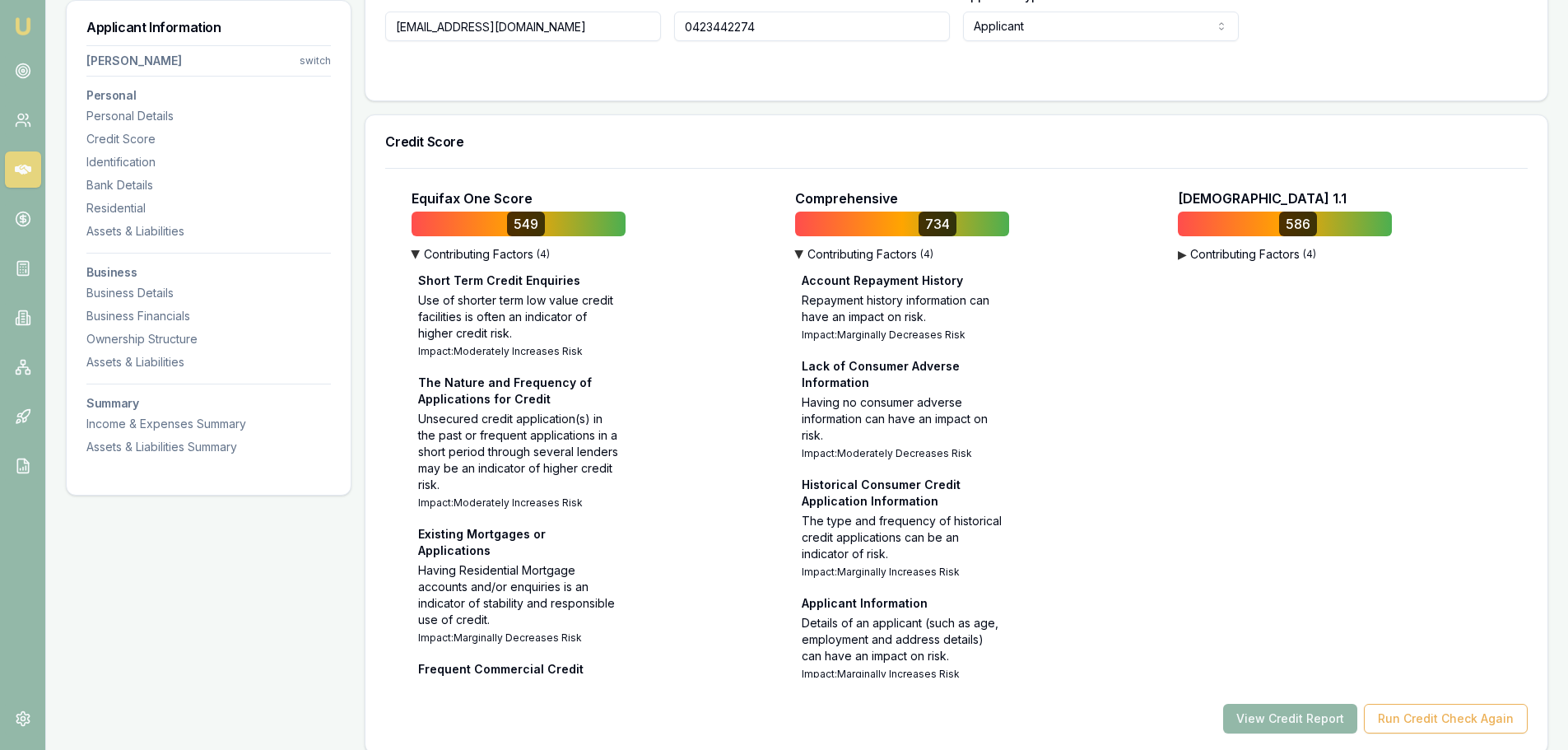
click at [1237, 249] on button "▶ Contributing Factors ( 4 )" at bounding box center [1285, 254] width 214 height 16
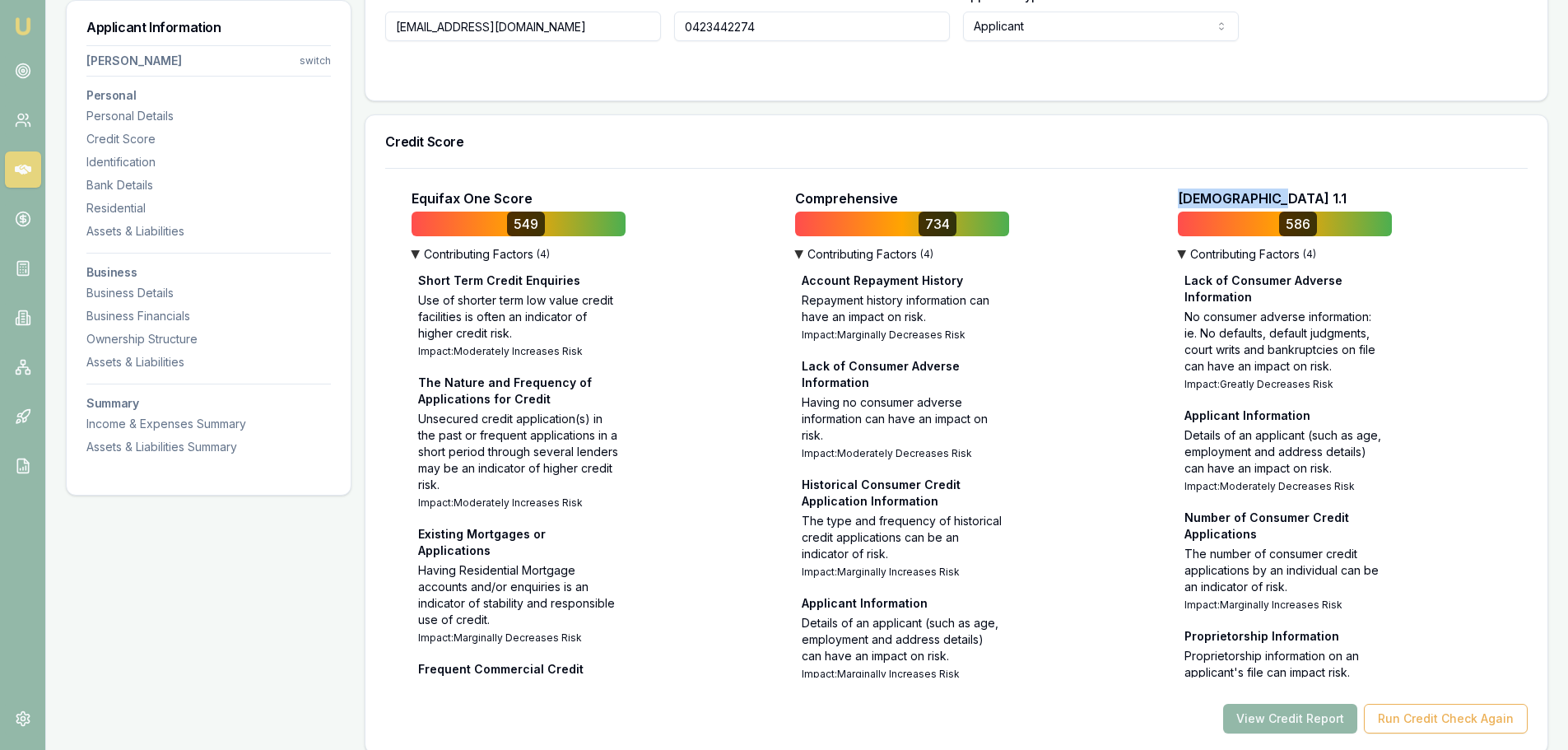
drag, startPoint x: 1268, startPoint y: 198, endPoint x: 1182, endPoint y: 200, distance: 86.0
click at [1182, 200] on div "VedaScore 1.1" at bounding box center [1352, 198] width 350 height 20
copy p "VedaScore 1.1"
